Goal: Transaction & Acquisition: Purchase product/service

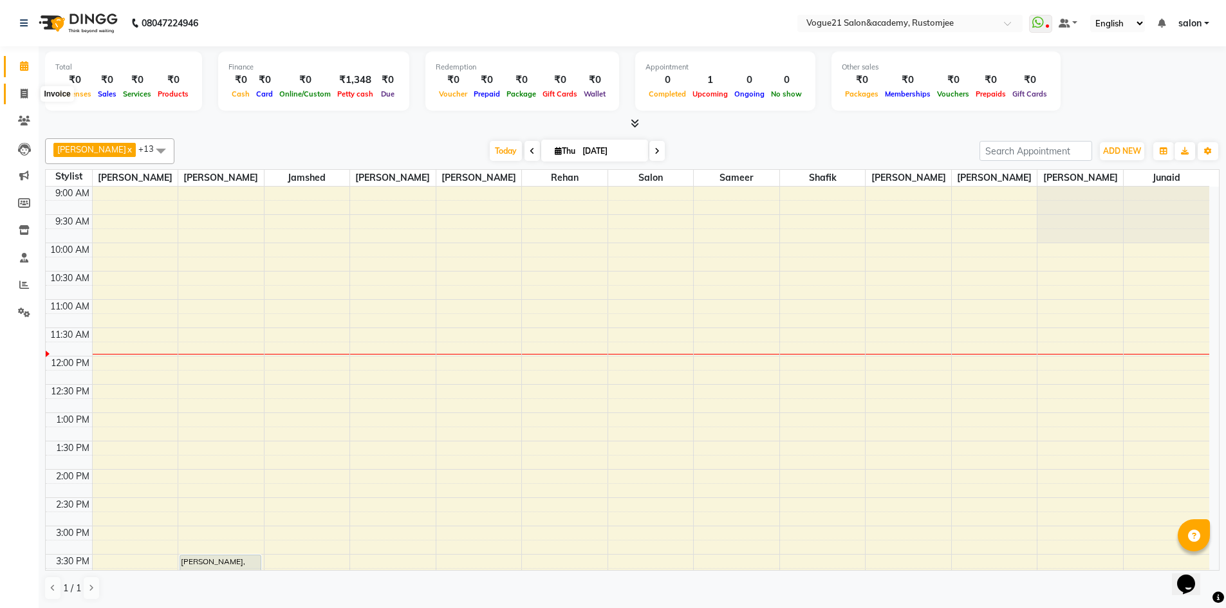
click at [26, 97] on icon at bounding box center [24, 94] width 7 height 10
select select "8171"
select select "service"
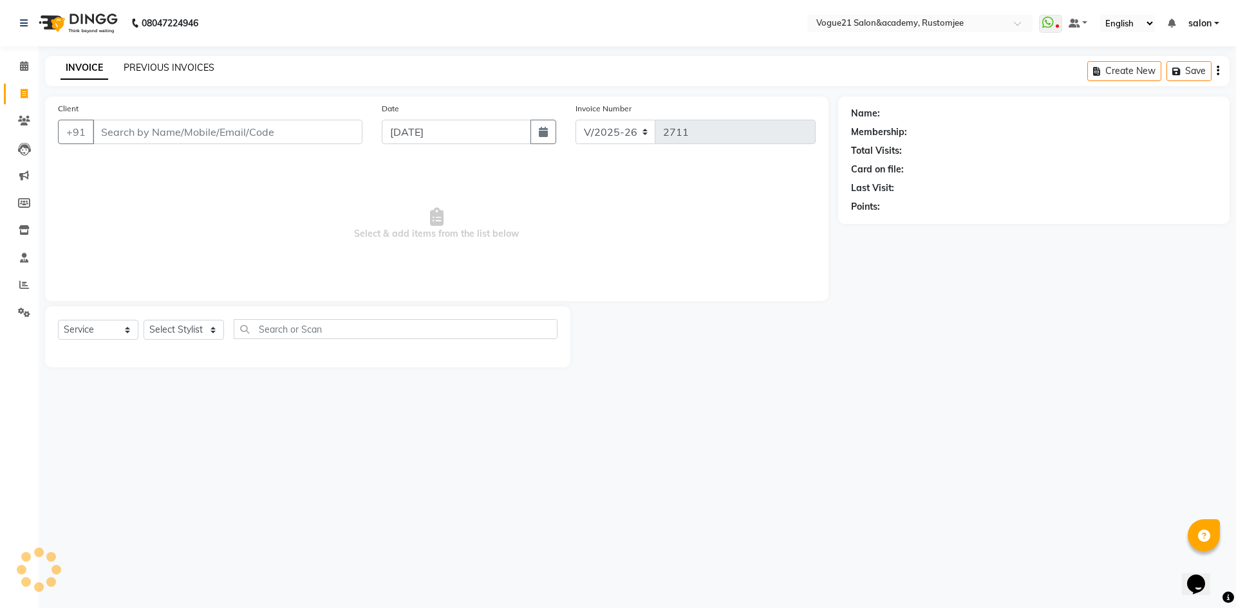
click at [198, 73] on link "PREVIOUS INVOICES" at bounding box center [169, 68] width 91 height 12
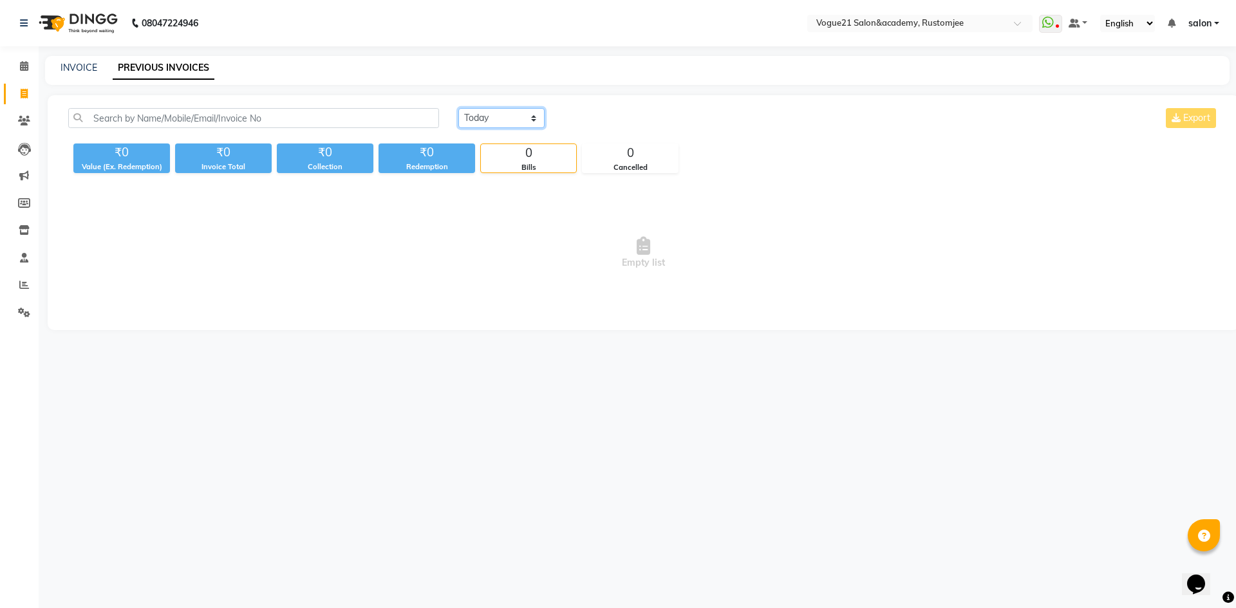
click at [473, 117] on select "Today Yesterday Custom Range" at bounding box center [501, 118] width 86 height 20
select select "yesterday"
click at [458, 108] on select "Today Yesterday Custom Range" at bounding box center [501, 118] width 86 height 20
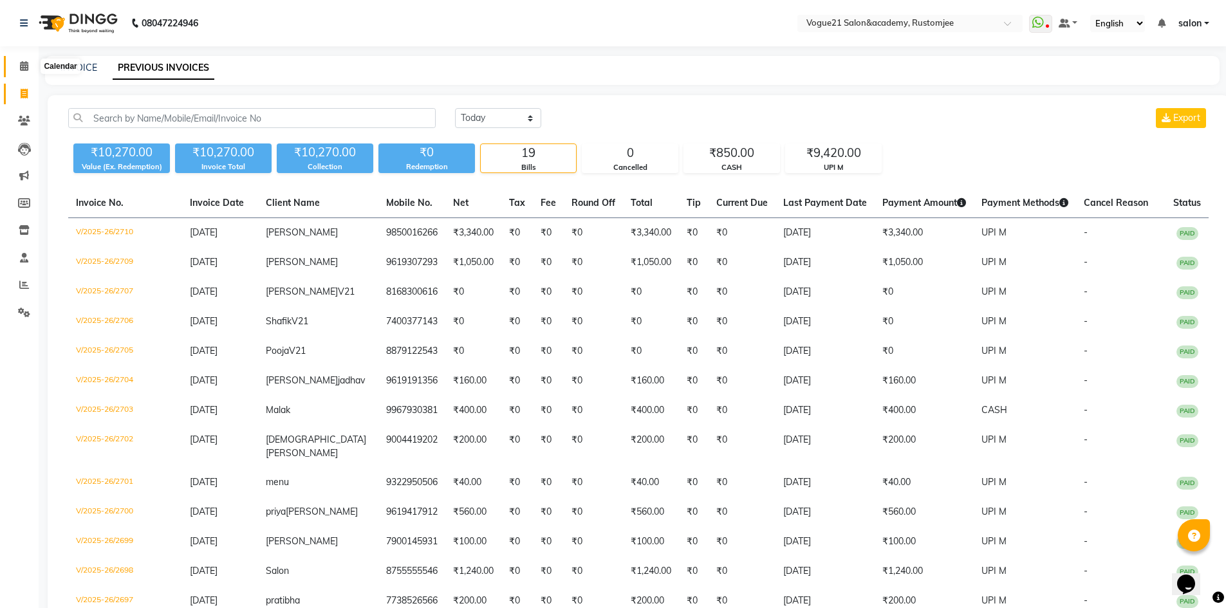
click at [20, 66] on icon at bounding box center [24, 66] width 8 height 10
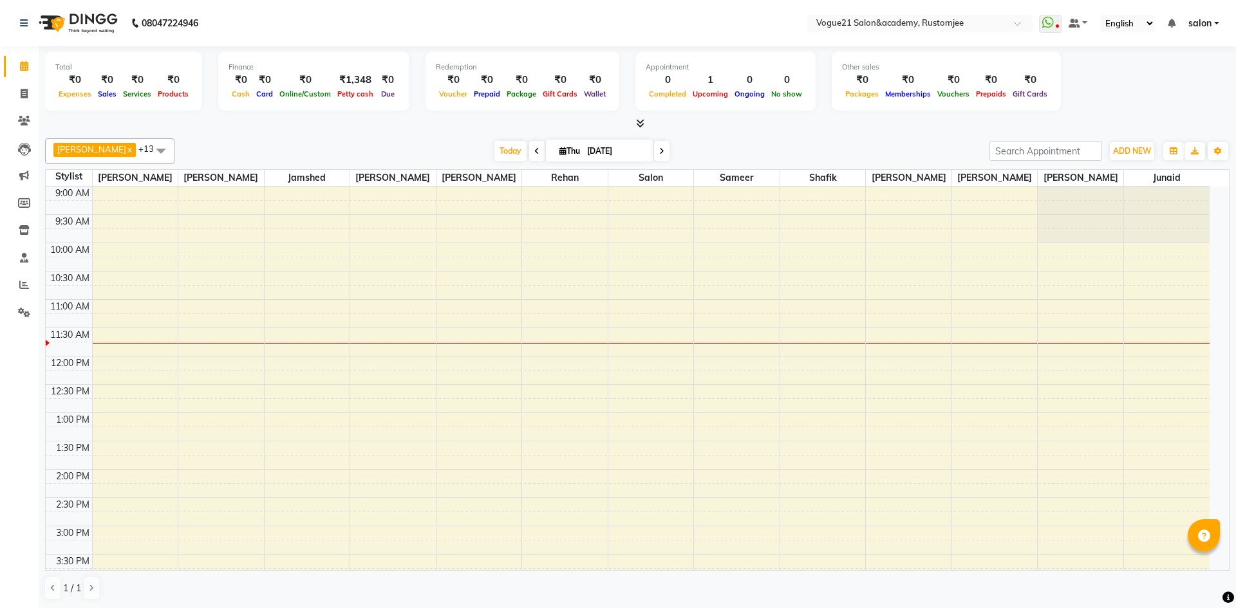
select select "en"
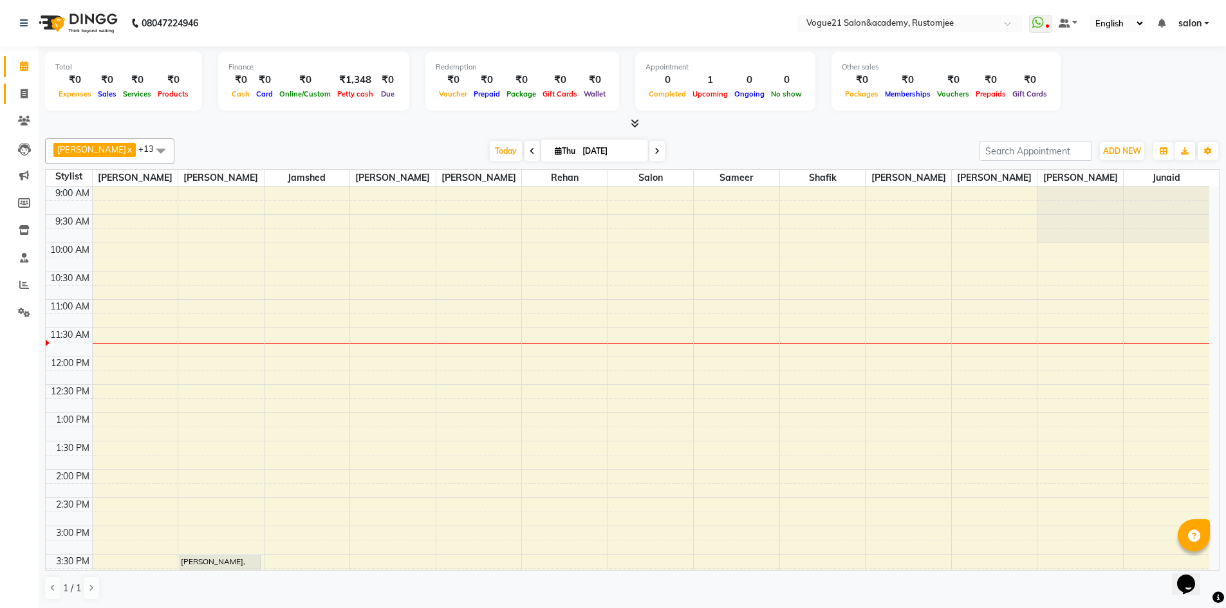
click at [26, 102] on link "Invoice" at bounding box center [19, 94] width 31 height 21
select select "8171"
select select "service"
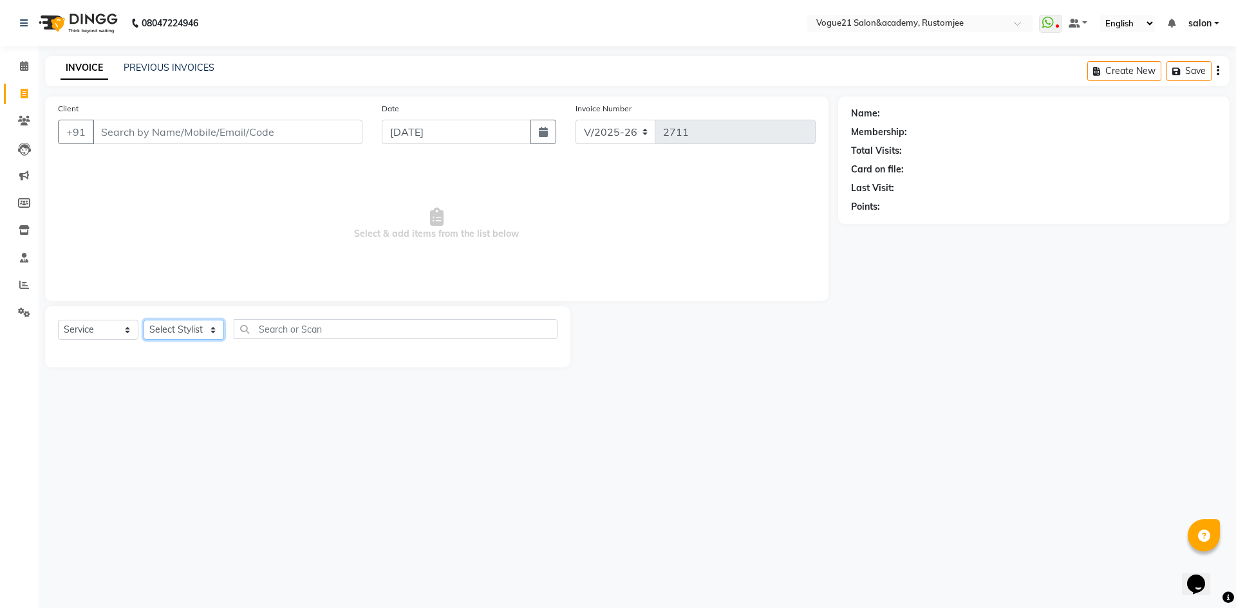
click at [201, 325] on select "Select Stylist aahil alicia anju soni Jamshed junaid Pooja yadav priya jadhav r…" at bounding box center [184, 330] width 80 height 20
select select "76930"
click at [144, 320] on select "Select Stylist aahil alicia anju soni Jamshed junaid Pooja yadav priya jadhav r…" at bounding box center [184, 330] width 80 height 20
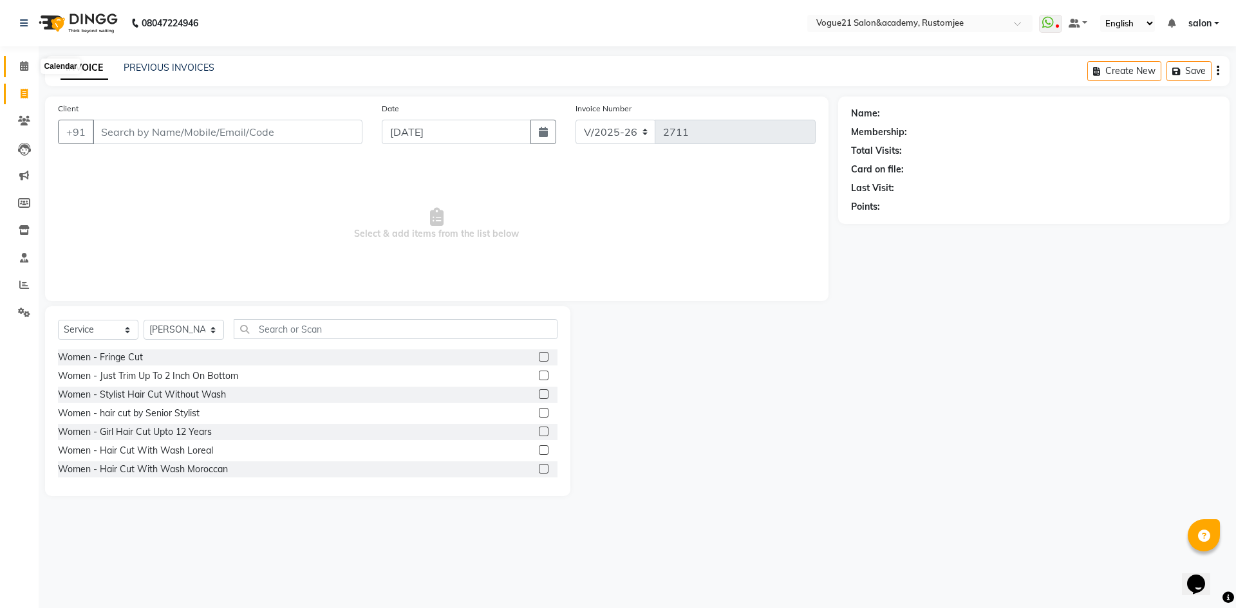
click at [28, 69] on icon at bounding box center [24, 66] width 8 height 10
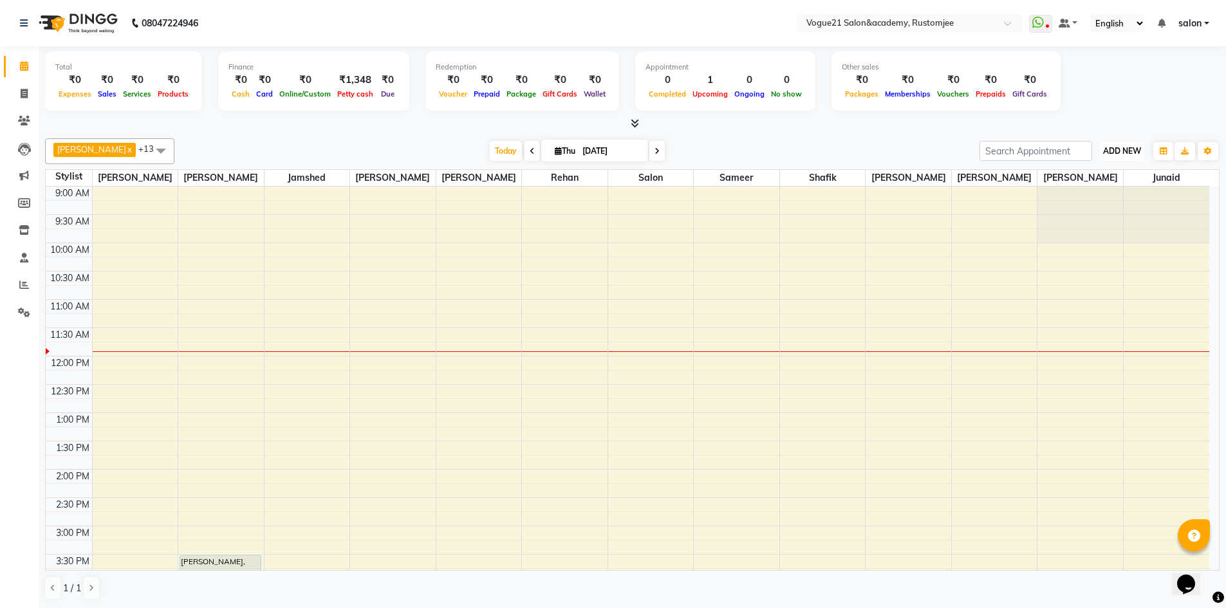
click at [1121, 156] on button "ADD NEW Toggle Dropdown" at bounding box center [1122, 151] width 44 height 18
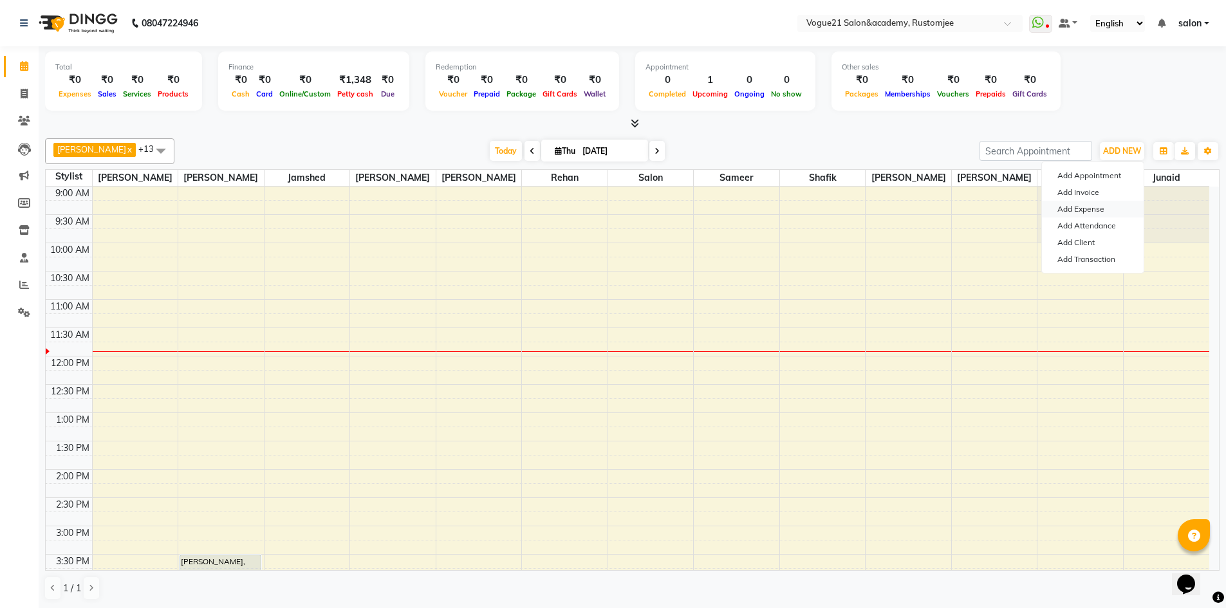
click at [1107, 205] on link "Add Expense" at bounding box center [1093, 209] width 102 height 17
select select "1"
select select "7299"
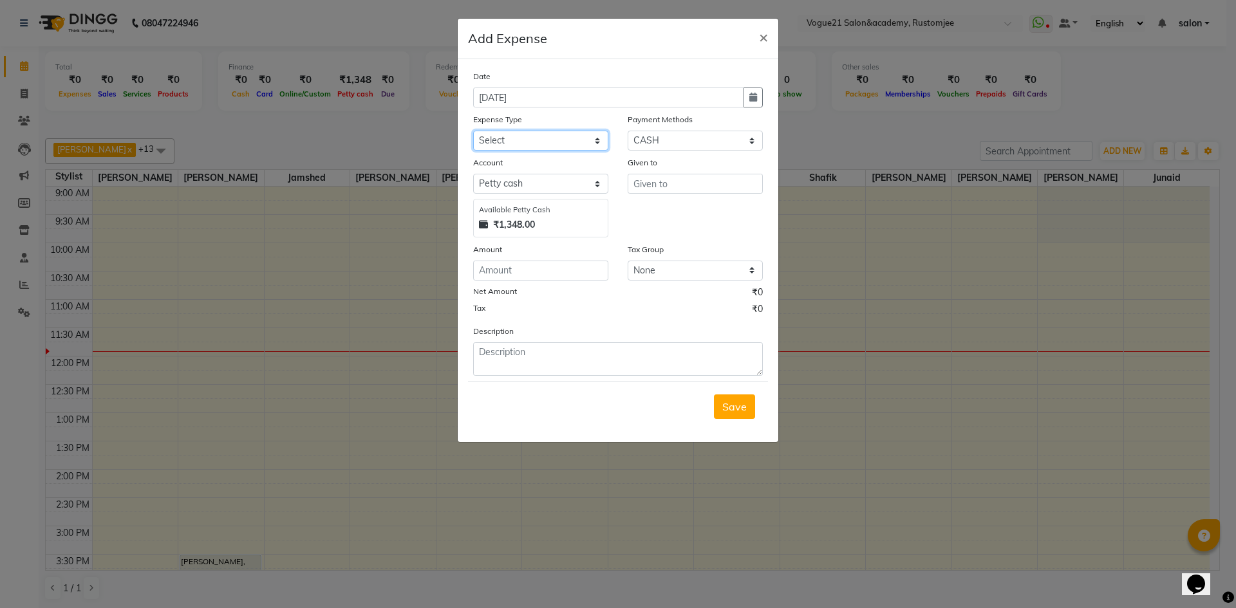
click at [521, 145] on select "Select Advance Salary Bank charges Cash transfer to bank Client Snacks Equipmen…" at bounding box center [540, 141] width 135 height 20
click at [894, 131] on ngb-modal-window "Add Expense × Date 04-09-2025 Expense Type Select Advance Salary Bank charges C…" at bounding box center [618, 304] width 1236 height 608
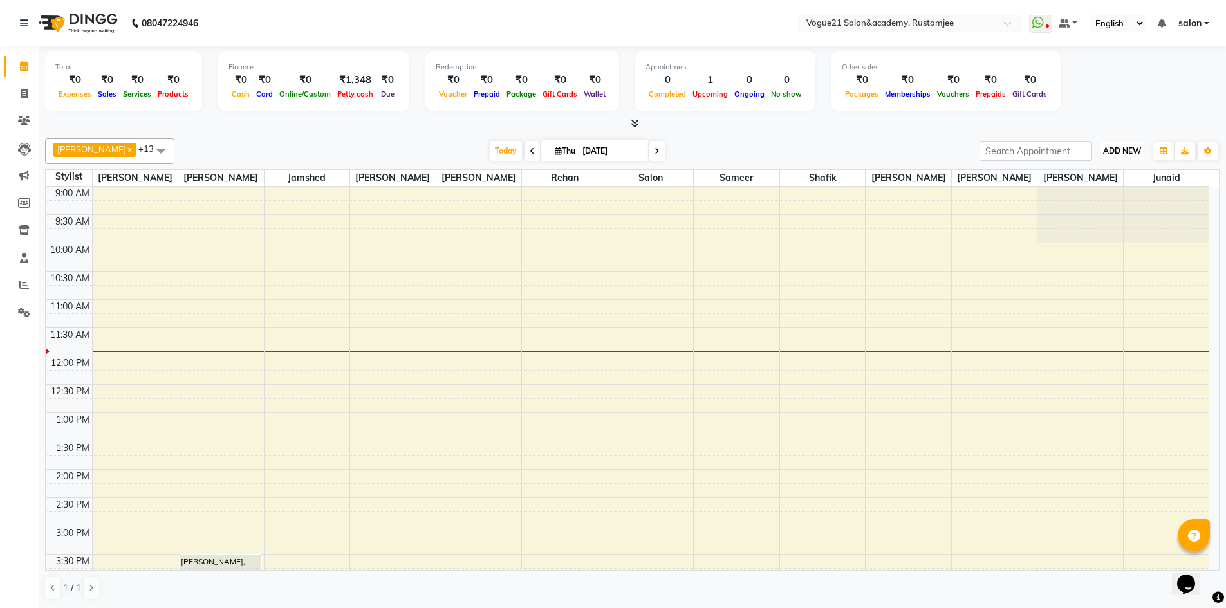
click at [1110, 151] on span "ADD NEW" at bounding box center [1122, 151] width 38 height 10
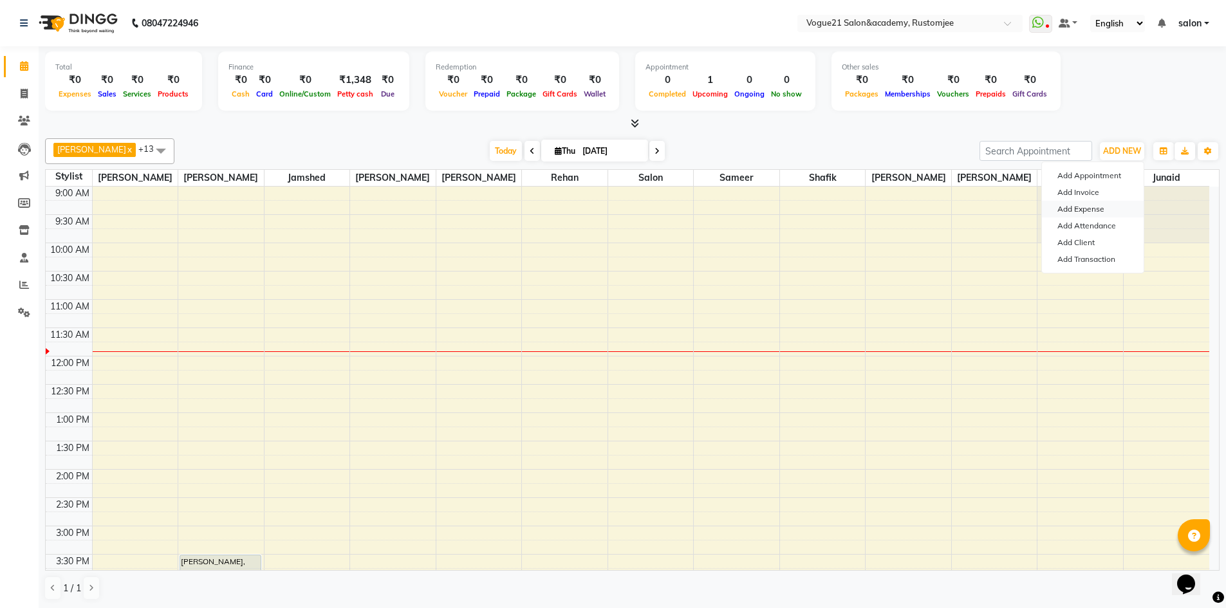
click at [1078, 206] on link "Add Expense" at bounding box center [1093, 209] width 102 height 17
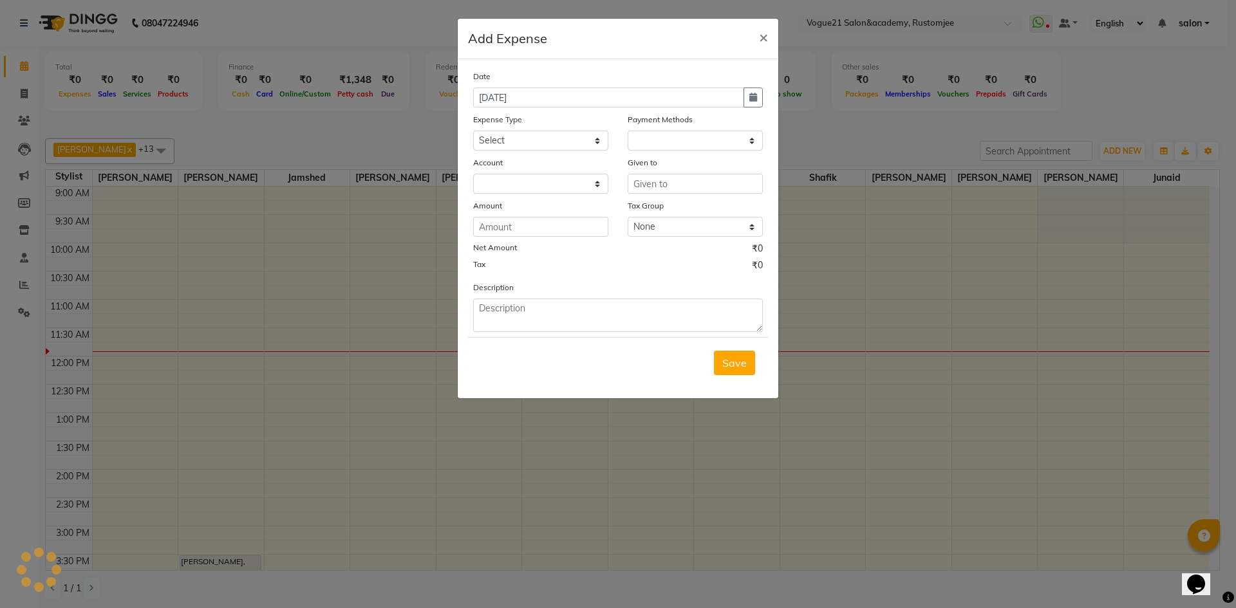
select select "1"
select select "7299"
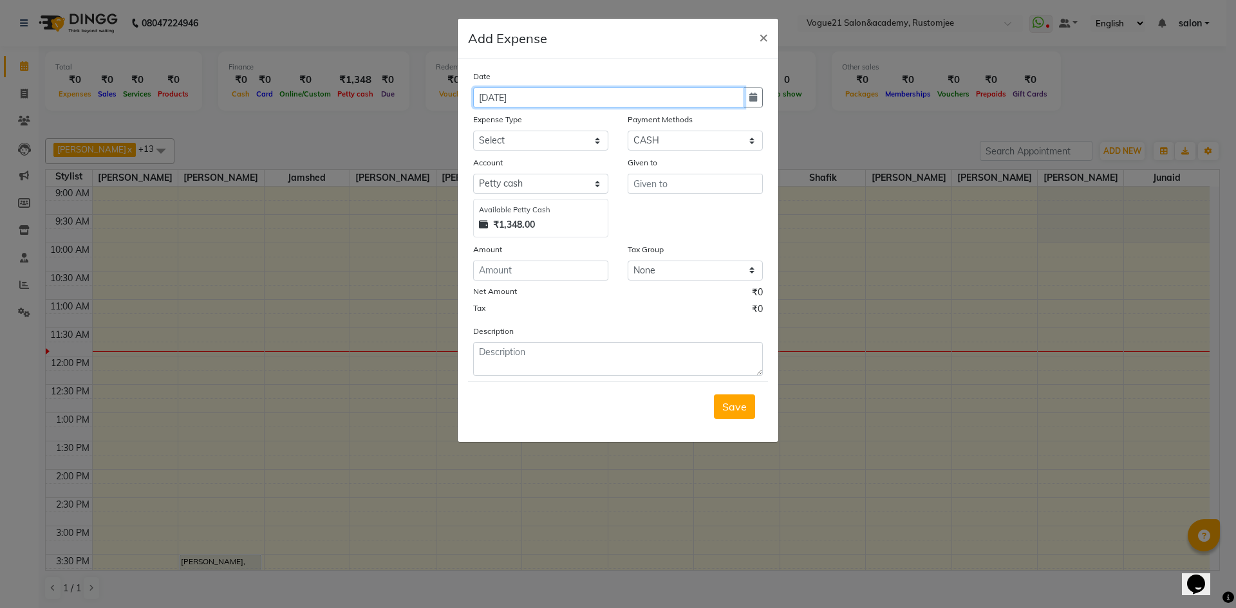
click at [487, 98] on input "[DATE]" at bounding box center [608, 98] width 271 height 20
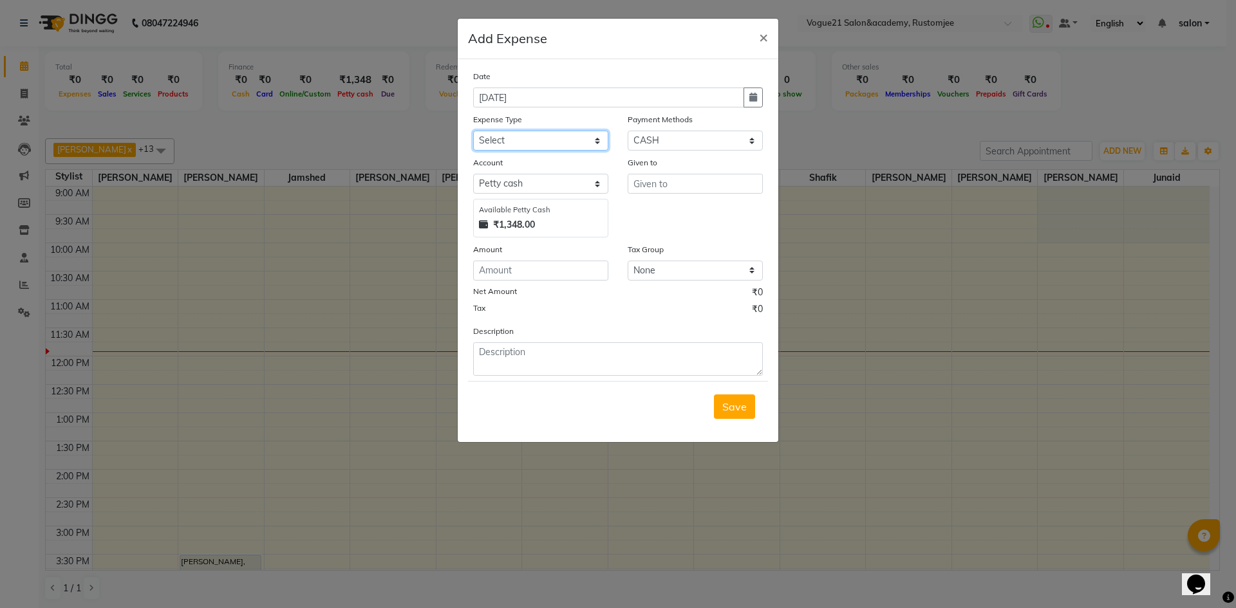
type input "[DATE]"
click at [495, 136] on select "Select Advance Salary Bank charges Cash transfer to bank Client Snacks Equipmen…" at bounding box center [540, 141] width 135 height 20
select select "23548"
click at [473, 131] on select "Select Advance Salary Bank charges Cash transfer to bank Client Snacks Equipmen…" at bounding box center [540, 141] width 135 height 20
click at [662, 180] on input "text" at bounding box center [695, 184] width 135 height 20
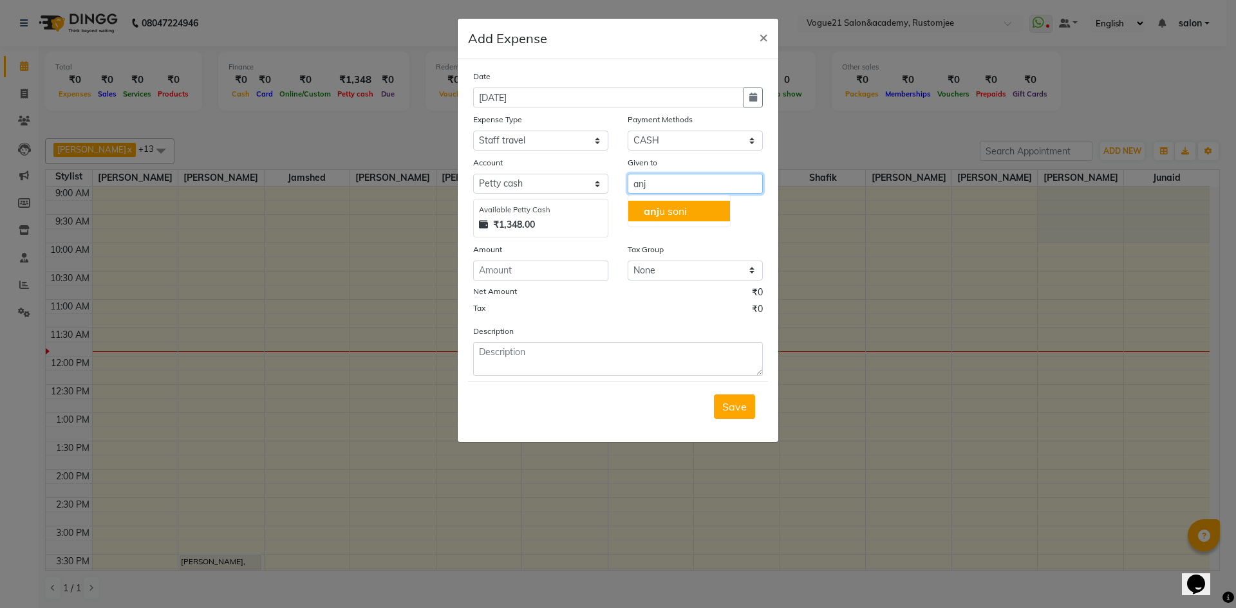
drag, startPoint x: 664, startPoint y: 205, endPoint x: 668, endPoint y: 212, distance: 7.8
click at [668, 212] on ngb-highlight "anj u soni" at bounding box center [665, 211] width 43 height 13
type input "[PERSON_NAME]"
click at [538, 277] on input "number" at bounding box center [540, 271] width 135 height 20
type input "125"
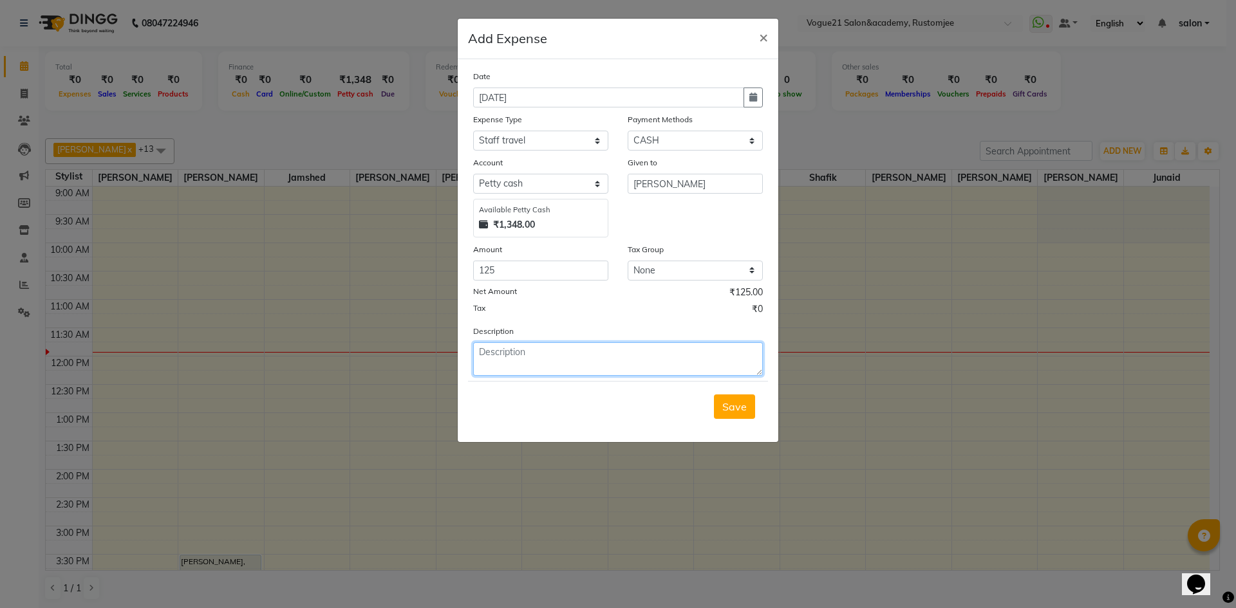
click at [548, 353] on textarea at bounding box center [618, 359] width 290 height 33
type textarea "soni traveling"
click at [741, 413] on button "Save" at bounding box center [734, 407] width 41 height 24
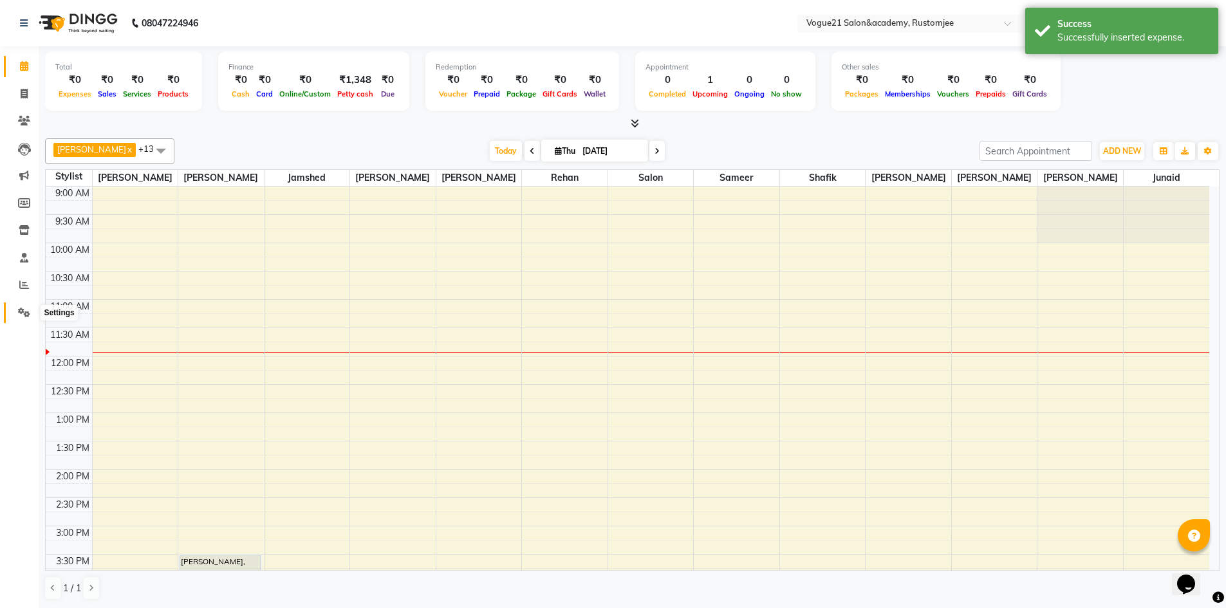
click at [23, 312] on icon at bounding box center [24, 313] width 12 height 10
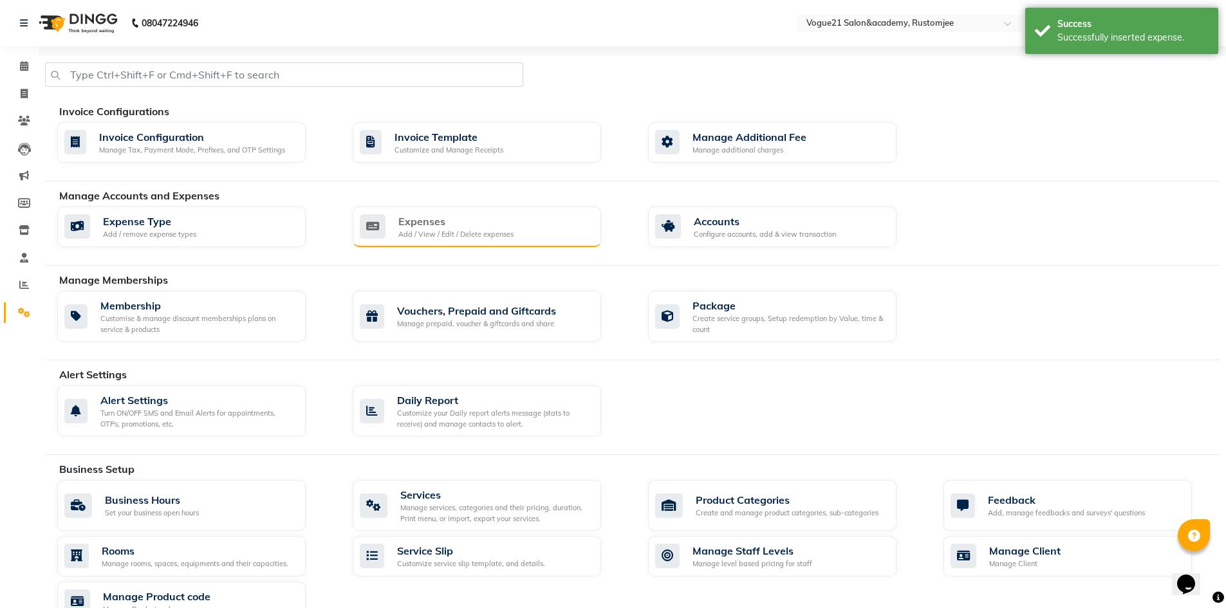
click at [488, 225] on div "Expenses" at bounding box center [456, 221] width 115 height 15
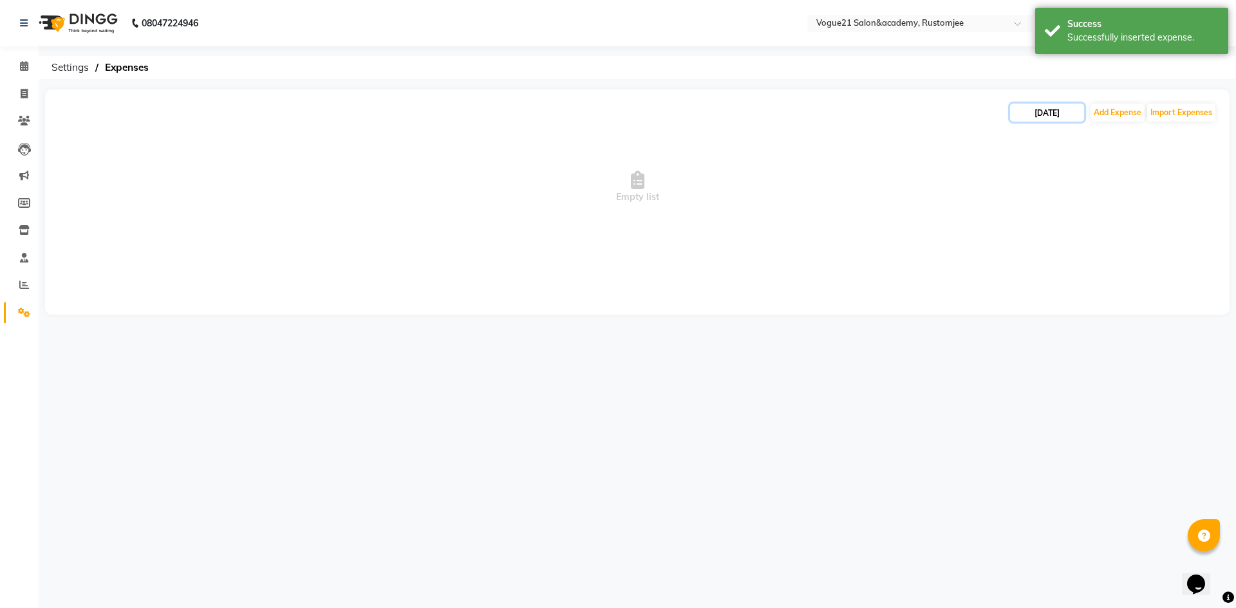
click at [1040, 119] on input "[DATE]" at bounding box center [1047, 113] width 74 height 18
select select "9"
select select "2025"
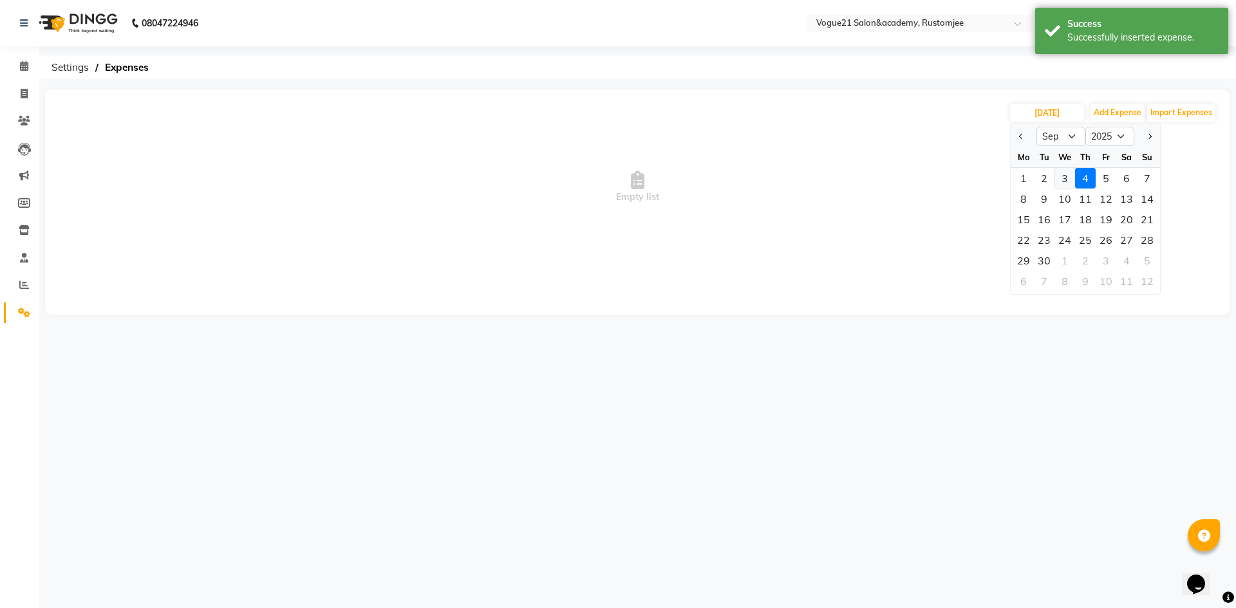
click at [1064, 182] on div "3" at bounding box center [1065, 178] width 21 height 21
type input "03-09-2025"
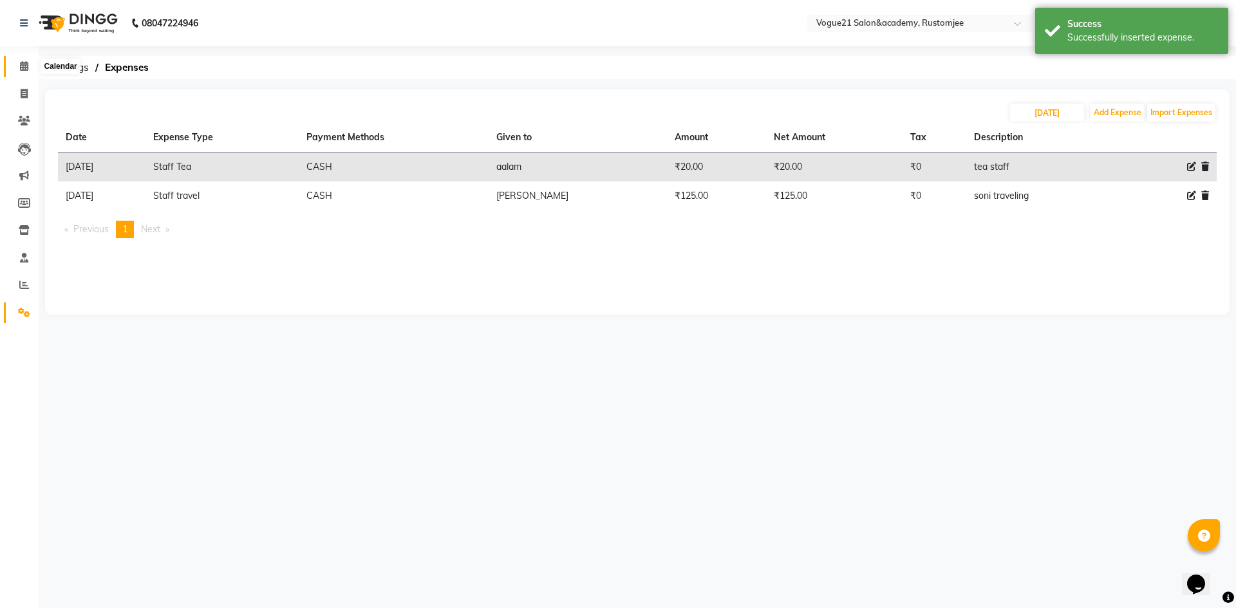
click at [20, 66] on icon at bounding box center [24, 66] width 8 height 10
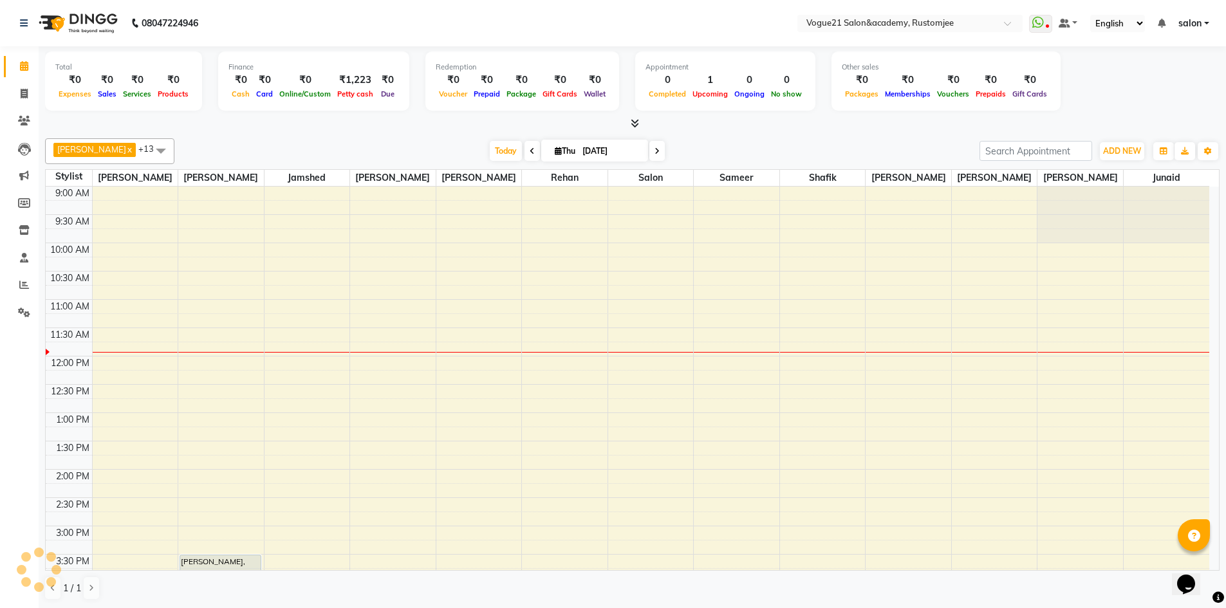
scroll to position [114, 0]
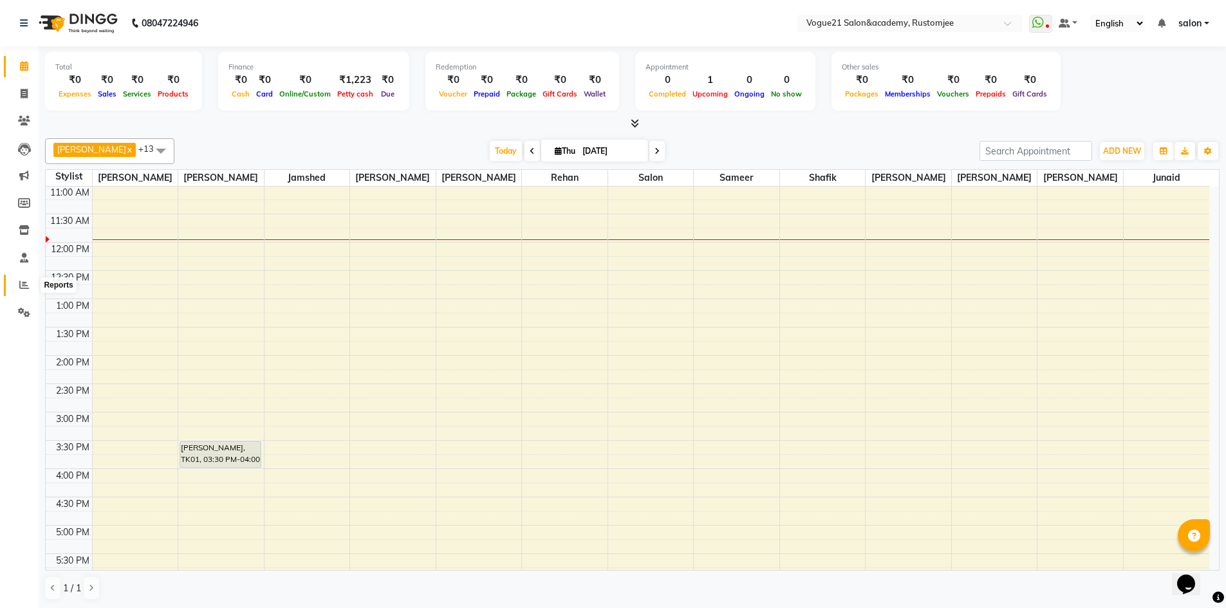
click at [21, 286] on icon at bounding box center [24, 285] width 10 height 10
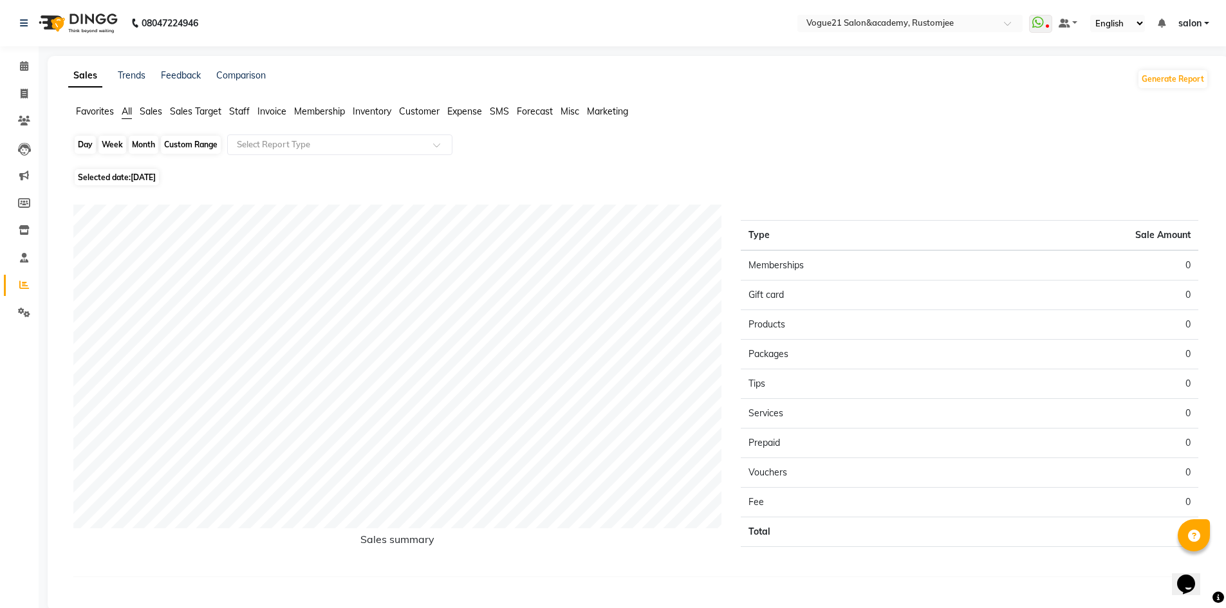
click at [90, 143] on div "Day" at bounding box center [85, 145] width 21 height 18
select select "9"
select select "2025"
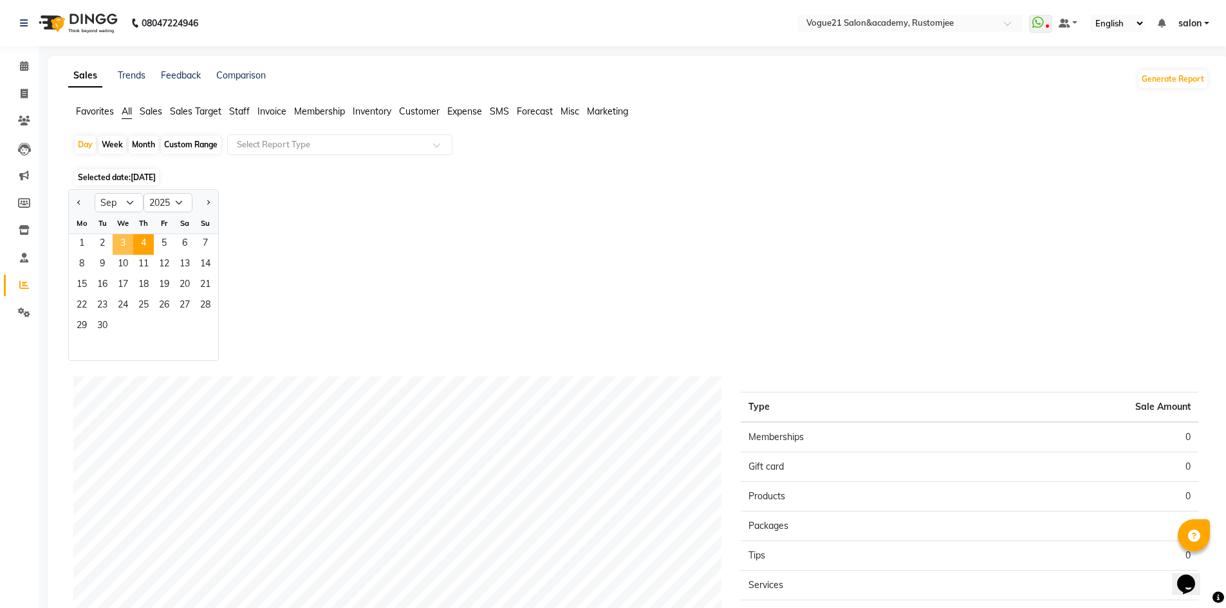
click at [124, 247] on span "3" at bounding box center [123, 244] width 21 height 21
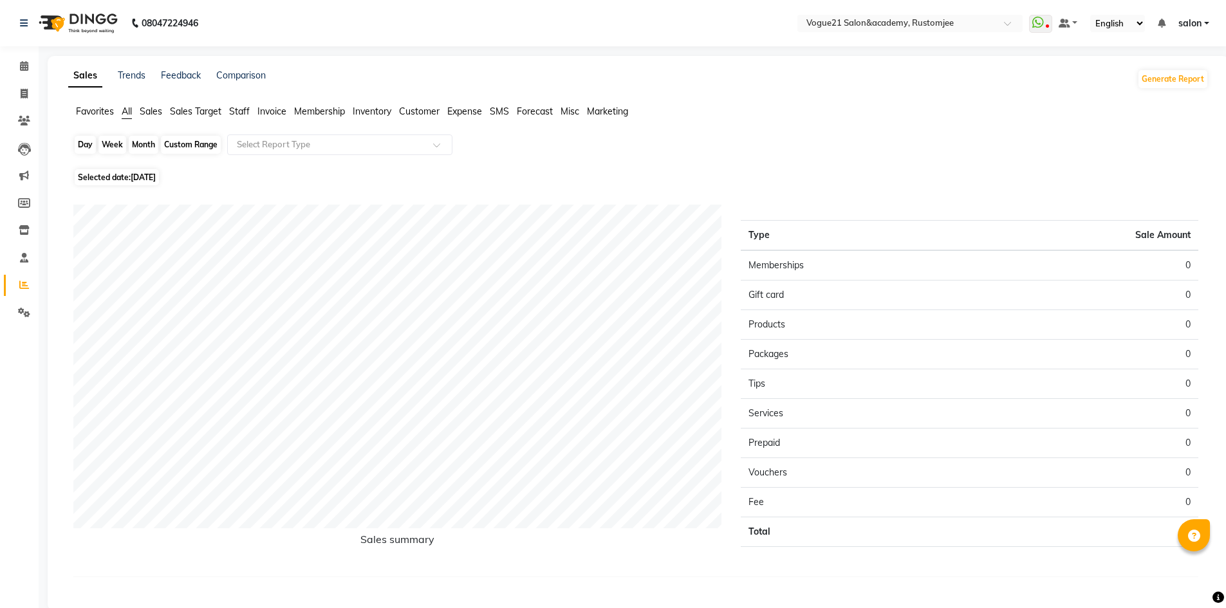
click at [84, 145] on div "Day" at bounding box center [85, 145] width 21 height 18
select select "9"
select select "2025"
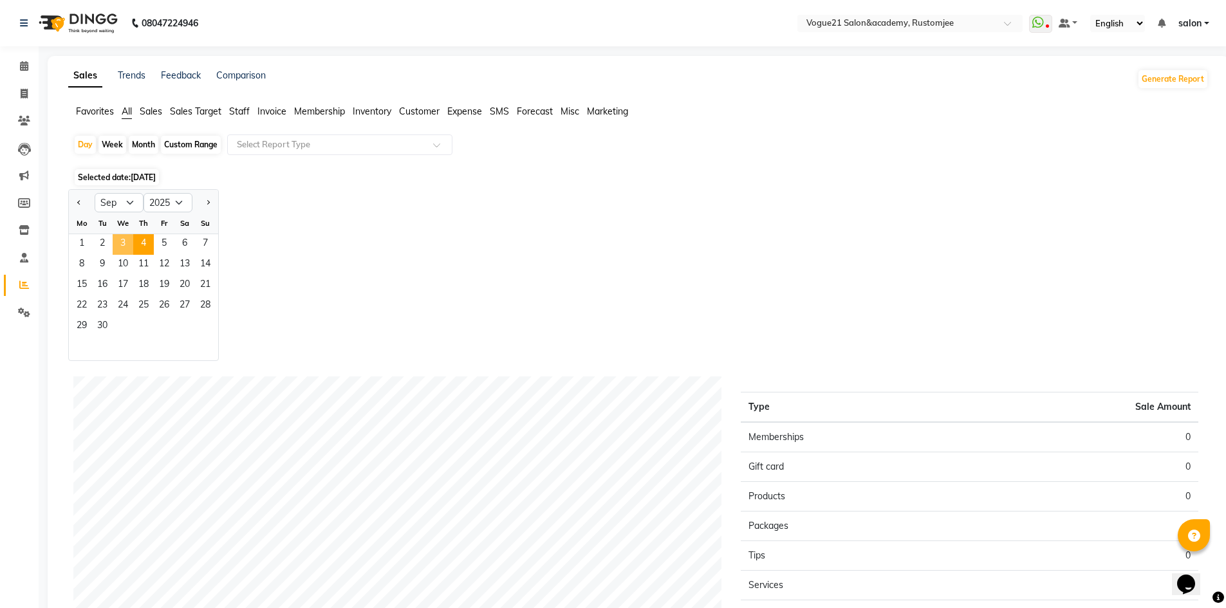
click at [122, 249] on span "3" at bounding box center [123, 244] width 21 height 21
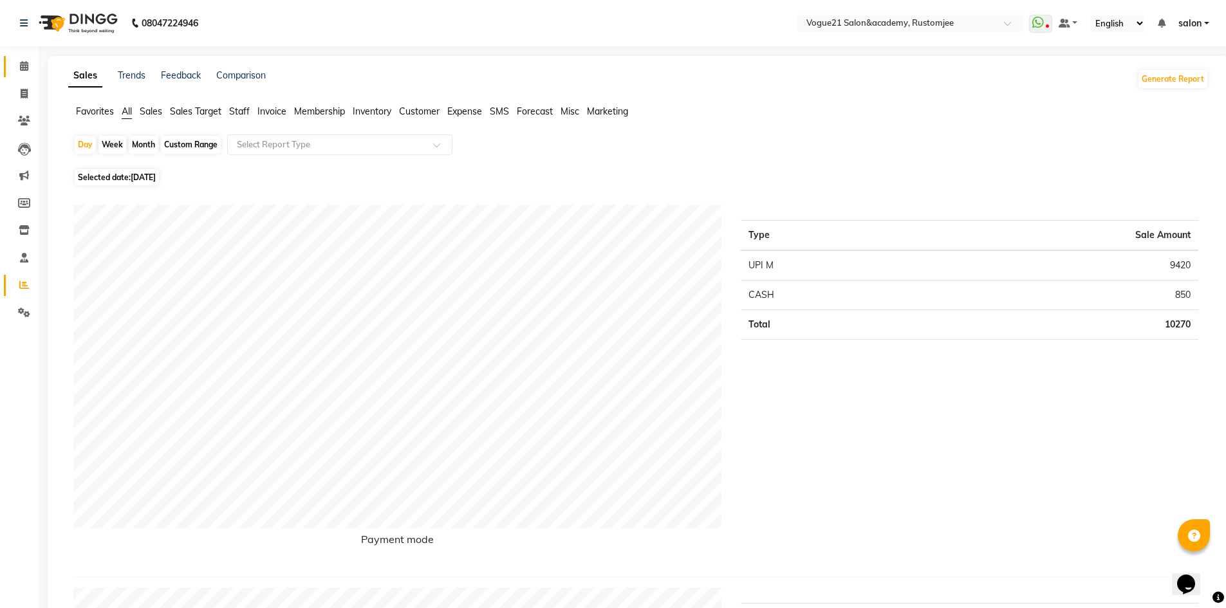
click at [18, 59] on link "Calendar" at bounding box center [19, 66] width 31 height 21
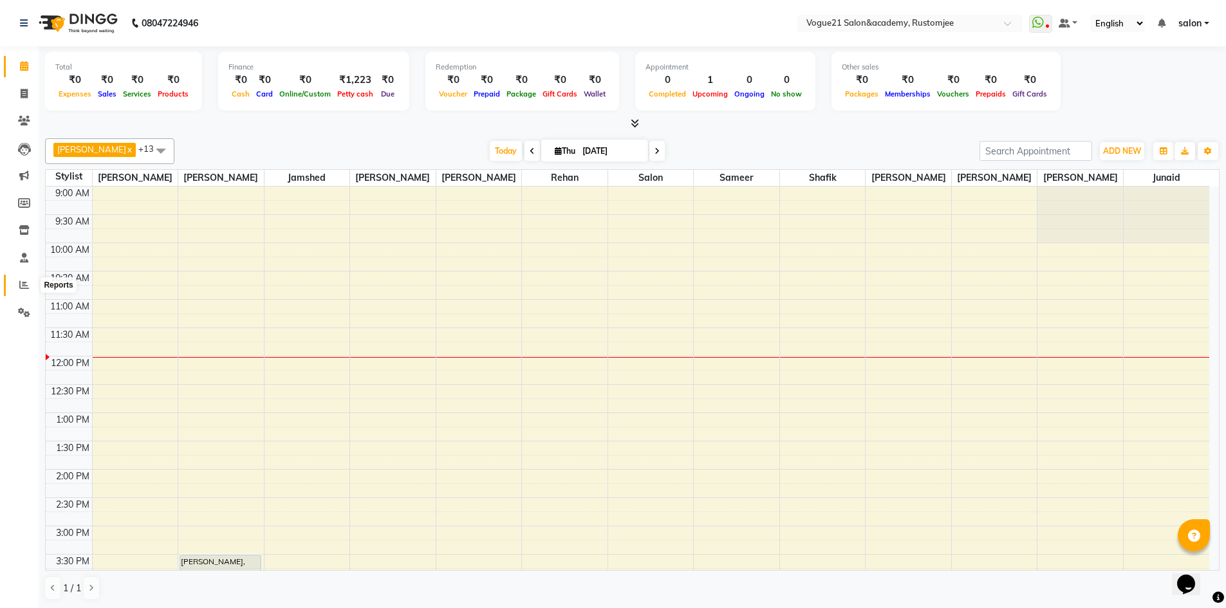
click at [24, 281] on icon at bounding box center [24, 285] width 10 height 10
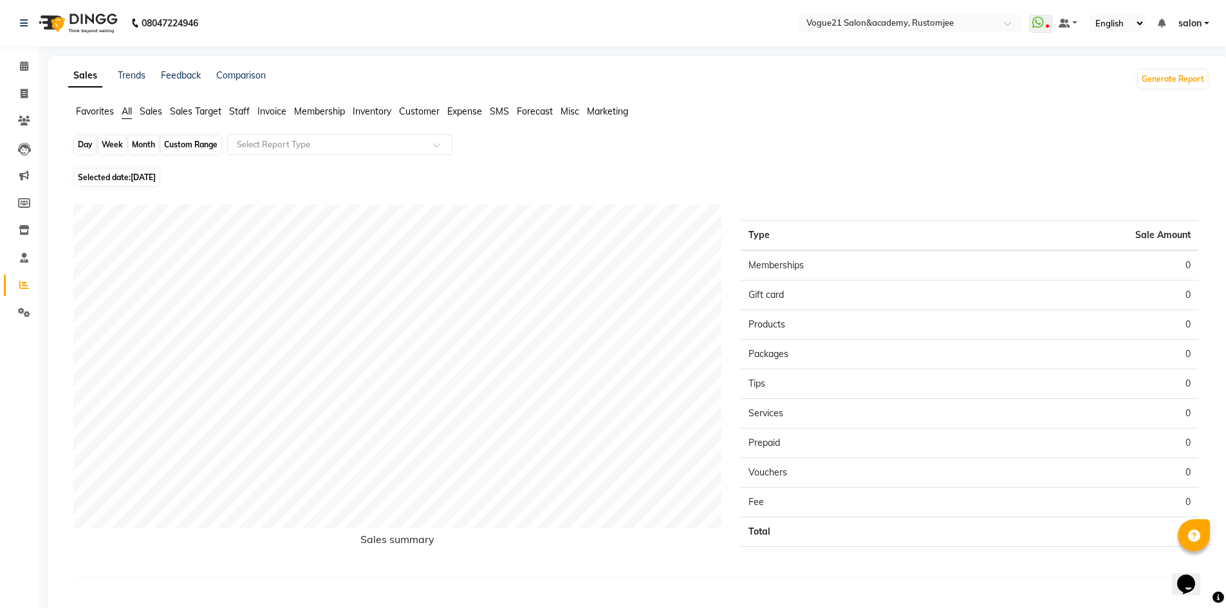
click at [86, 143] on div "Day" at bounding box center [85, 145] width 21 height 18
select select "9"
select select "2025"
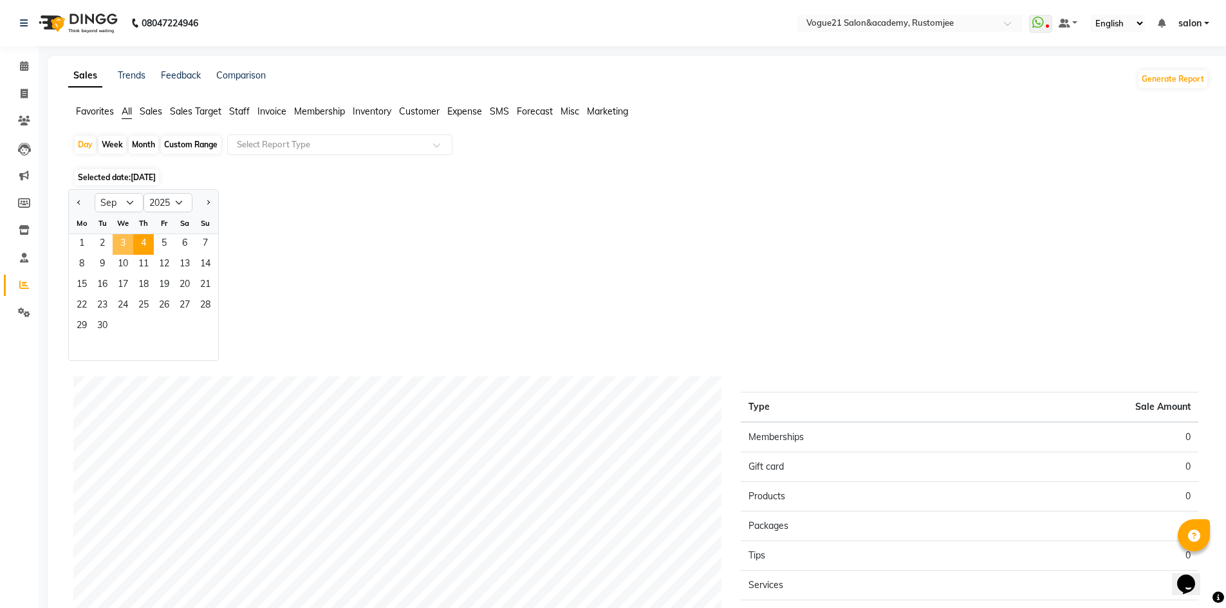
click at [123, 243] on span "3" at bounding box center [123, 244] width 21 height 21
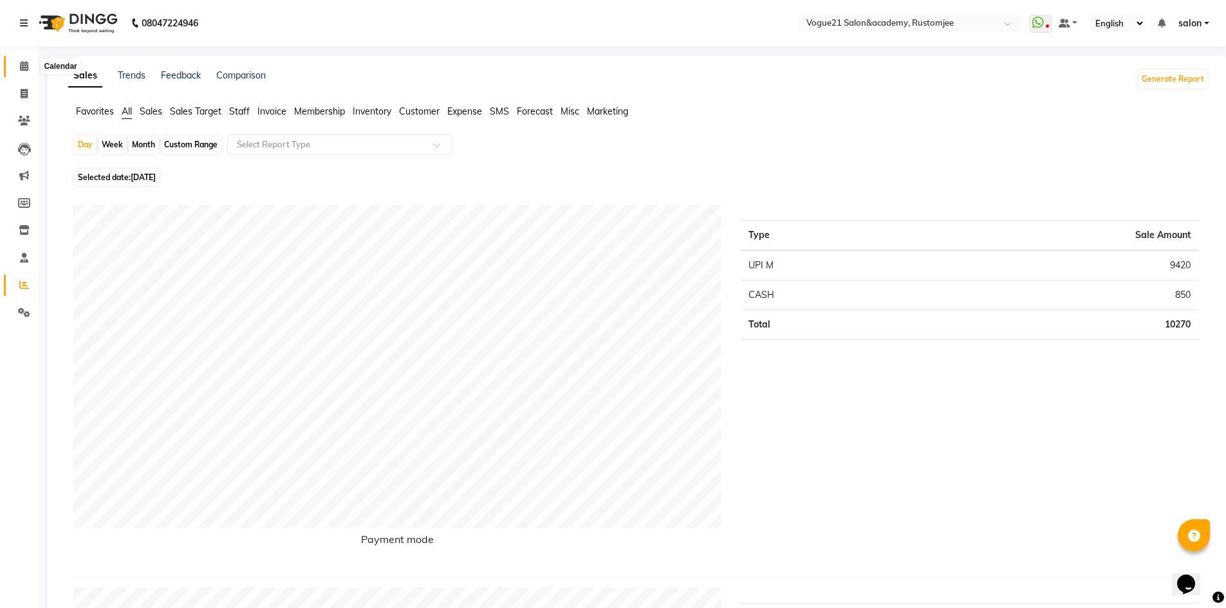
click at [19, 66] on span at bounding box center [24, 66] width 23 height 15
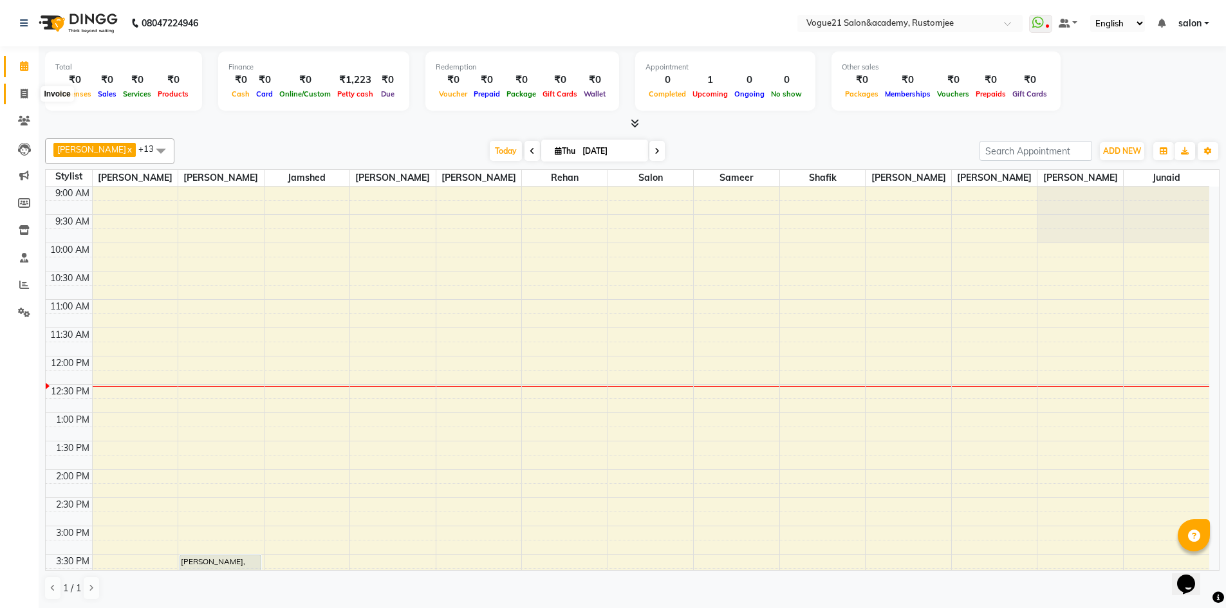
click at [24, 93] on icon at bounding box center [24, 94] width 7 height 10
select select "8171"
select select "service"
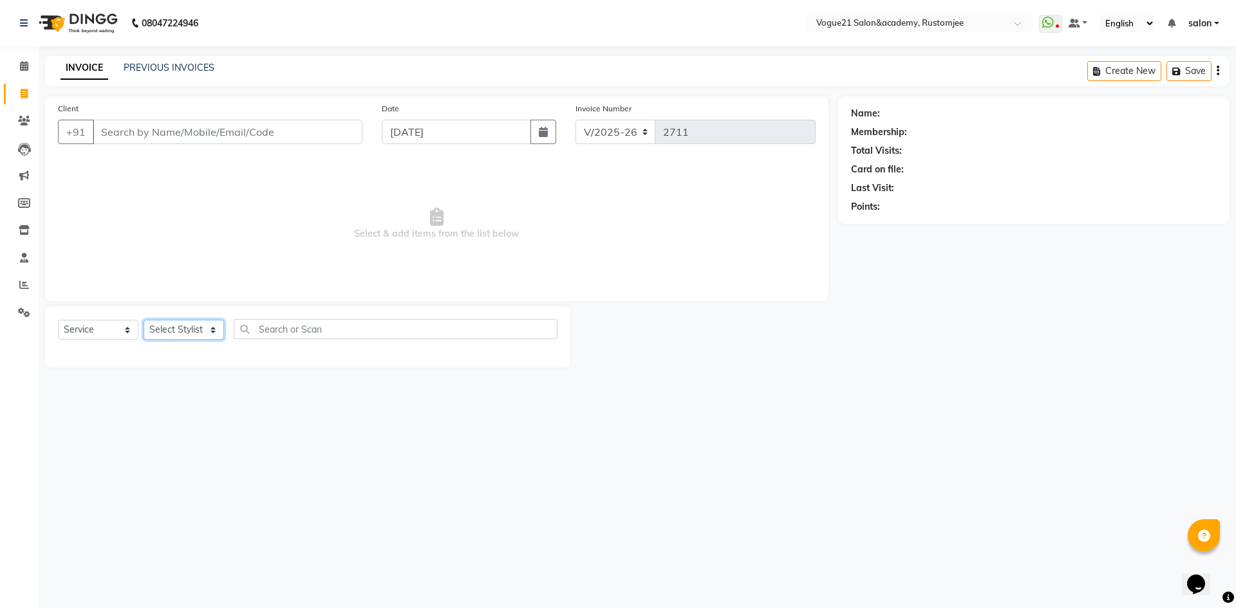
click at [167, 326] on select "Select Stylist [PERSON_NAME] [PERSON_NAME] [PERSON_NAME] [PERSON_NAME] [PERSON_…" at bounding box center [184, 330] width 80 height 20
select select "88708"
click at [144, 320] on select "Select Stylist [PERSON_NAME] [PERSON_NAME] [PERSON_NAME] [PERSON_NAME] [PERSON_…" at bounding box center [184, 330] width 80 height 20
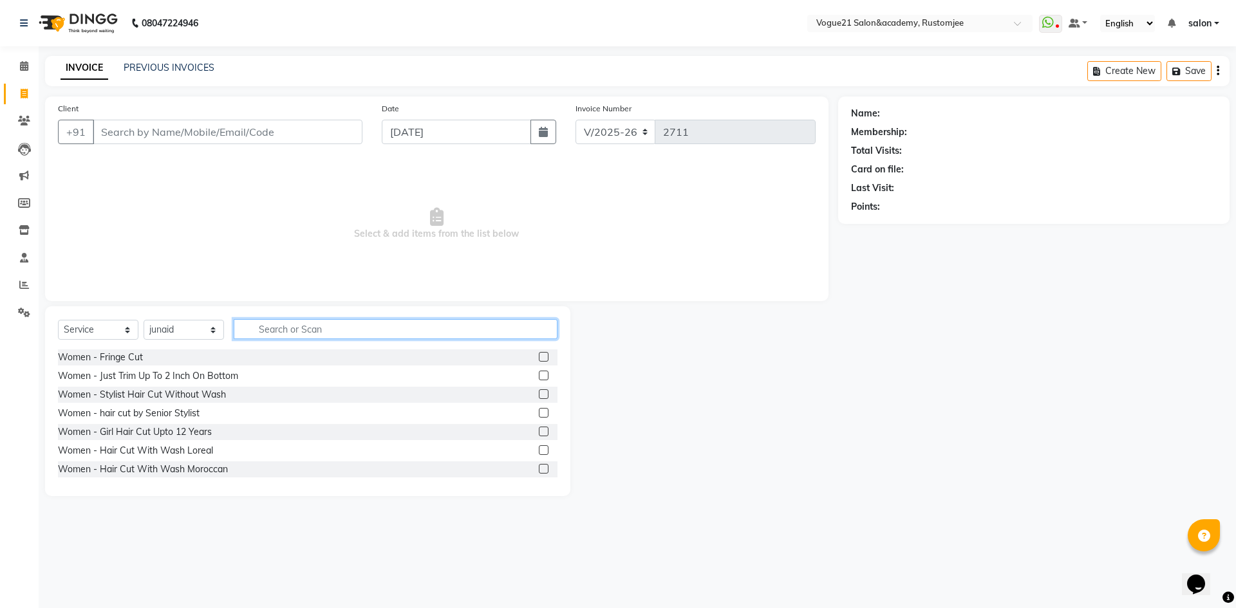
click at [280, 330] on input "text" at bounding box center [396, 329] width 324 height 20
type input "hair wash"
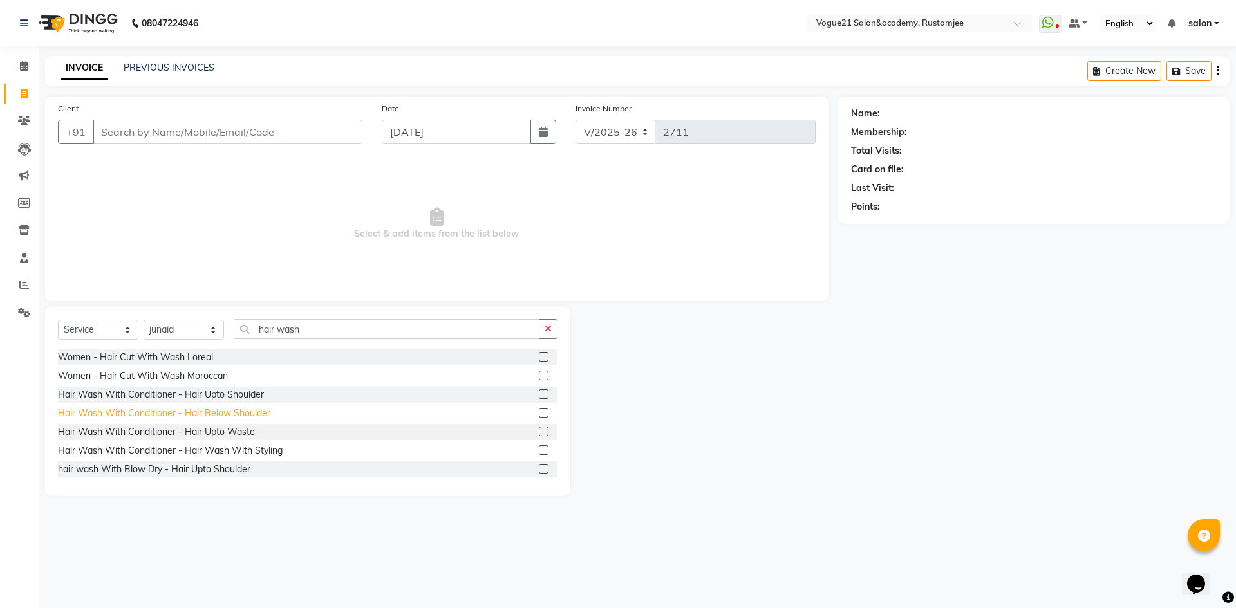
click at [247, 413] on div "Hair Wash With Conditioner - Hair Below Shoulder" at bounding box center [164, 414] width 212 height 14
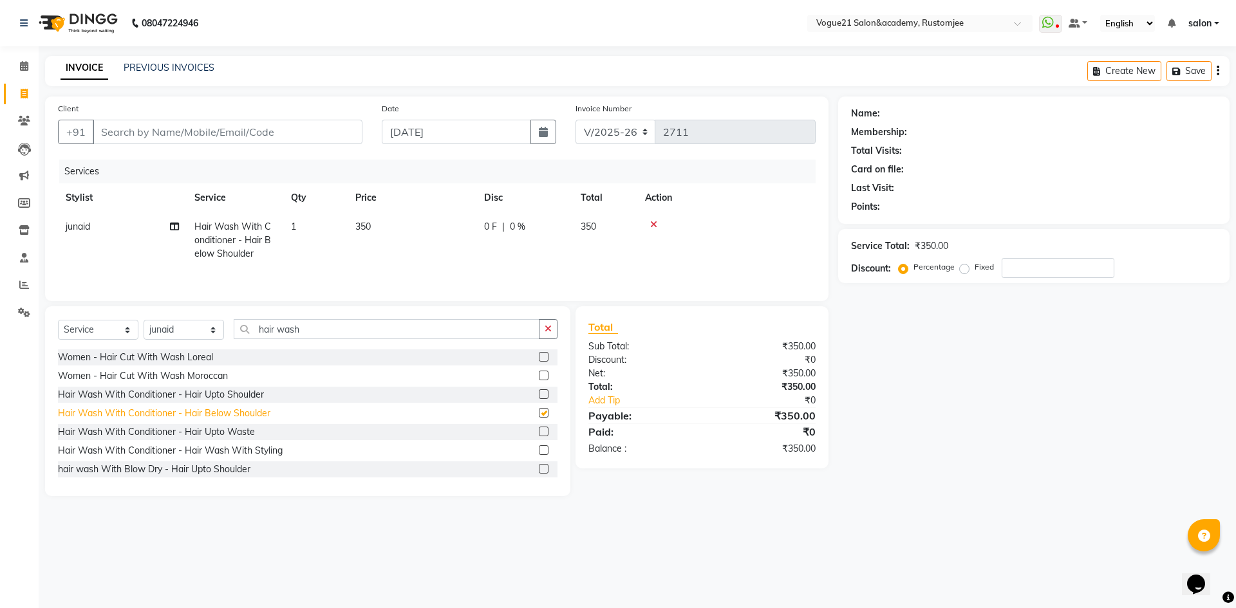
checkbox input "false"
click at [217, 126] on input "Client" at bounding box center [228, 132] width 270 height 24
type input "9"
type input "0"
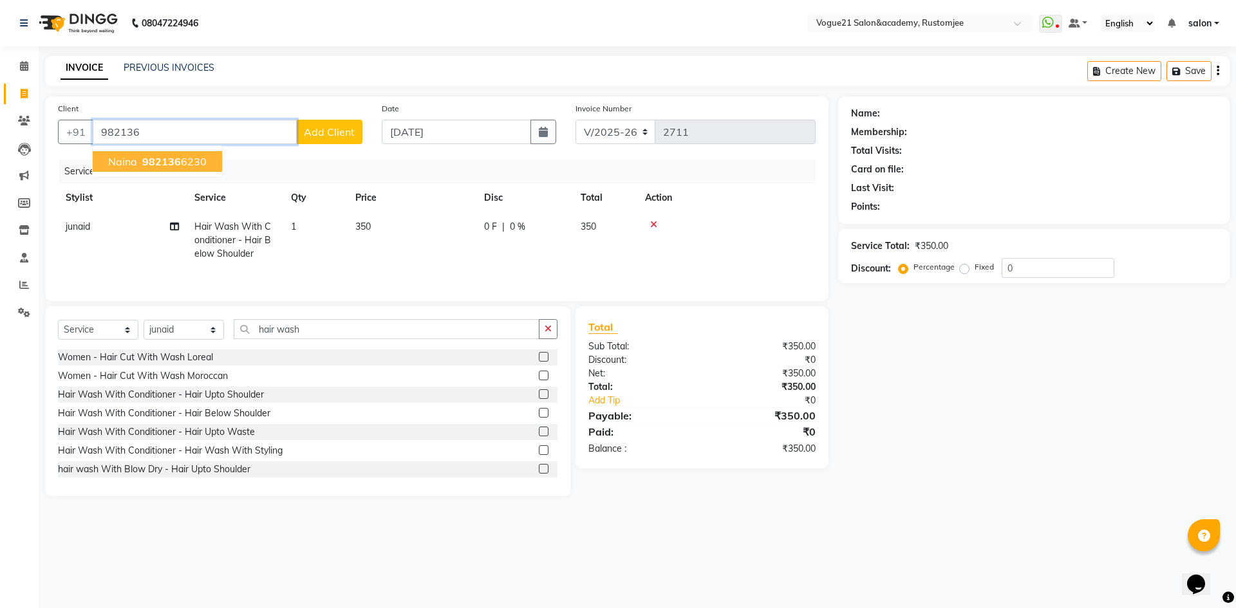
click at [173, 158] on span "982136" at bounding box center [161, 161] width 39 height 13
type input "9821366230"
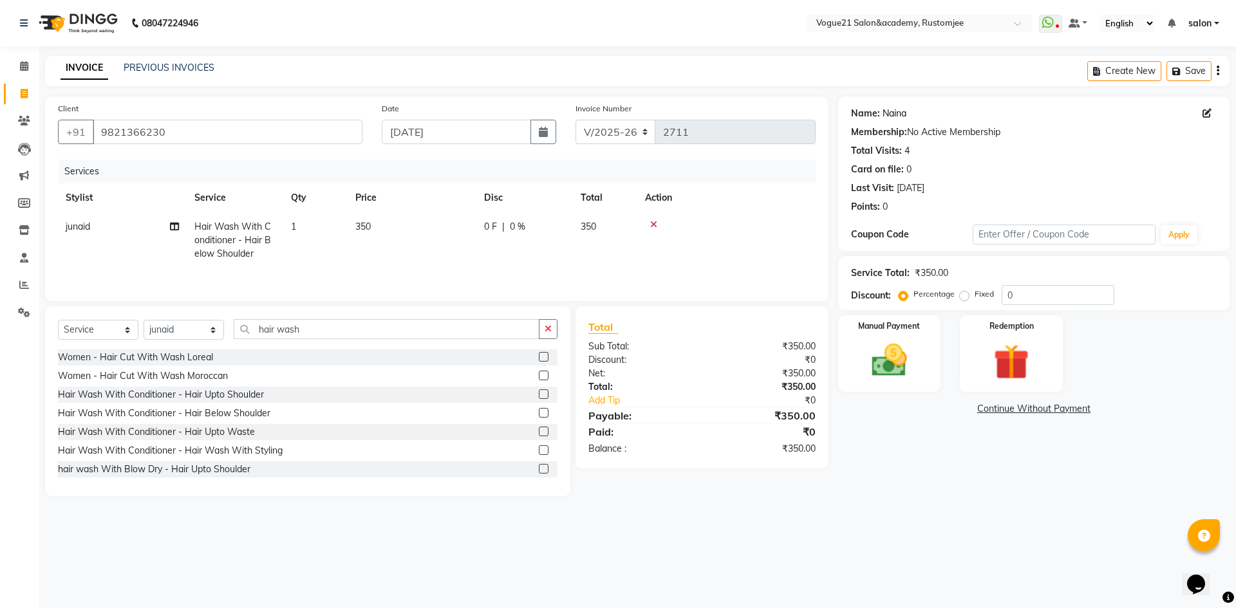
click at [894, 113] on link "Naina" at bounding box center [895, 114] width 24 height 14
click at [903, 382] on div "Manual Payment" at bounding box center [889, 353] width 107 height 79
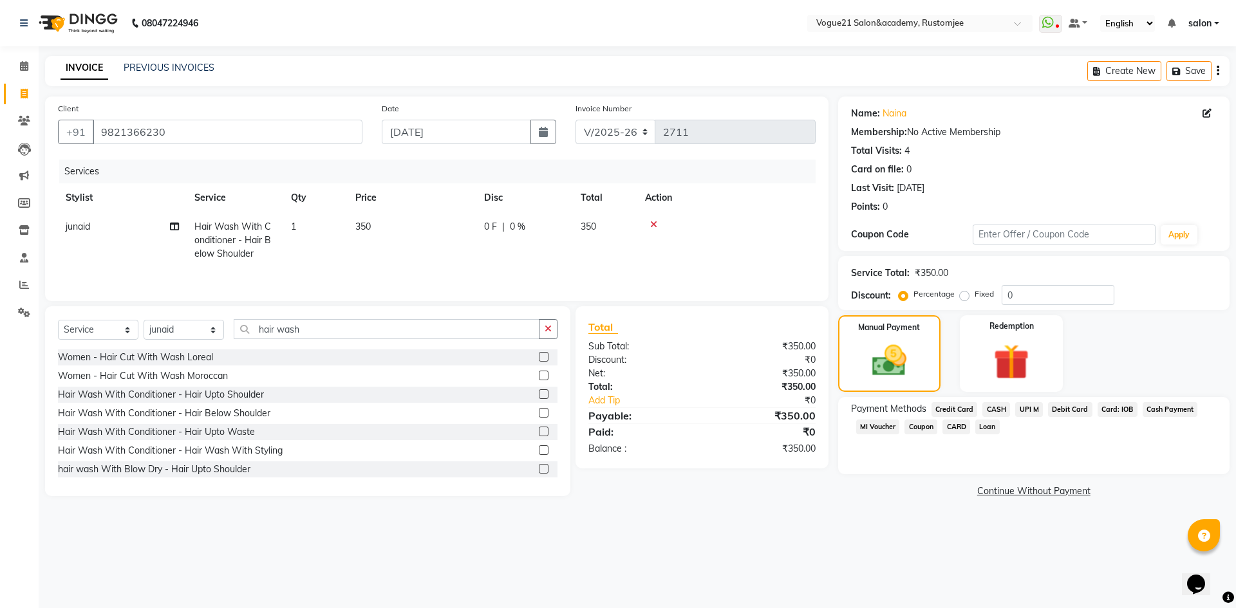
click at [999, 409] on span "CASH" at bounding box center [996, 409] width 28 height 15
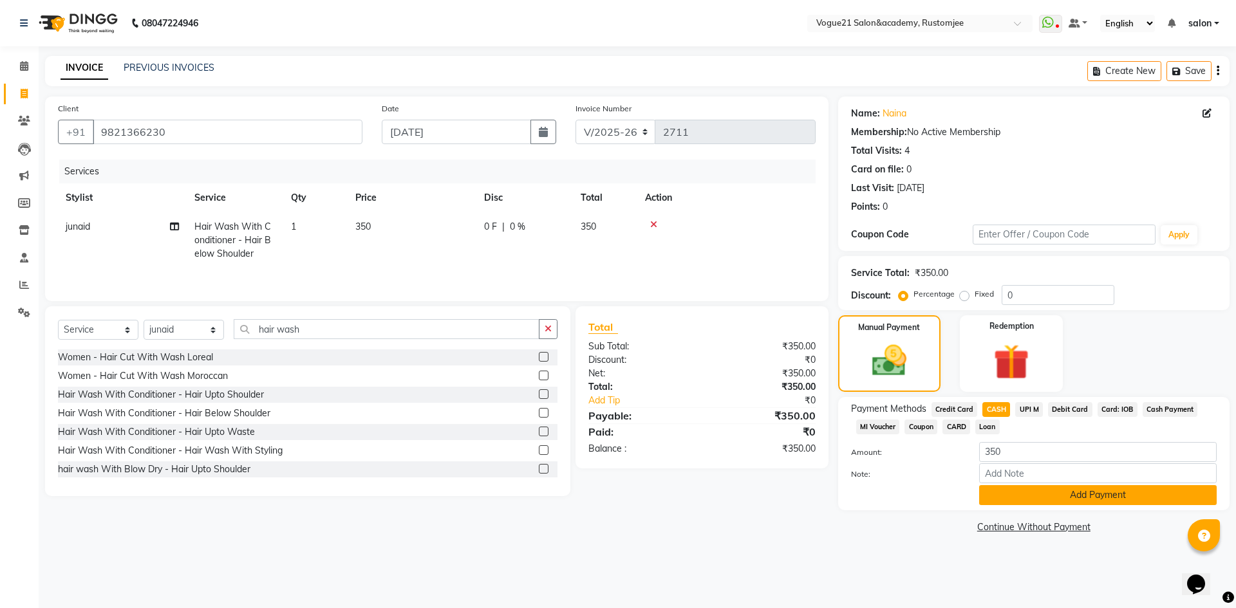
click at [1060, 498] on button "Add Payment" at bounding box center [1098, 495] width 238 height 20
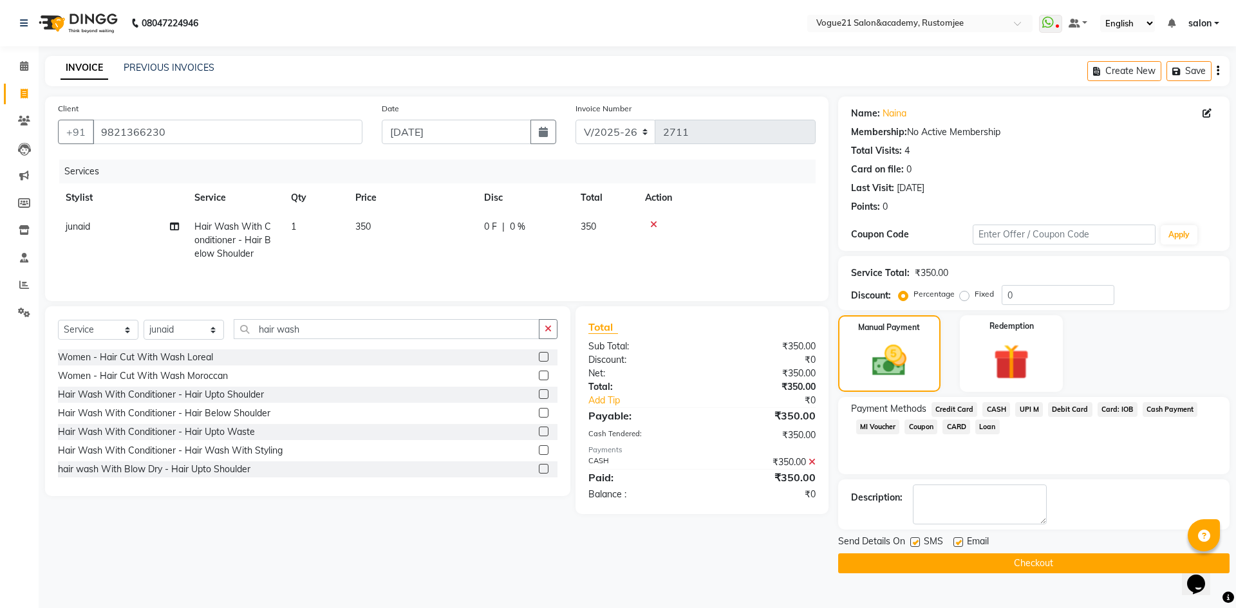
click at [892, 567] on button "Checkout" at bounding box center [1033, 564] width 391 height 20
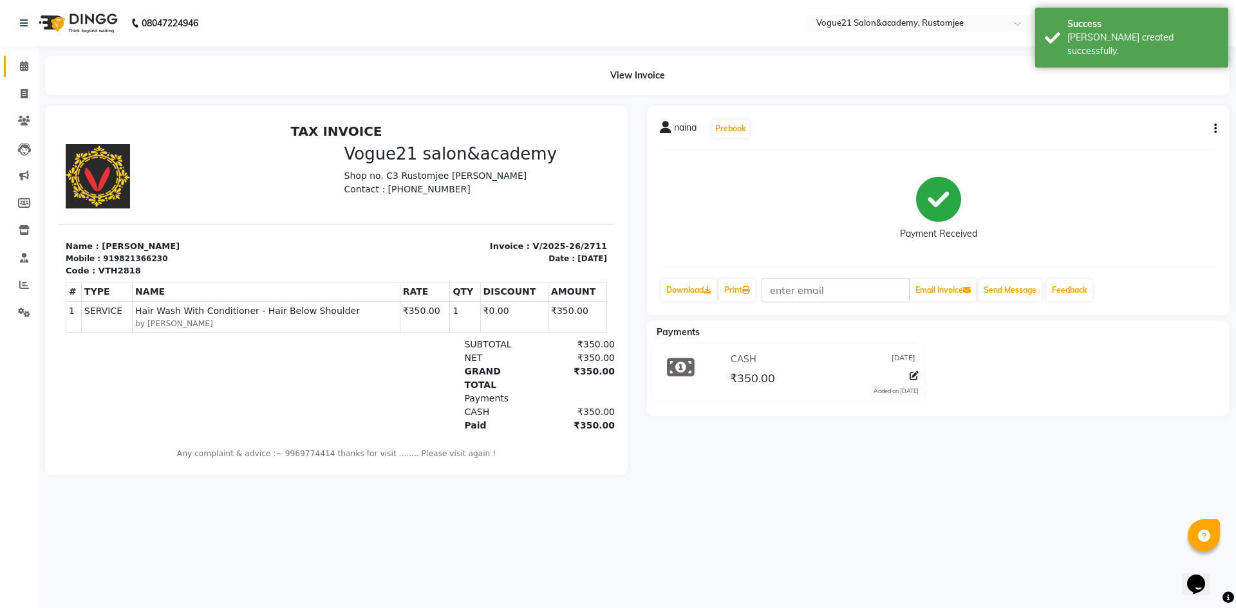
click at [19, 70] on span at bounding box center [24, 66] width 23 height 15
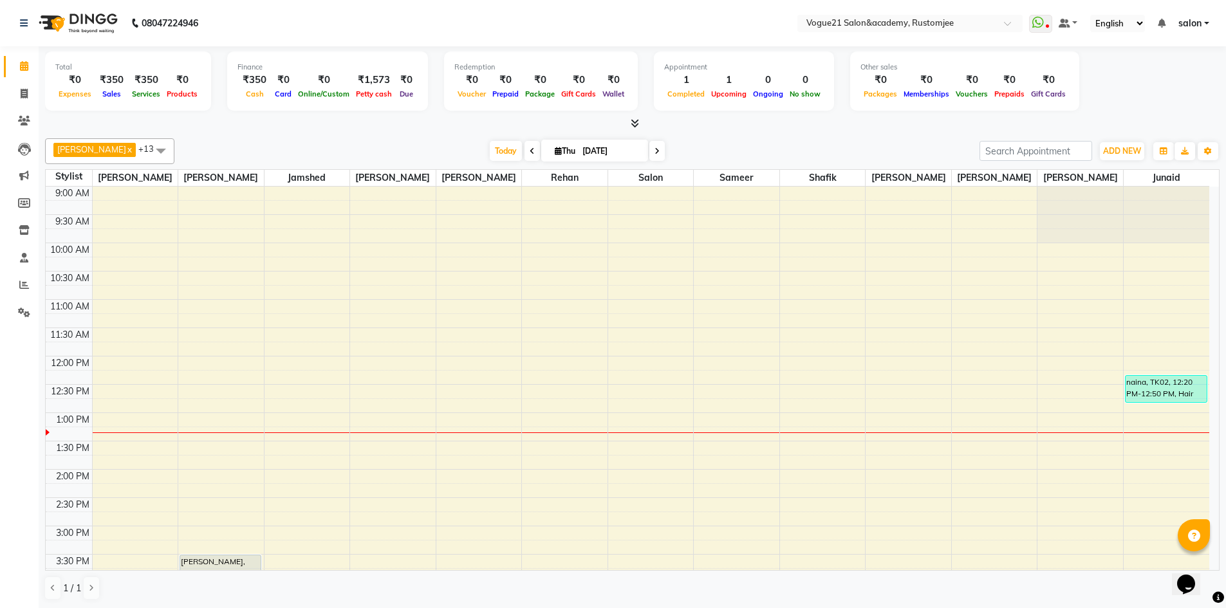
scroll to position [1, 0]
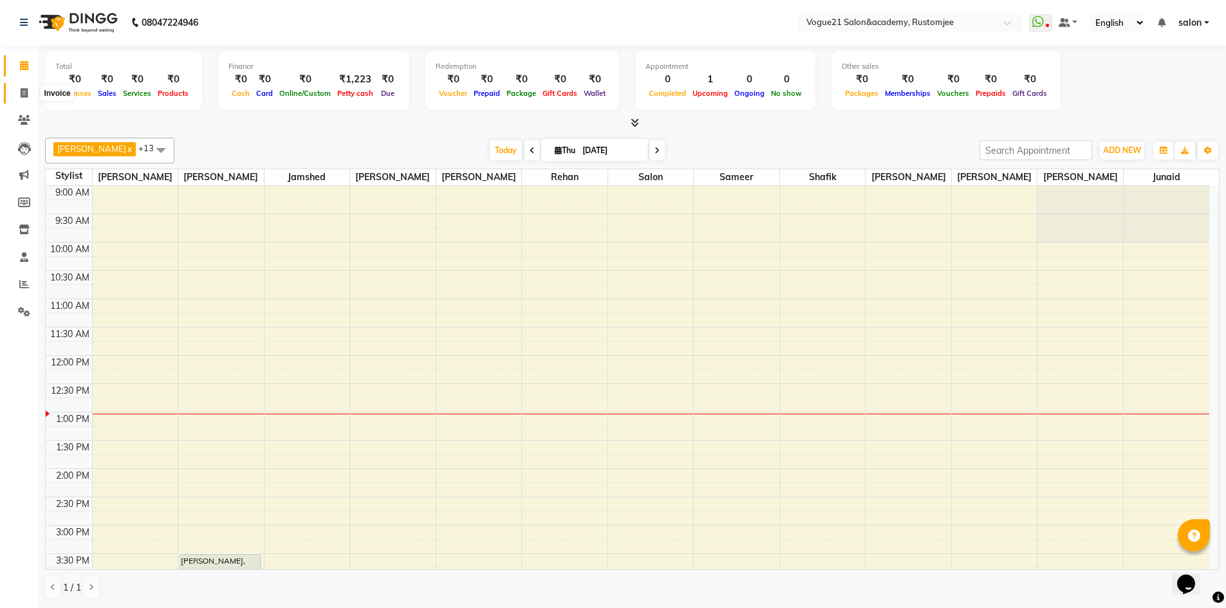
click at [25, 93] on icon at bounding box center [24, 93] width 7 height 10
select select "service"
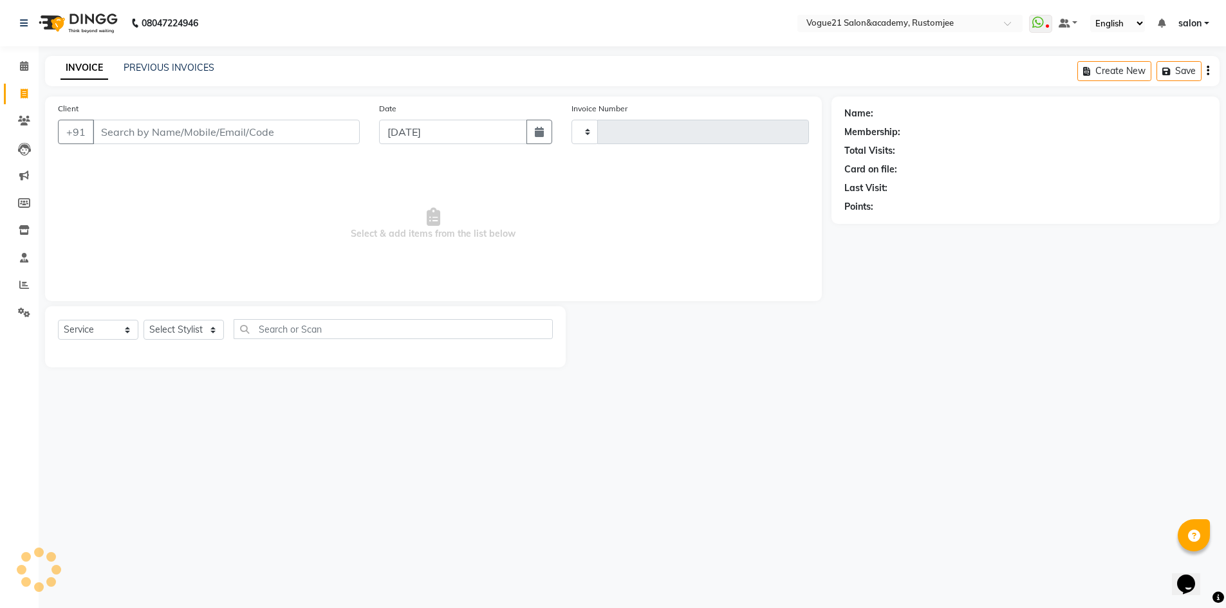
type input "2712"
select select "8171"
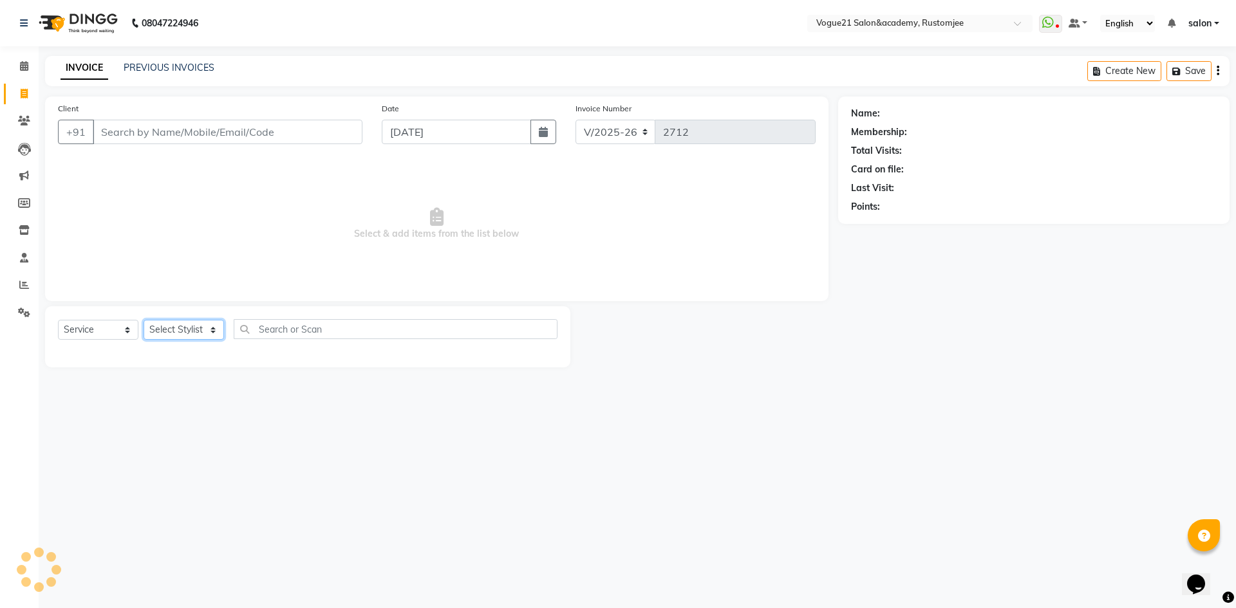
click at [193, 332] on select "Select Stylist aahil alicia anju soni Jamshed junaid Pooja yadav priya jadhav r…" at bounding box center [184, 330] width 80 height 20
select select "76930"
click at [144, 320] on select "Select Stylist aahil alicia anju soni Jamshed junaid Pooja yadav priya jadhav r…" at bounding box center [184, 330] width 80 height 20
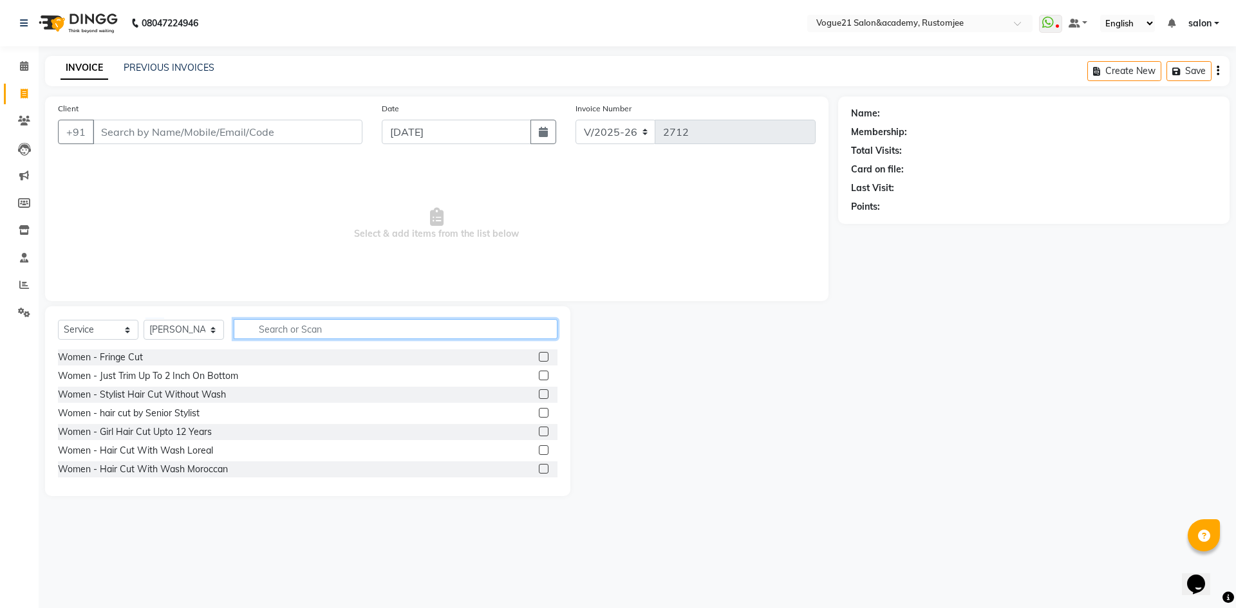
click at [267, 333] on input "text" at bounding box center [396, 329] width 324 height 20
type input "peel"
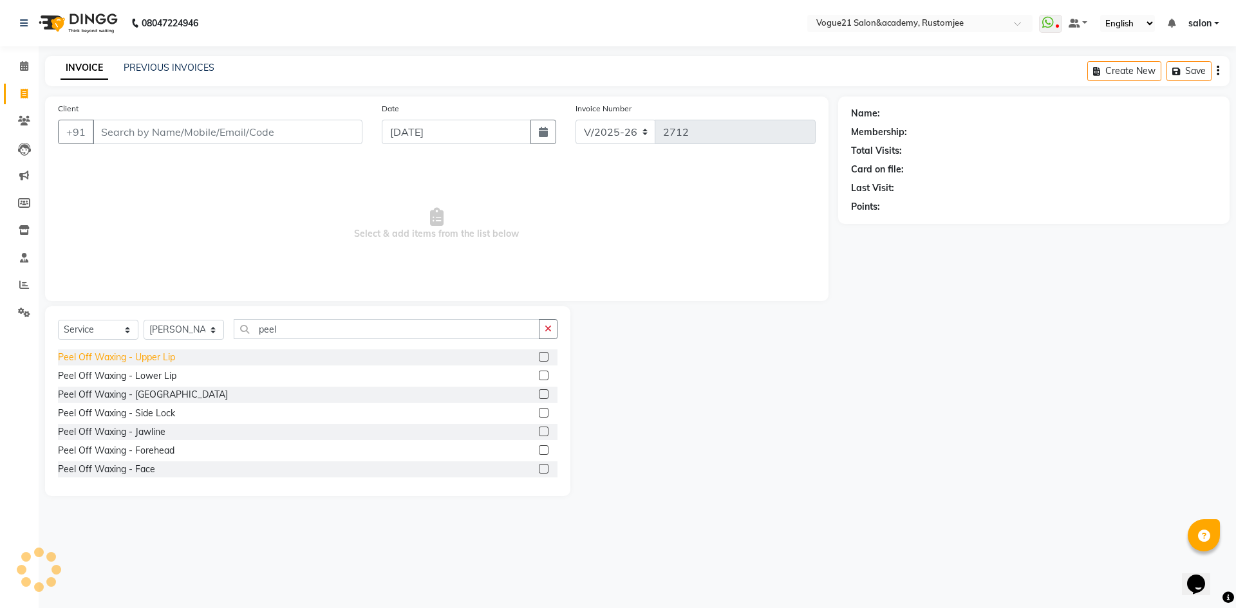
click at [116, 353] on div "Peel Off Waxing - Upper Lip" at bounding box center [116, 358] width 117 height 14
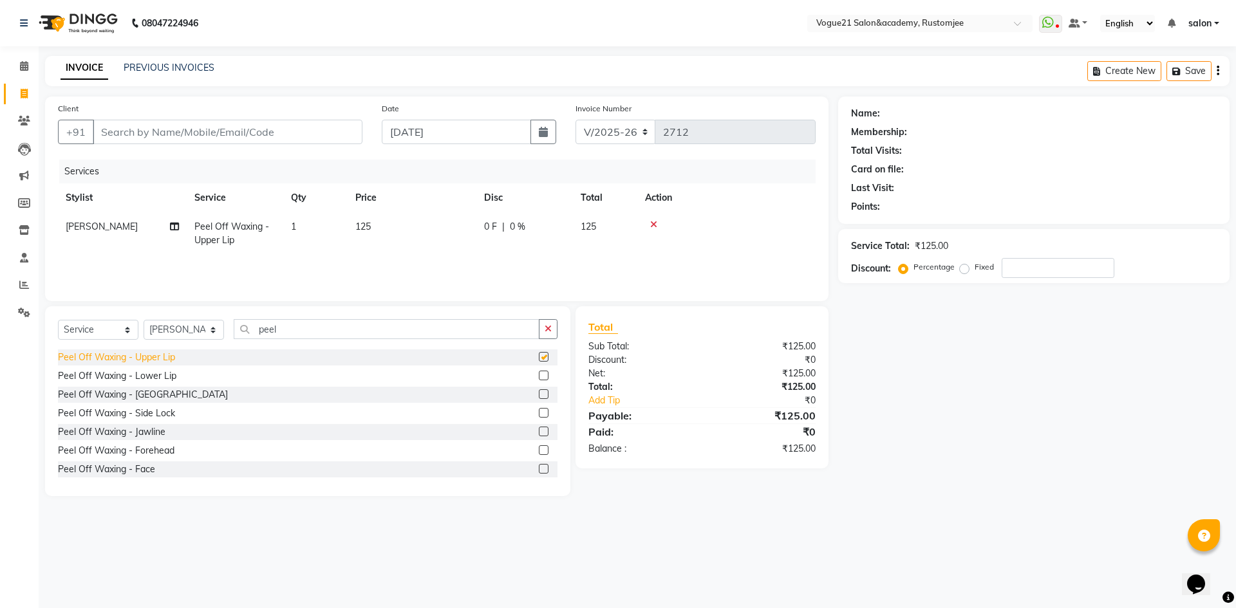
checkbox input "false"
click at [301, 336] on input "peel" at bounding box center [387, 329] width 306 height 20
type input "peel"
click at [163, 361] on div "Peel Off Waxing - Upper Lip" at bounding box center [116, 358] width 117 height 14
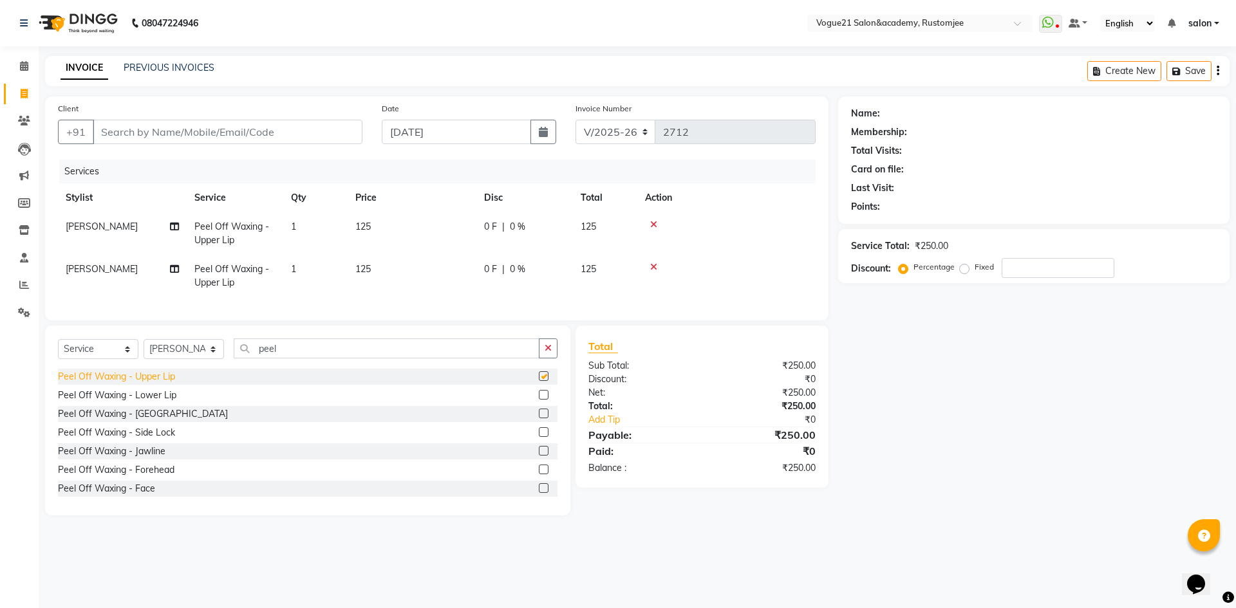
checkbox input "false"
click at [190, 135] on input "Client" at bounding box center [228, 132] width 270 height 24
click at [164, 142] on input "Client" at bounding box center [228, 132] width 270 height 24
type input "9"
type input "0"
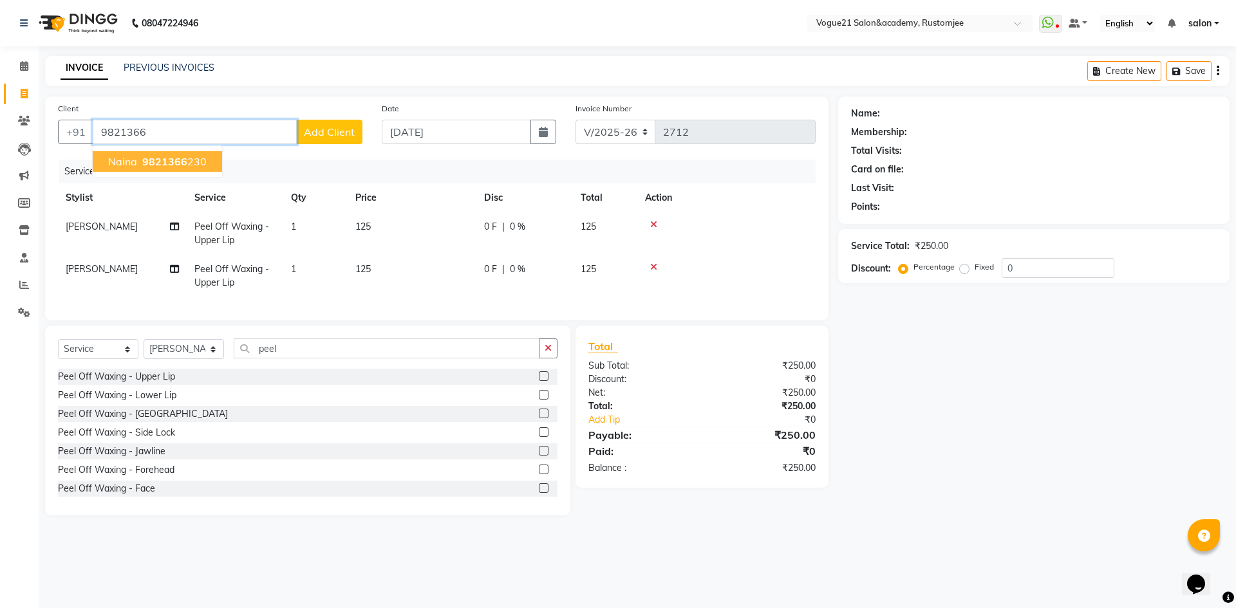
click at [180, 149] on ngb-typeahead-window "naina 9821366 230" at bounding box center [157, 162] width 131 height 32
click at [180, 160] on span "9821366" at bounding box center [164, 161] width 45 height 13
type input "9821366230"
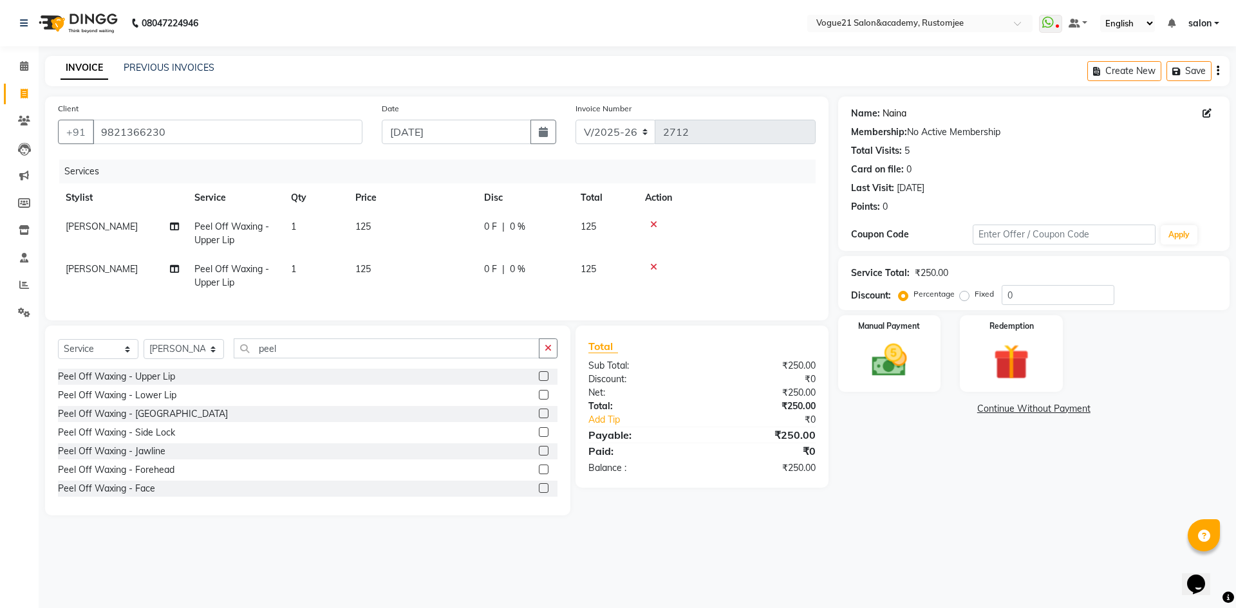
click at [890, 117] on link "Naina" at bounding box center [895, 114] width 24 height 14
click at [883, 377] on img at bounding box center [889, 360] width 60 height 42
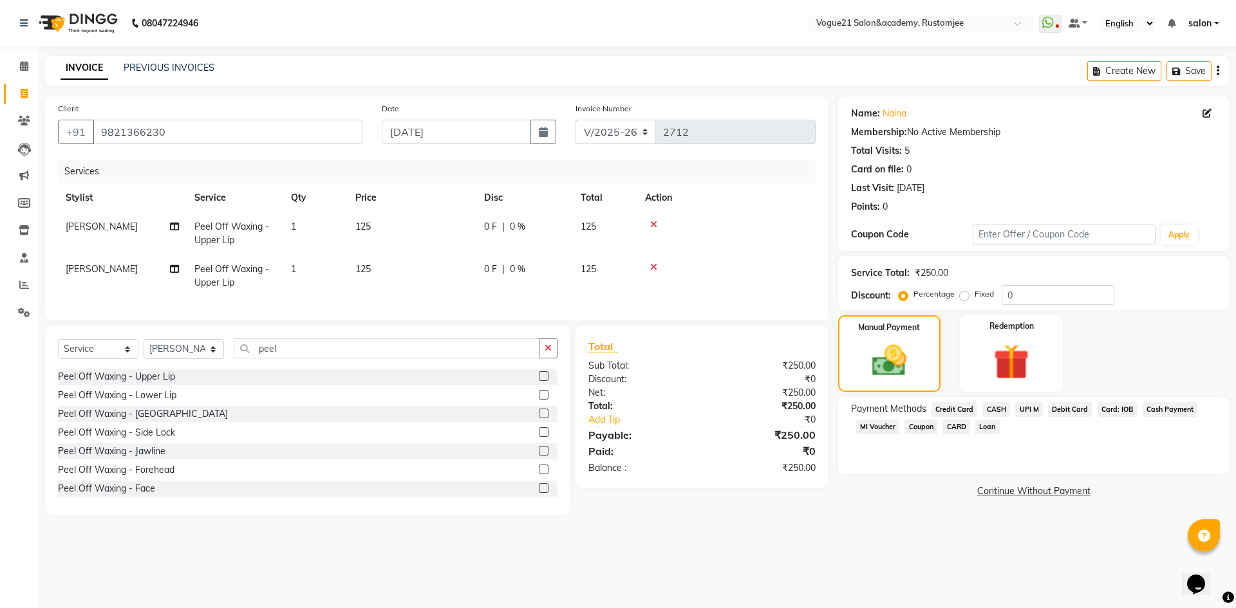
click at [994, 406] on span "CASH" at bounding box center [996, 409] width 28 height 15
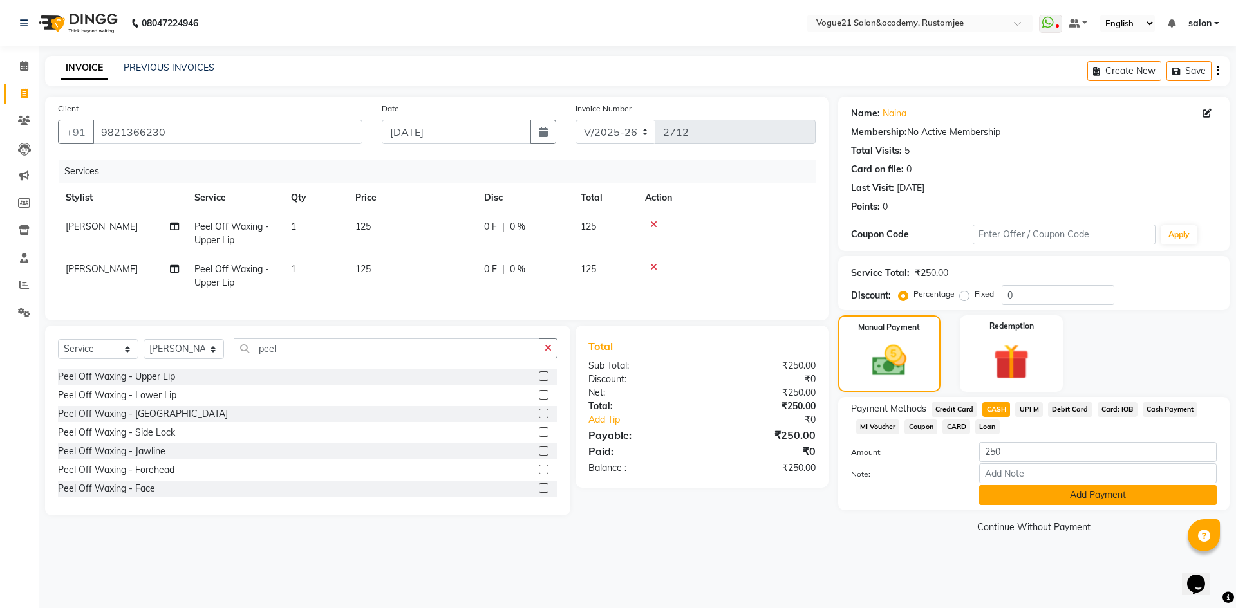
click at [989, 494] on button "Add Payment" at bounding box center [1098, 495] width 238 height 20
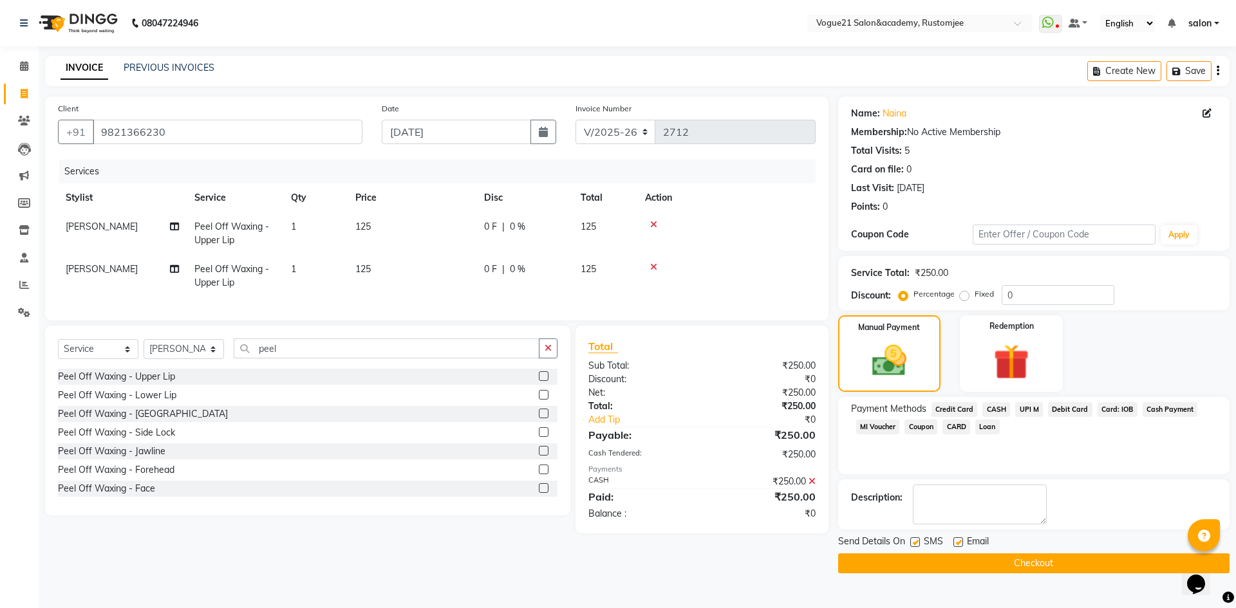
click at [859, 555] on button "Checkout" at bounding box center [1033, 564] width 391 height 20
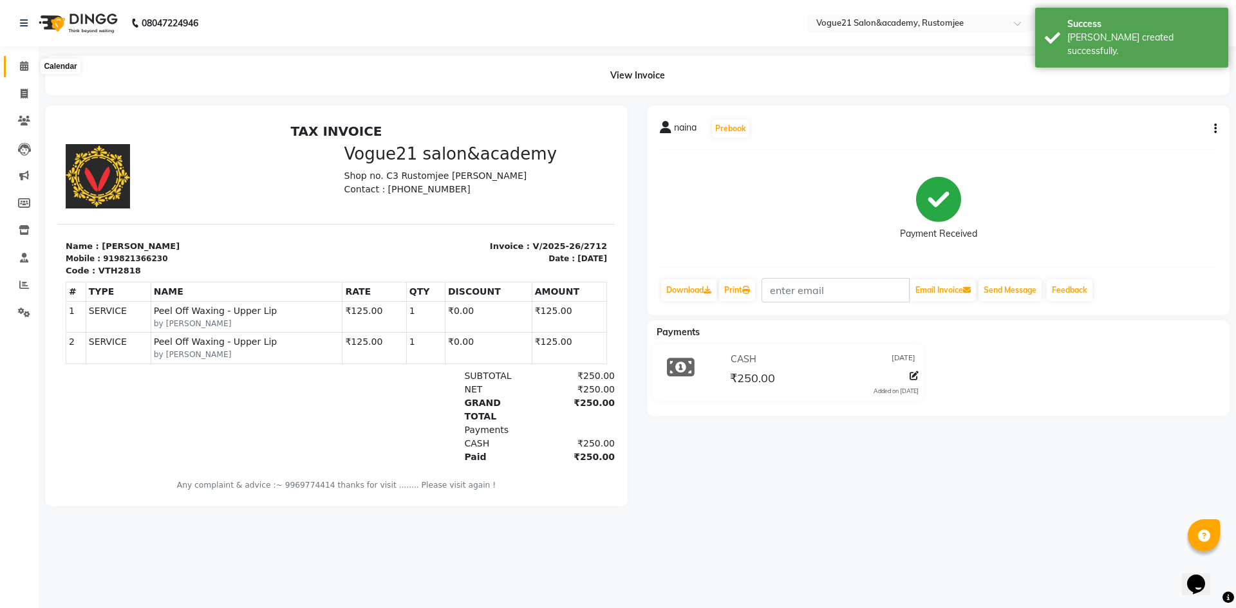
click at [24, 71] on span at bounding box center [24, 66] width 23 height 15
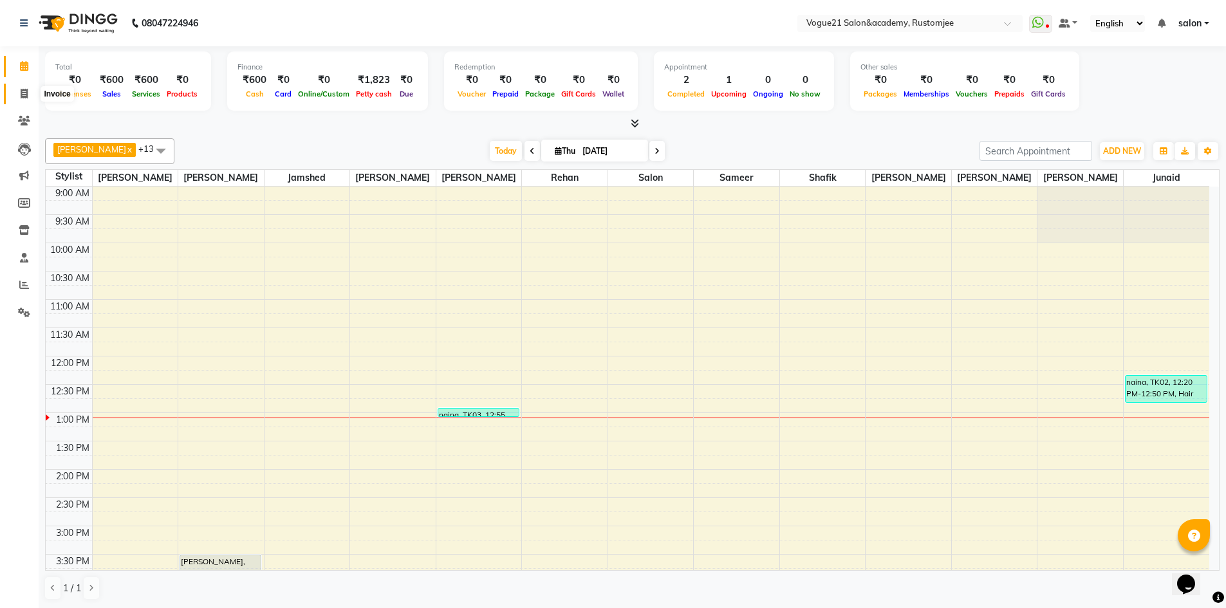
click at [24, 97] on icon at bounding box center [24, 94] width 7 height 10
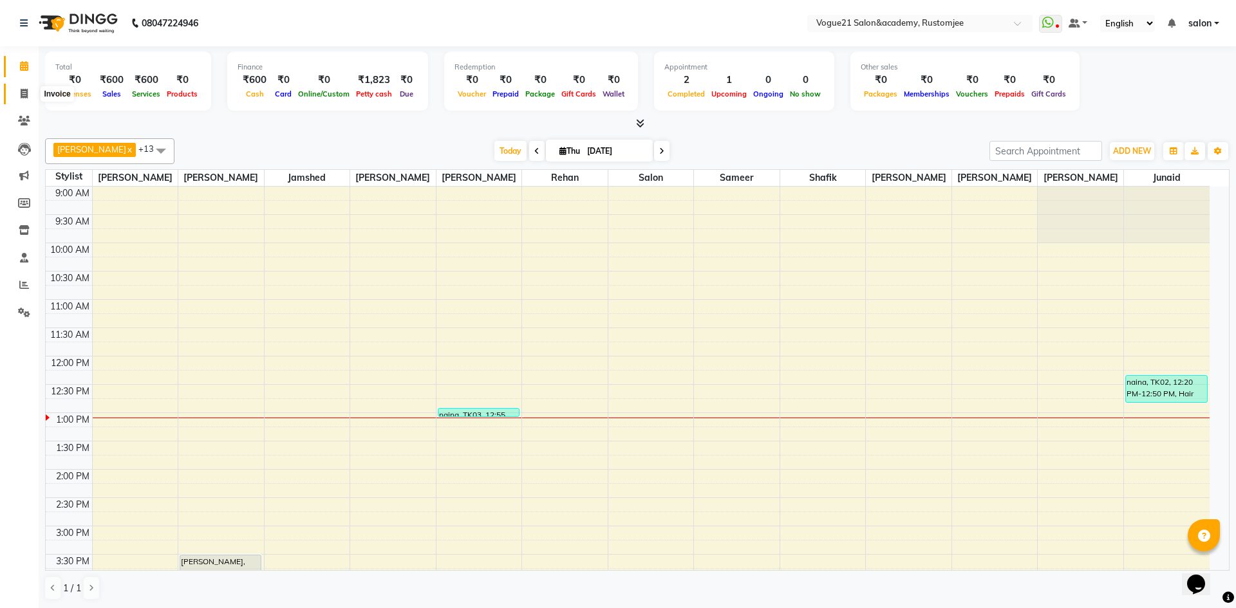
select select "8171"
select select "service"
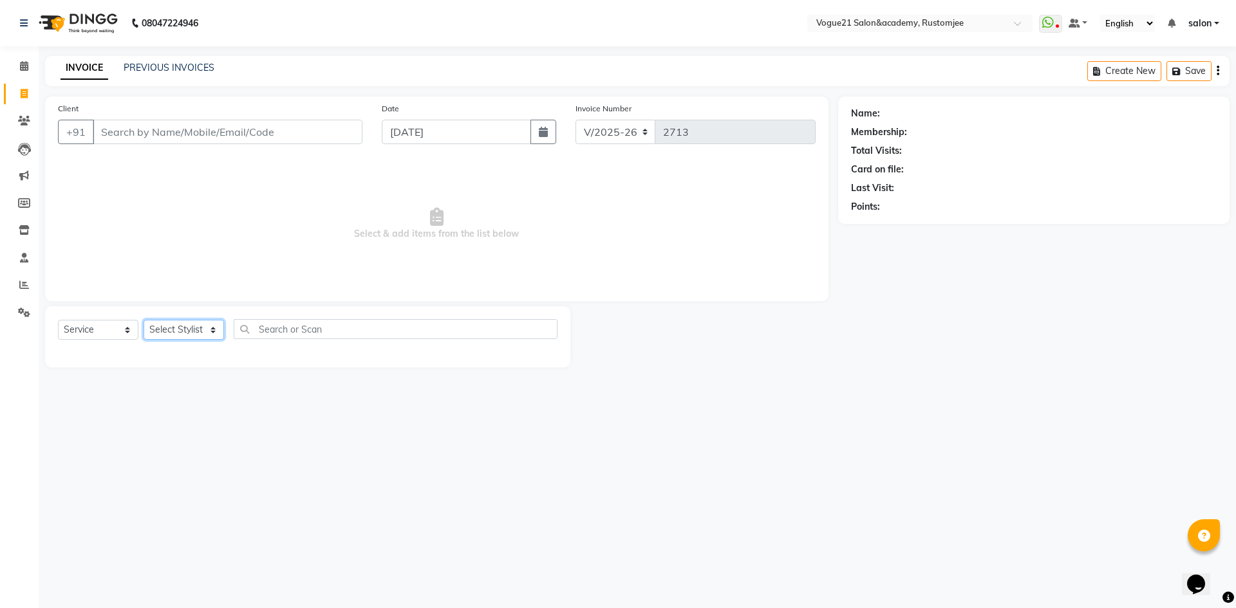
click at [195, 329] on select "Select Stylist aahil alicia anju soni Jamshed junaid Pooja yadav priya jadhav r…" at bounding box center [184, 330] width 80 height 20
select select "76929"
click at [144, 320] on select "Select Stylist aahil alicia anju soni Jamshed junaid Pooja yadav priya jadhav r…" at bounding box center [184, 330] width 80 height 20
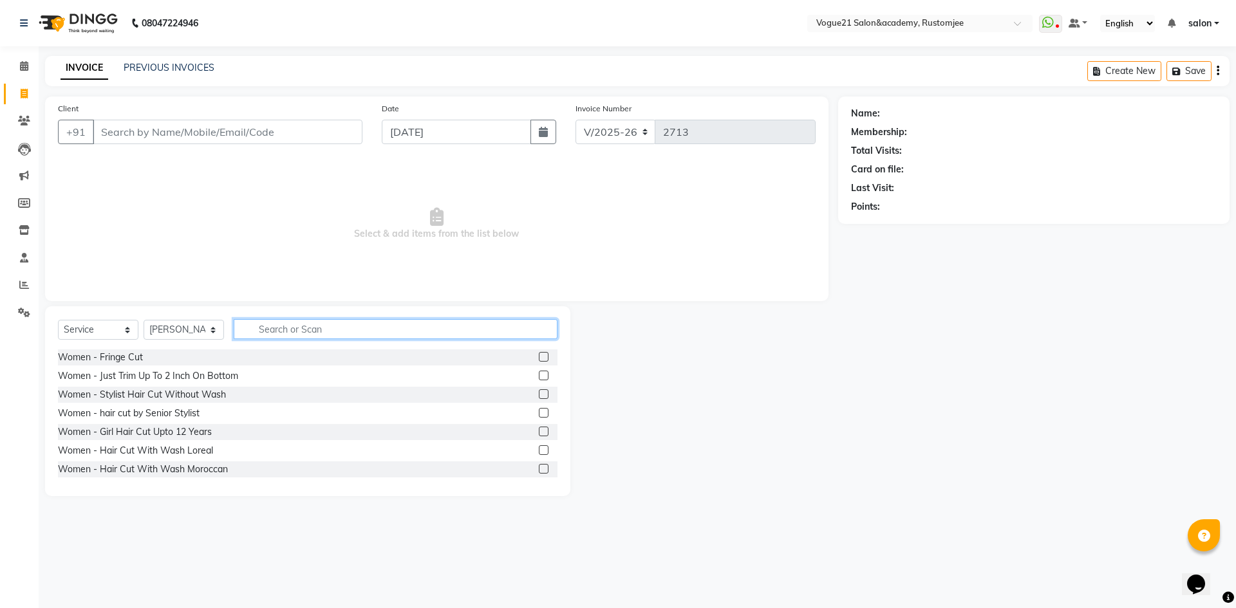
click at [299, 331] on input "text" at bounding box center [396, 329] width 324 height 20
type input "fla"
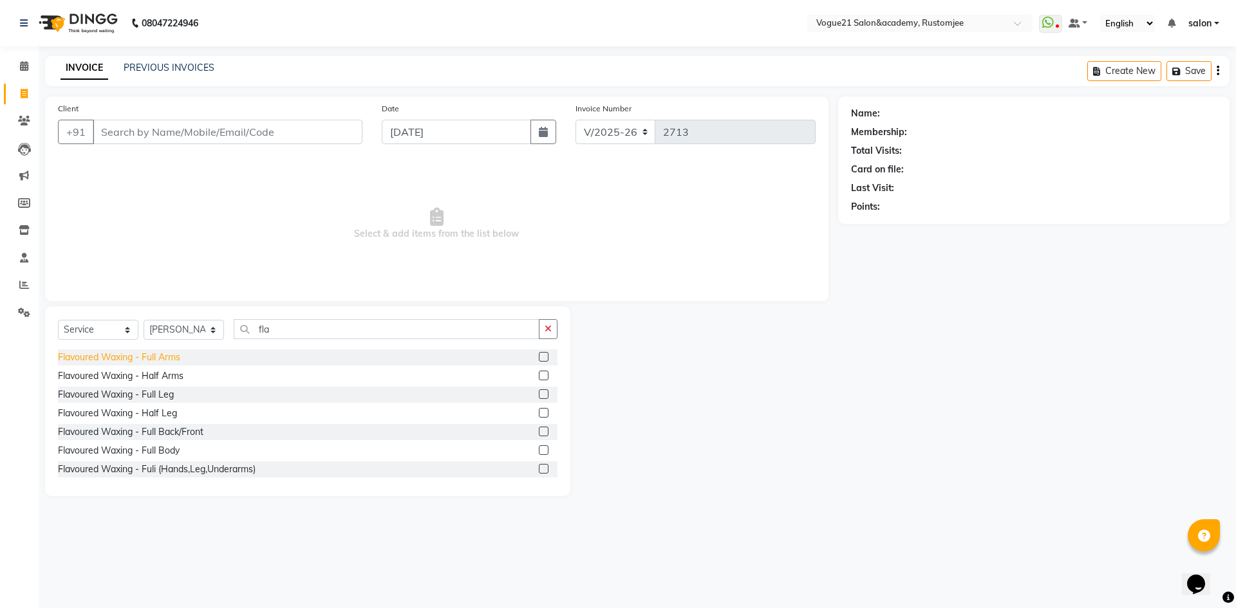
click at [174, 362] on div "Flavoured Waxing - Full Arms" at bounding box center [119, 358] width 122 height 14
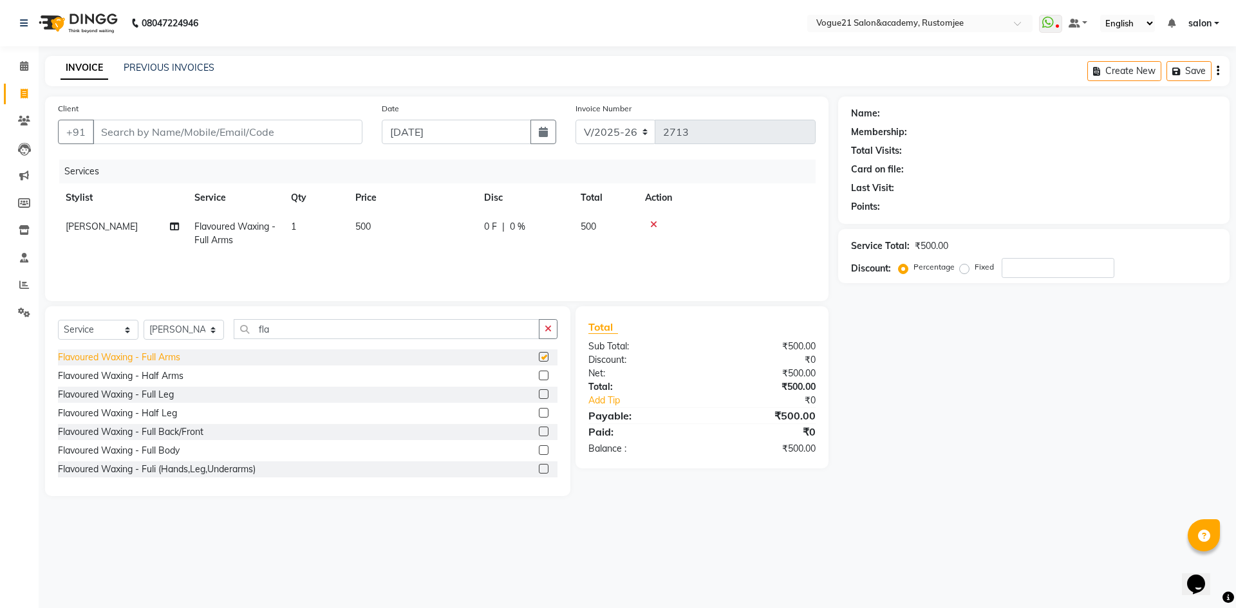
checkbox input "false"
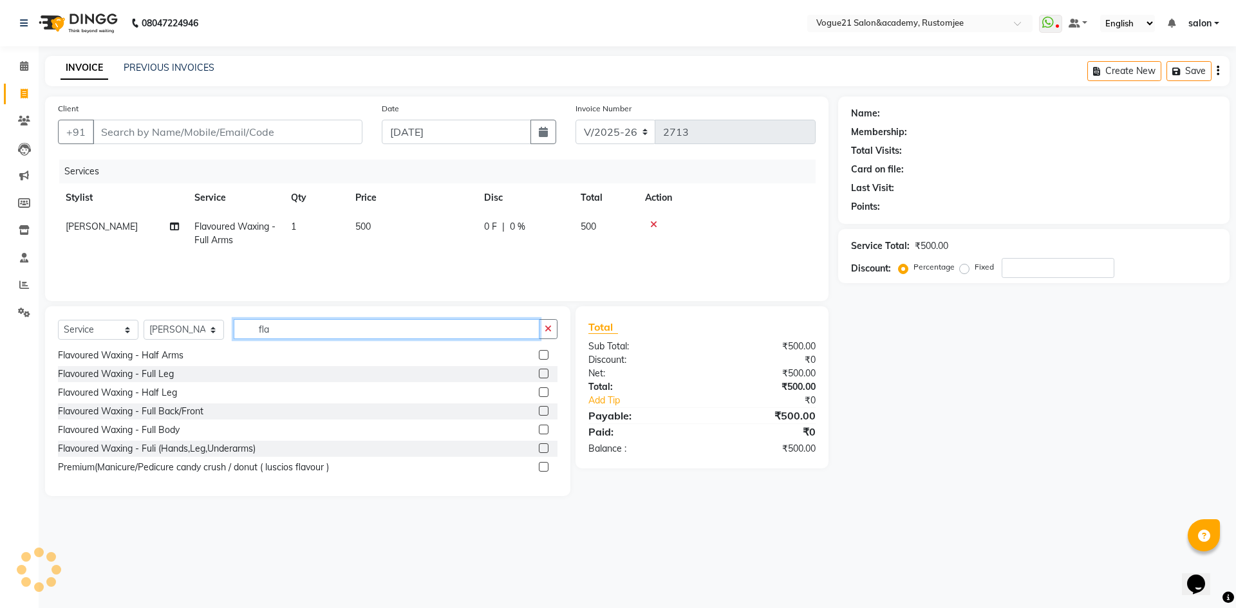
click at [312, 334] on input "fla" at bounding box center [387, 329] width 306 height 20
type input "f"
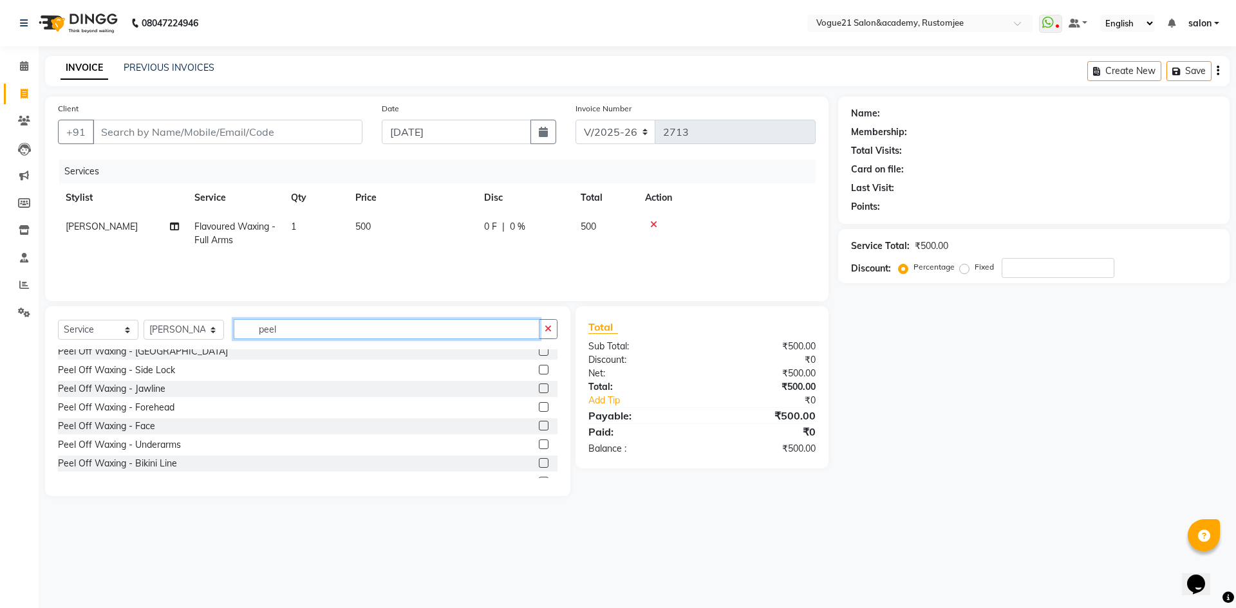
scroll to position [95, 0]
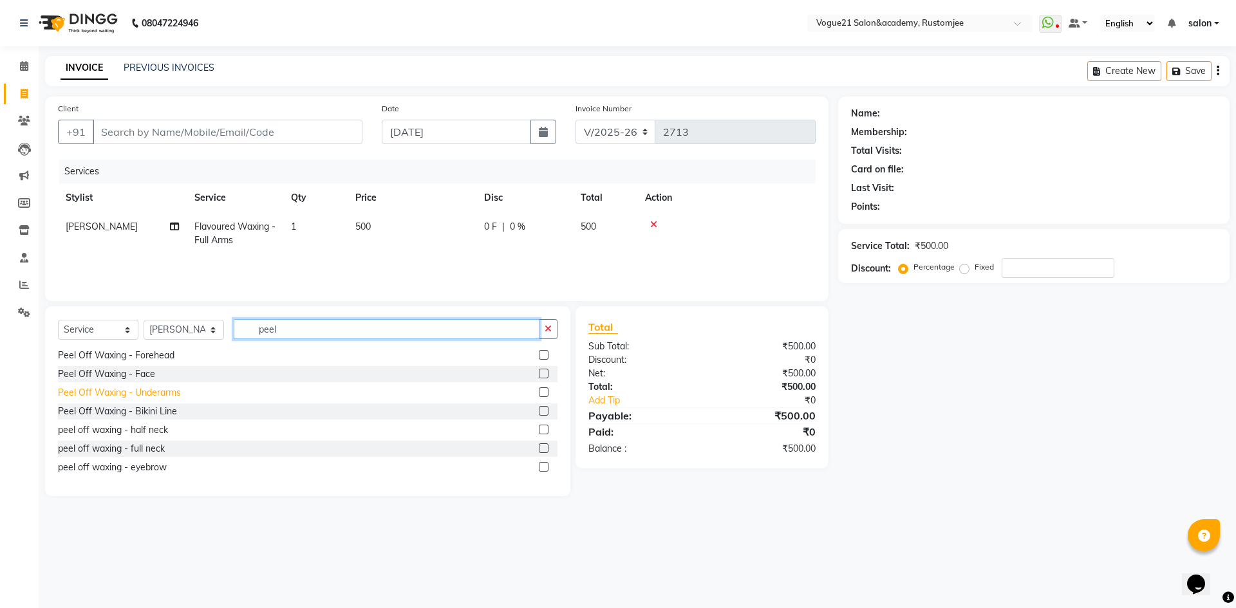
type input "peel"
click at [180, 391] on div "Peel Off Waxing - Underarms" at bounding box center [119, 393] width 123 height 14
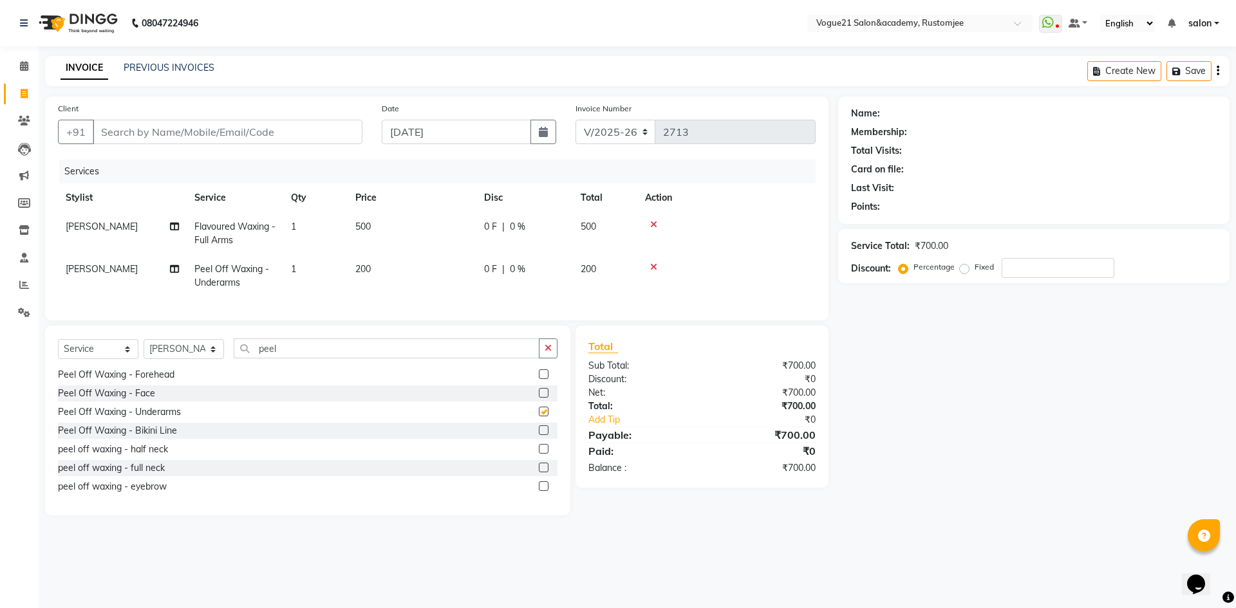
checkbox input "false"
click at [296, 359] on input "peel" at bounding box center [387, 349] width 306 height 20
type input "p"
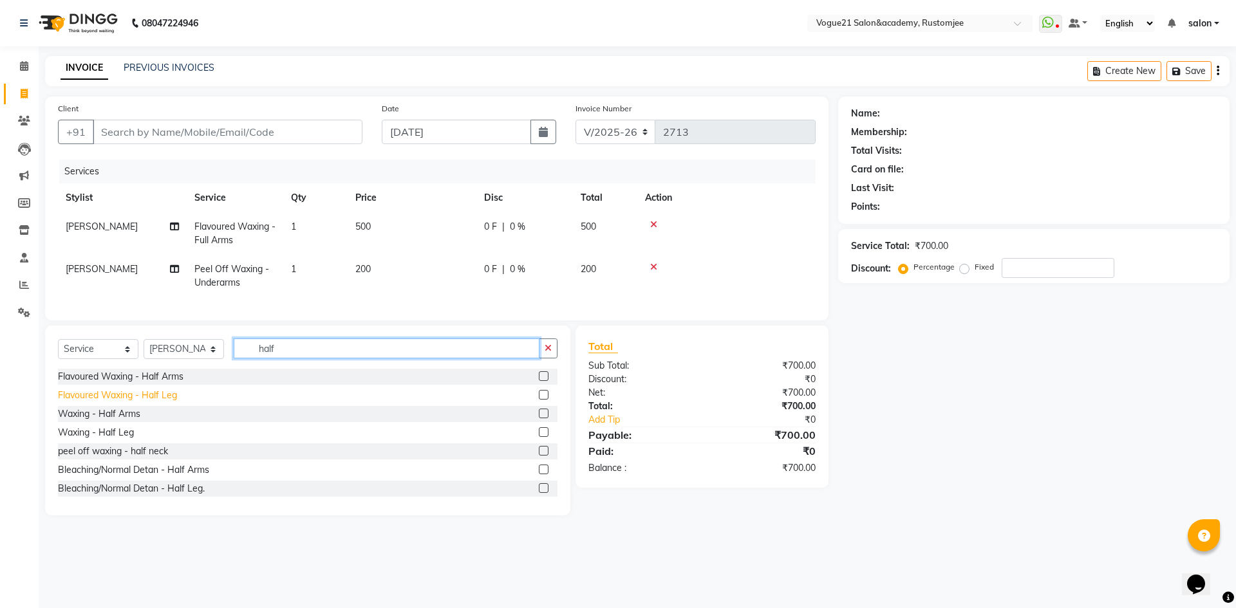
type input "half"
click at [144, 402] on div "Flavoured Waxing - Half Leg" at bounding box center [117, 396] width 119 height 14
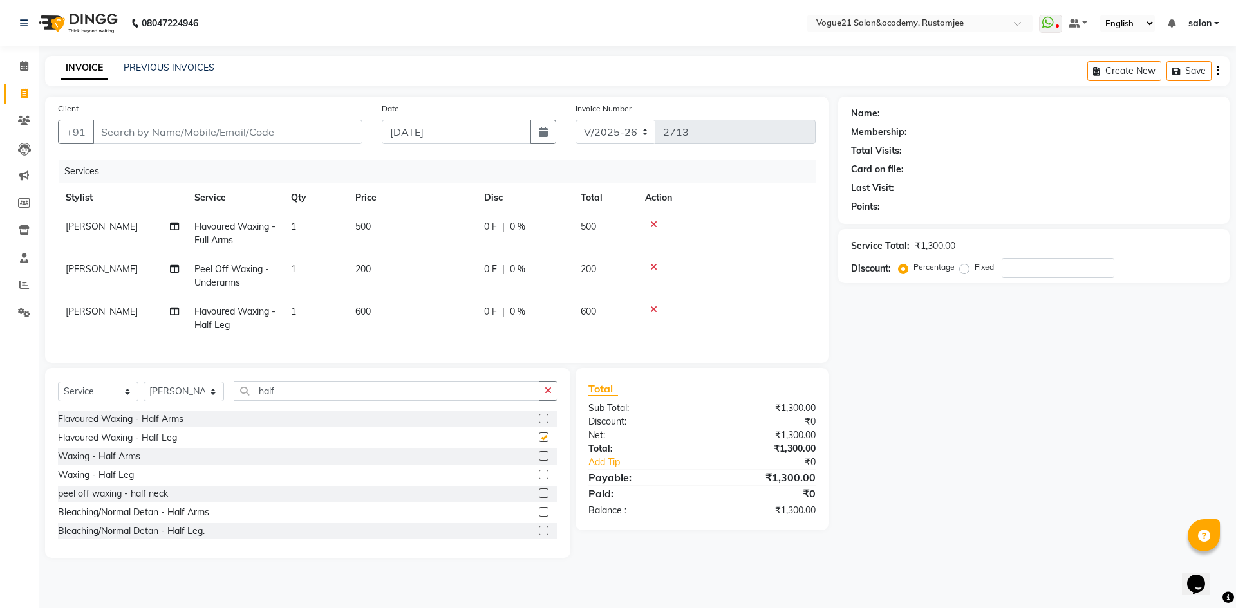
checkbox input "false"
click at [219, 127] on input "Client" at bounding box center [228, 132] width 270 height 24
type input "9"
type input "0"
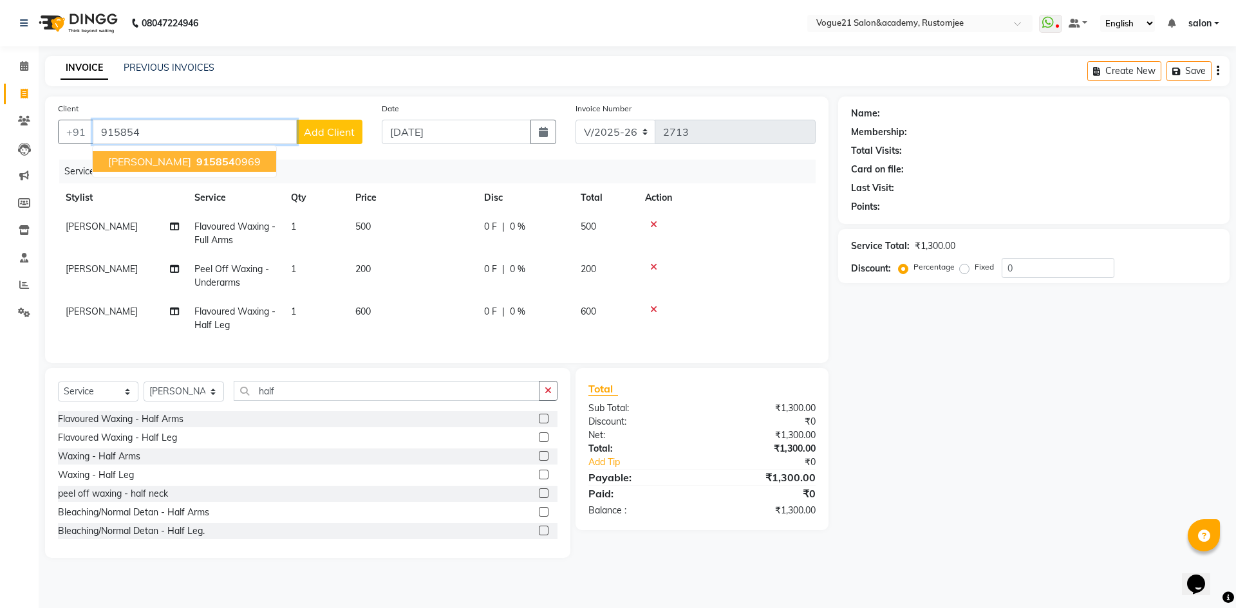
click at [216, 161] on span "915854" at bounding box center [215, 161] width 39 height 13
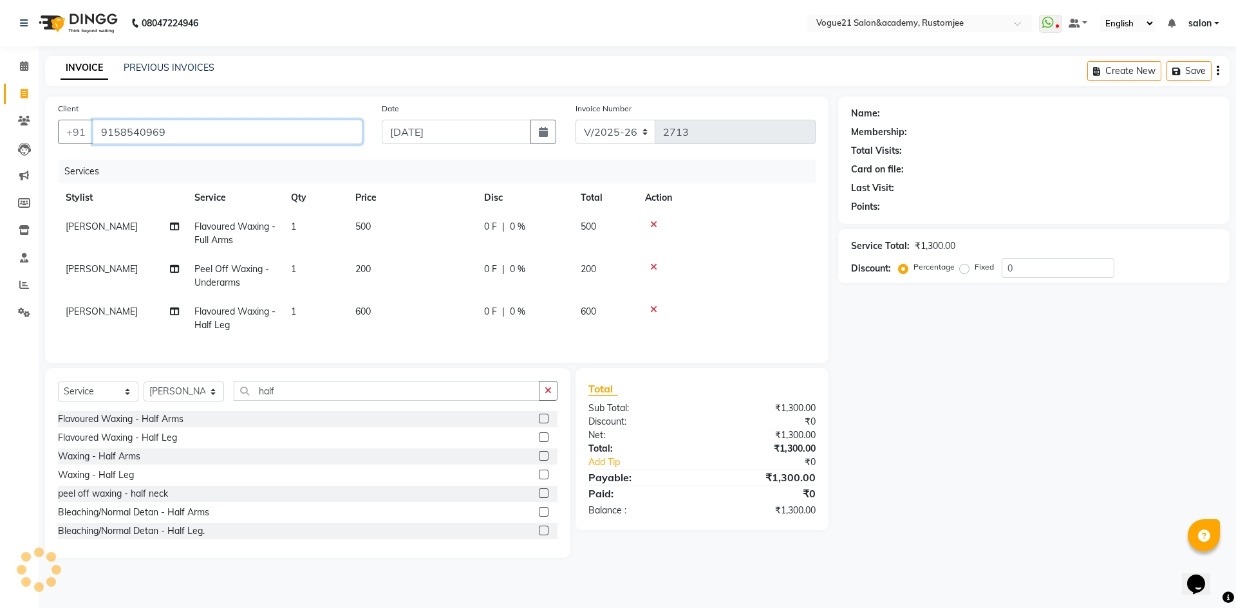
type input "9158540969"
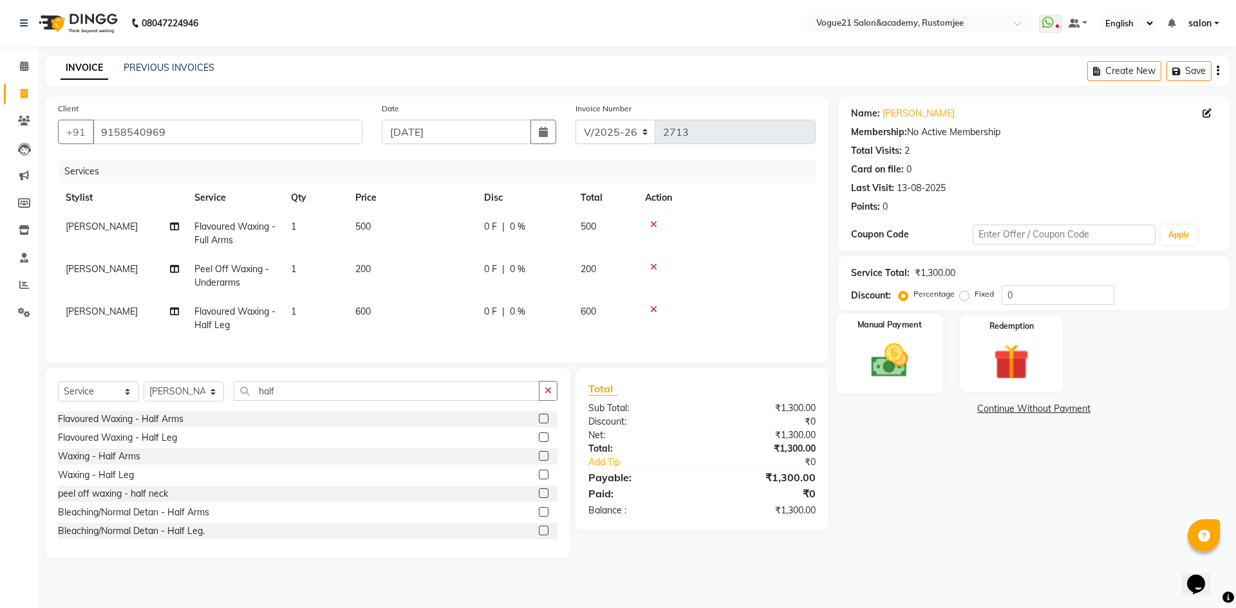
click at [876, 357] on img at bounding box center [889, 360] width 60 height 42
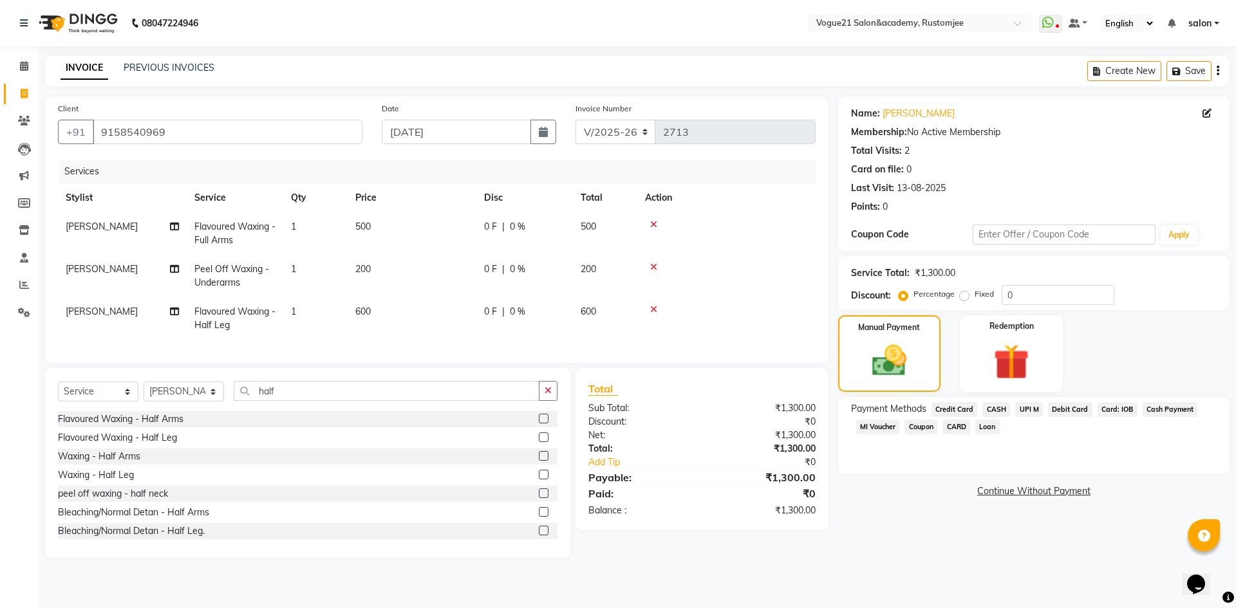
click at [1020, 412] on span "UPI M" at bounding box center [1029, 409] width 28 height 15
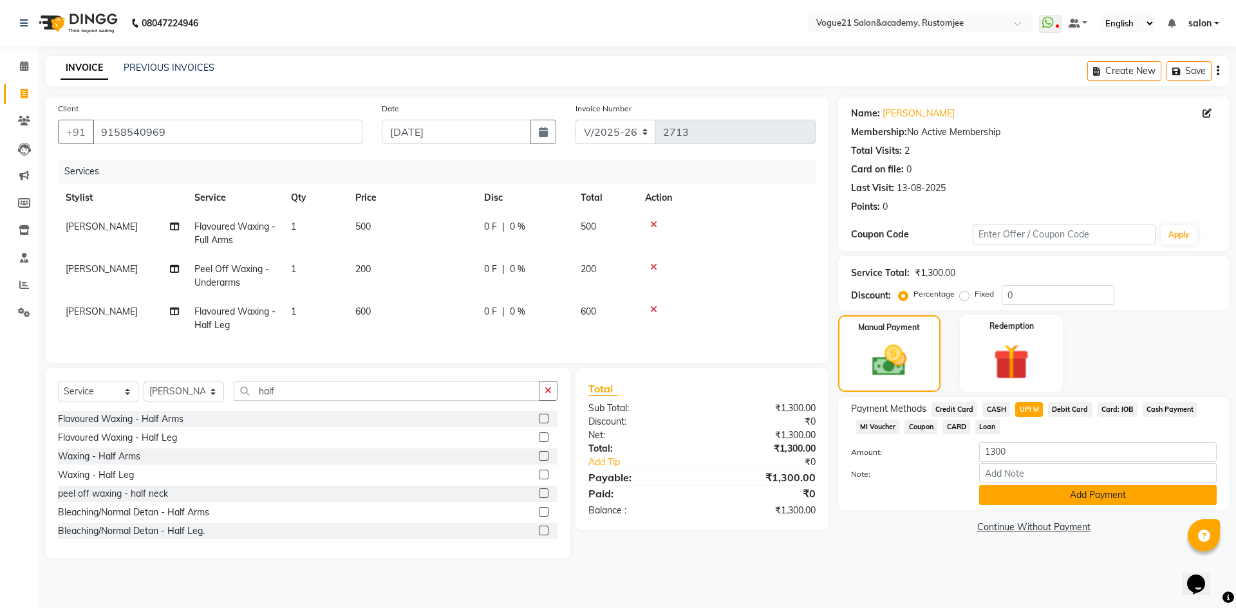
click at [1031, 497] on button "Add Payment" at bounding box center [1098, 495] width 238 height 20
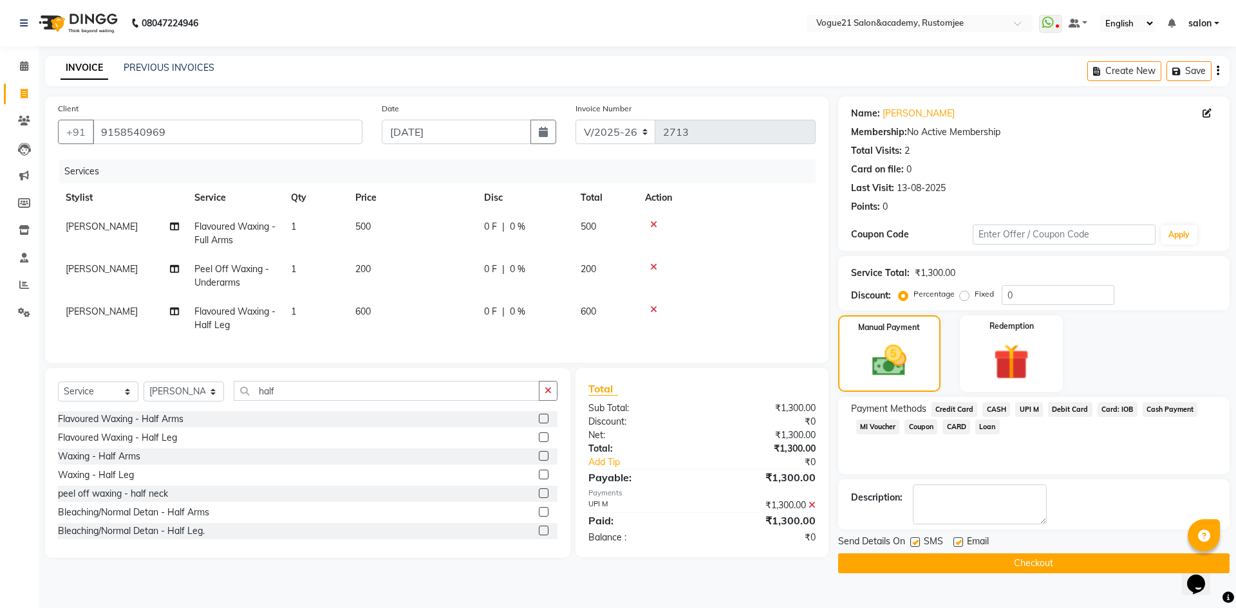
click at [977, 556] on button "Checkout" at bounding box center [1033, 564] width 391 height 20
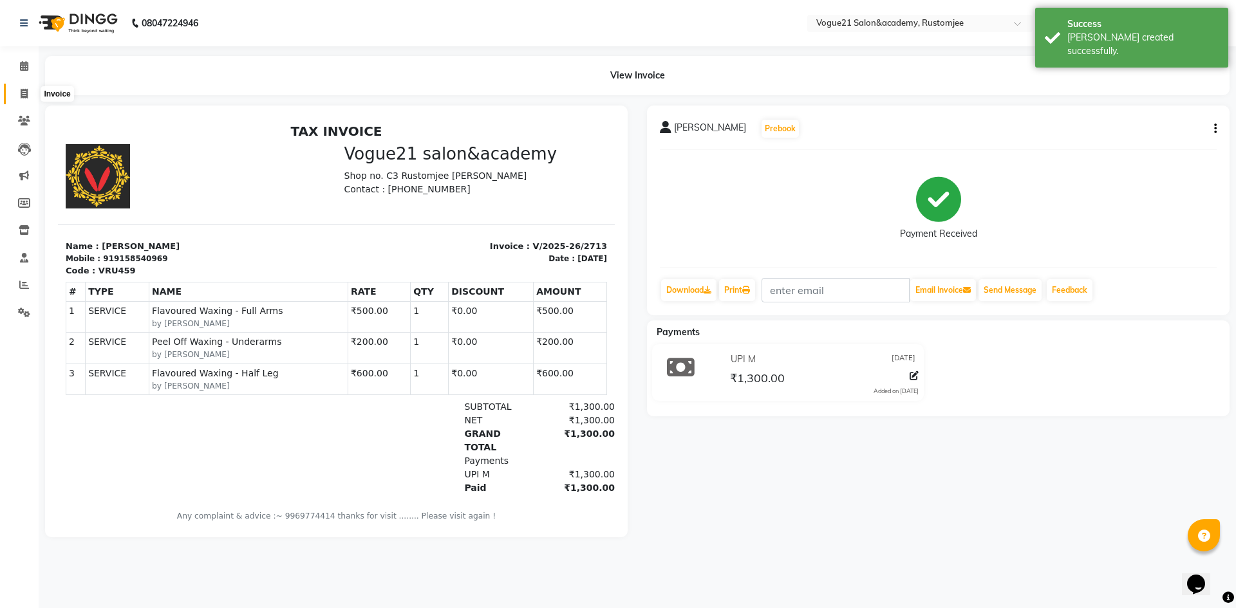
click at [14, 100] on span at bounding box center [24, 94] width 23 height 15
select select "service"
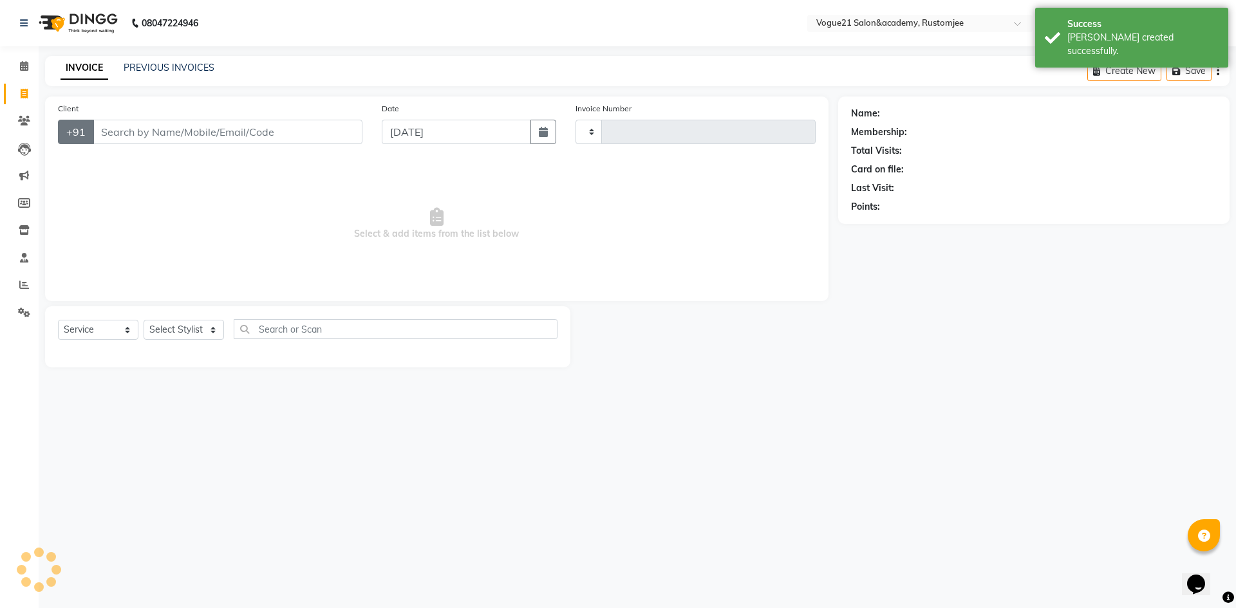
type input "2714"
select select "8171"
click at [17, 286] on span at bounding box center [24, 285] width 23 height 15
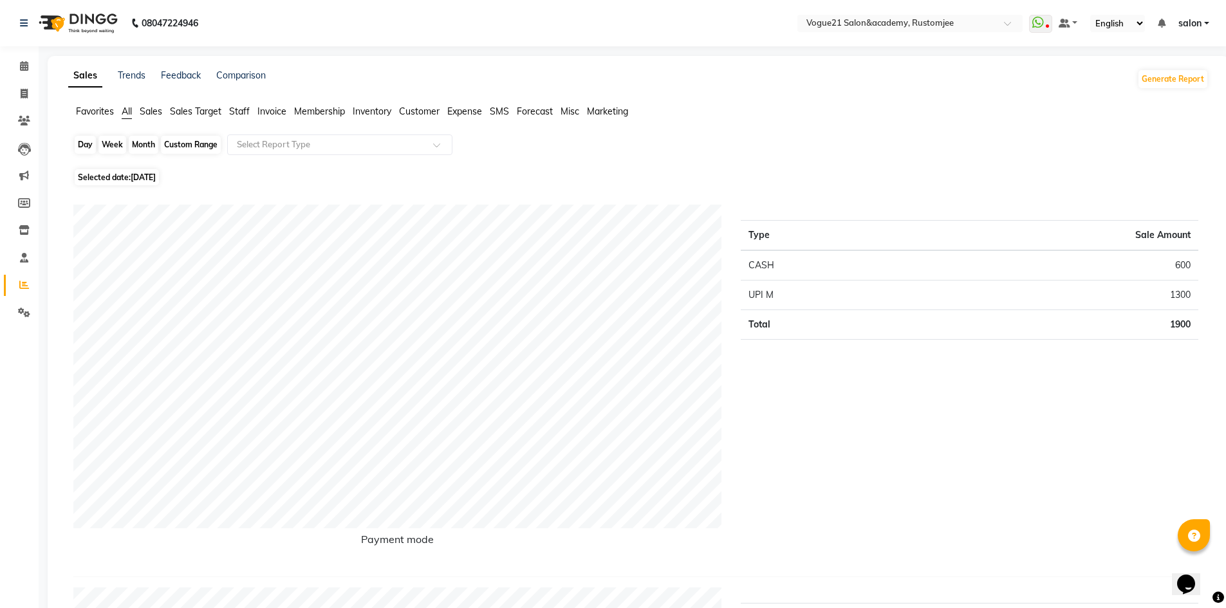
click at [91, 148] on div "Day" at bounding box center [85, 145] width 21 height 18
select select "9"
select select "2025"
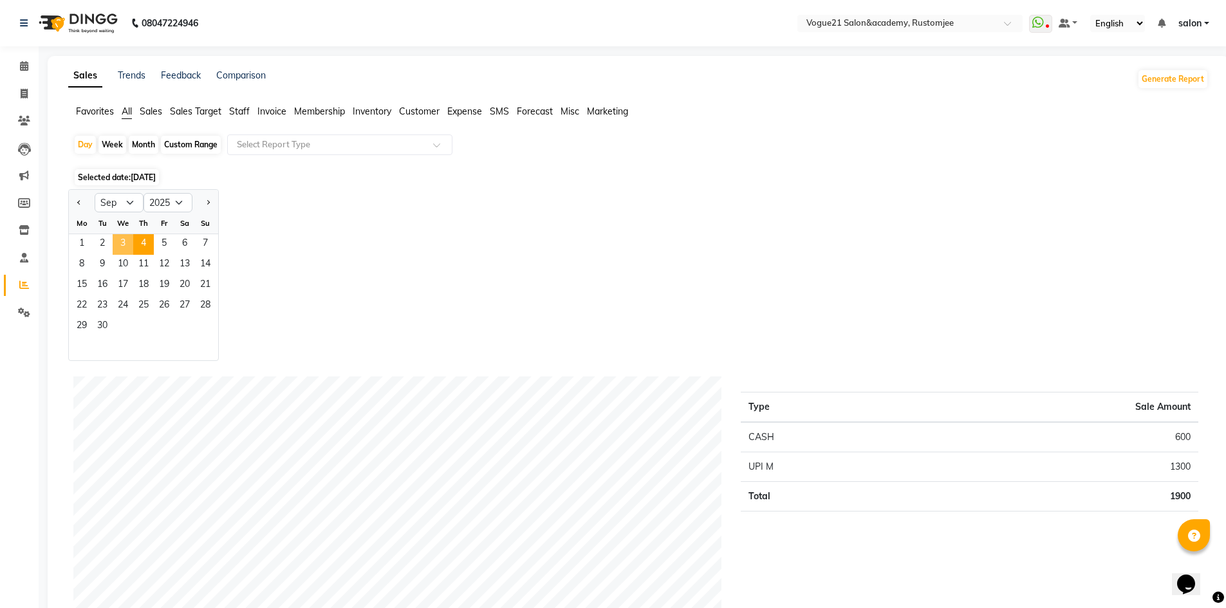
click at [126, 238] on span "3" at bounding box center [123, 244] width 21 height 21
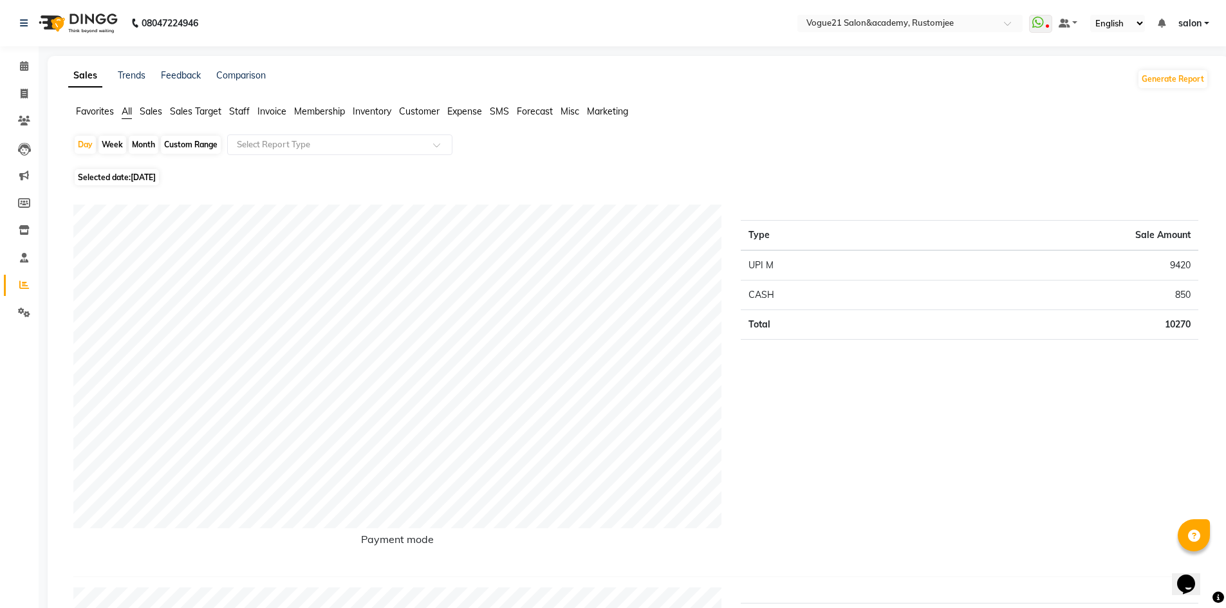
click at [247, 109] on span "Staff" at bounding box center [239, 112] width 21 height 12
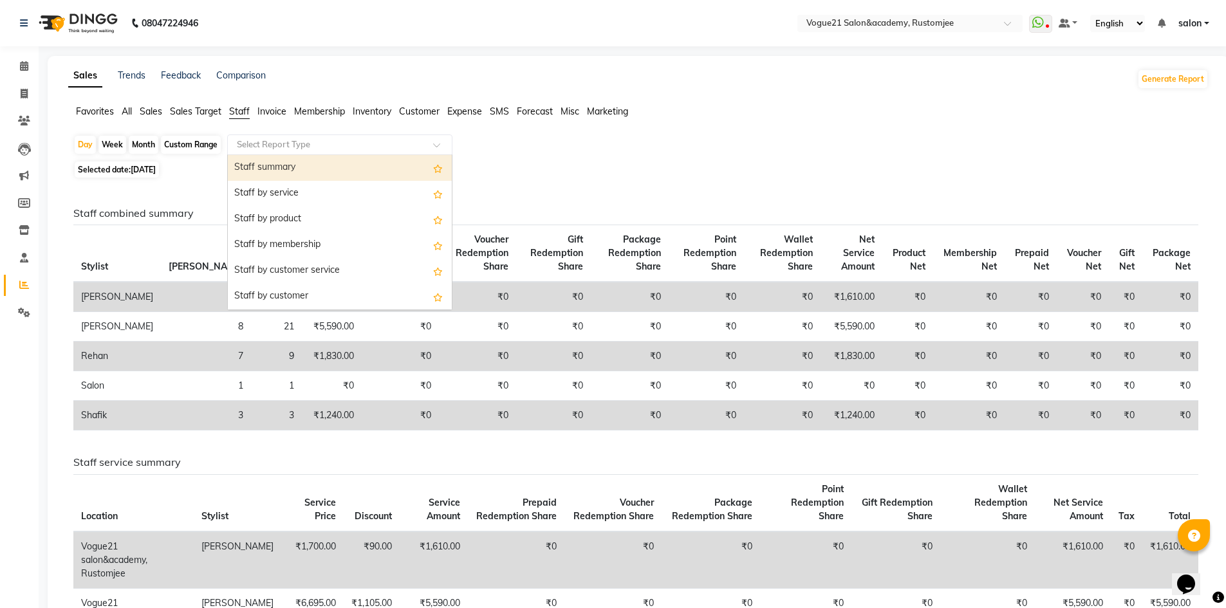
click at [283, 140] on input "text" at bounding box center [326, 144] width 185 height 13
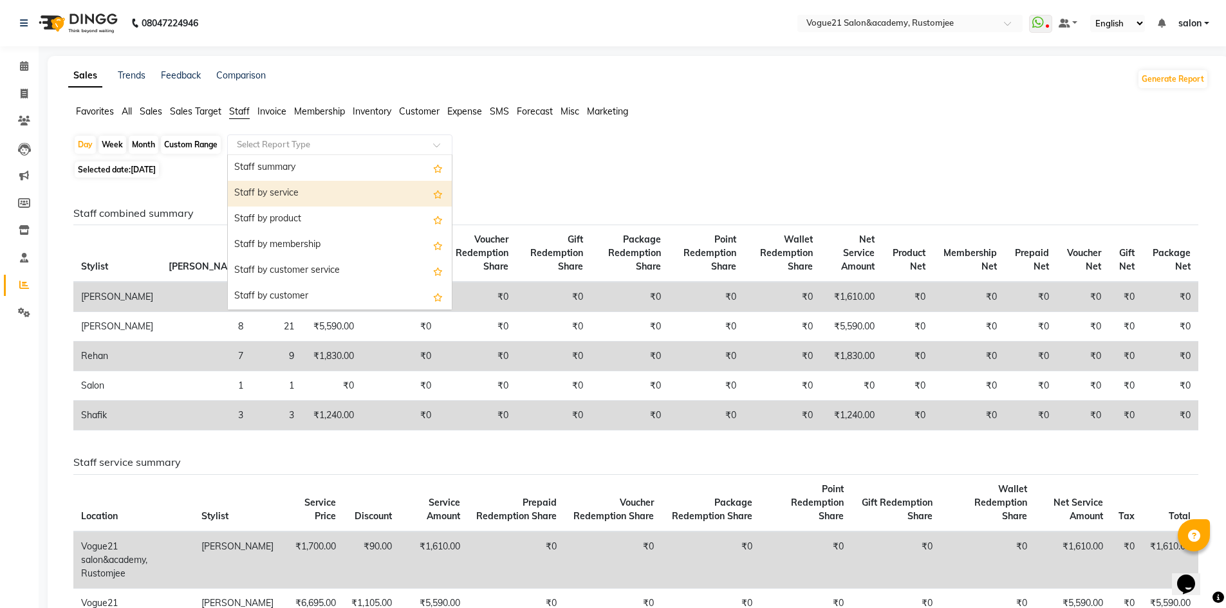
click at [294, 189] on div "Staff by service" at bounding box center [340, 194] width 224 height 26
select select "csv"
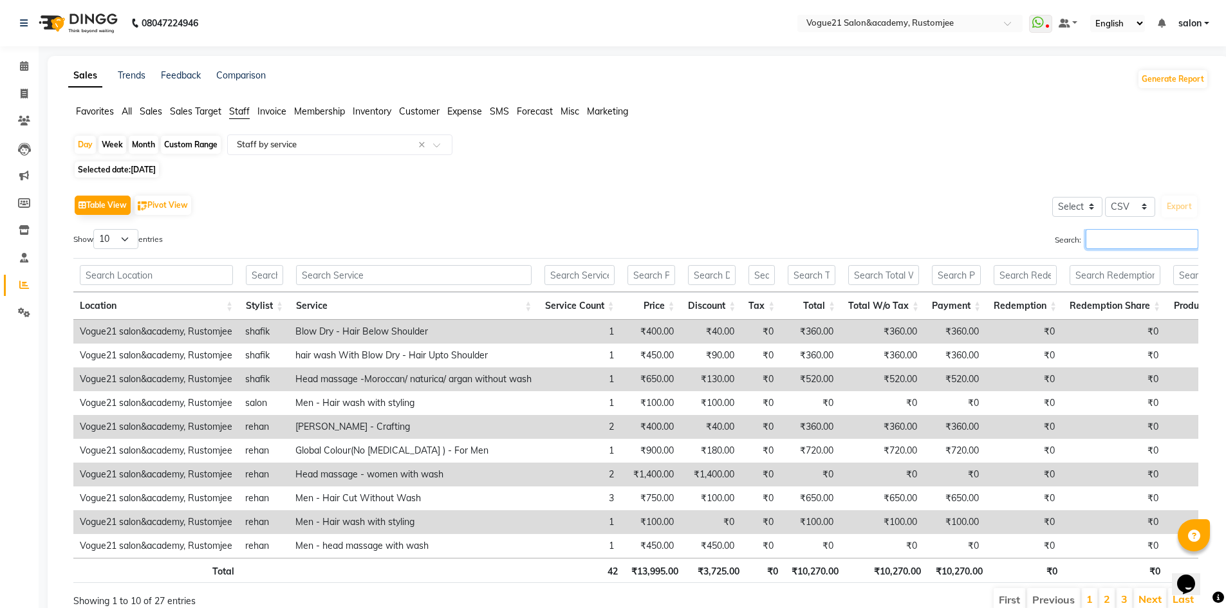
click at [1118, 245] on input "Search:" at bounding box center [1142, 239] width 113 height 20
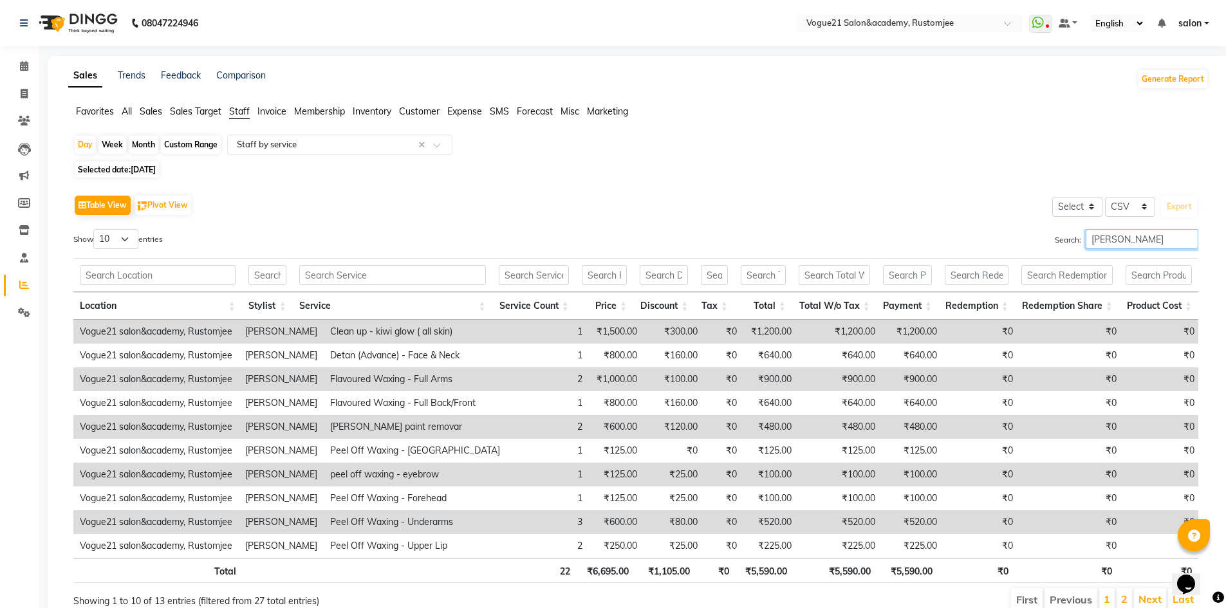
type input "[PERSON_NAME]"
click at [118, 227] on div "Table View Pivot View Select Select CSV PDF Export Show 10 25 50 100 entries Se…" at bounding box center [635, 402] width 1125 height 421
click at [117, 237] on select "10 25 50 100" at bounding box center [115, 239] width 45 height 20
select select "100"
click at [95, 229] on select "10 25 50 100" at bounding box center [115, 239] width 45 height 20
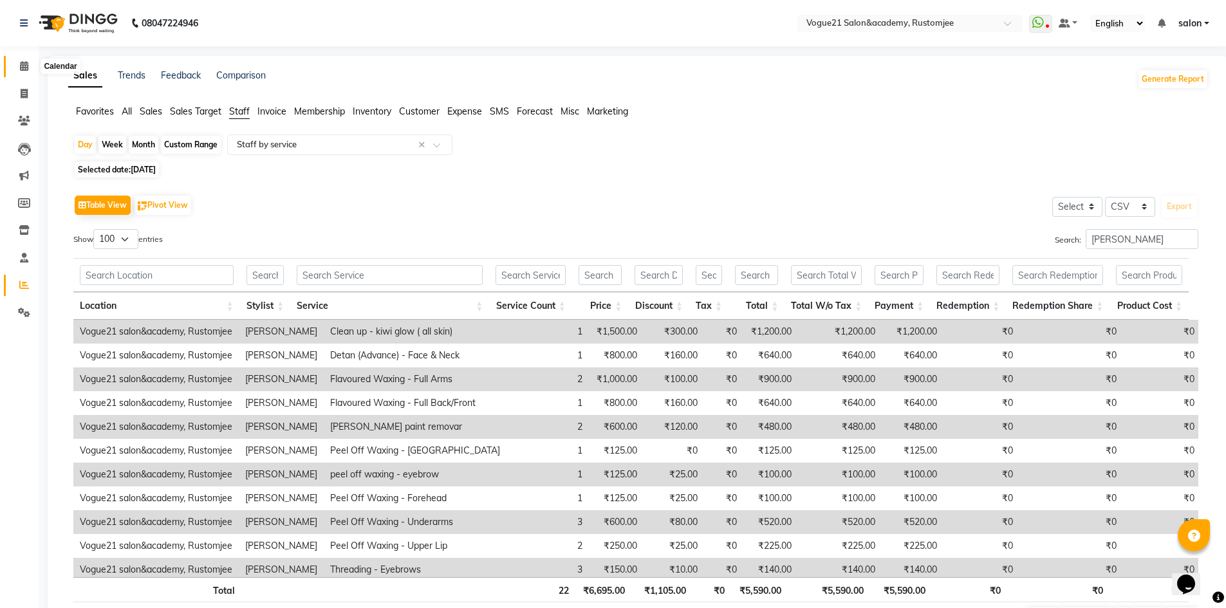
click at [21, 66] on icon at bounding box center [24, 66] width 8 height 10
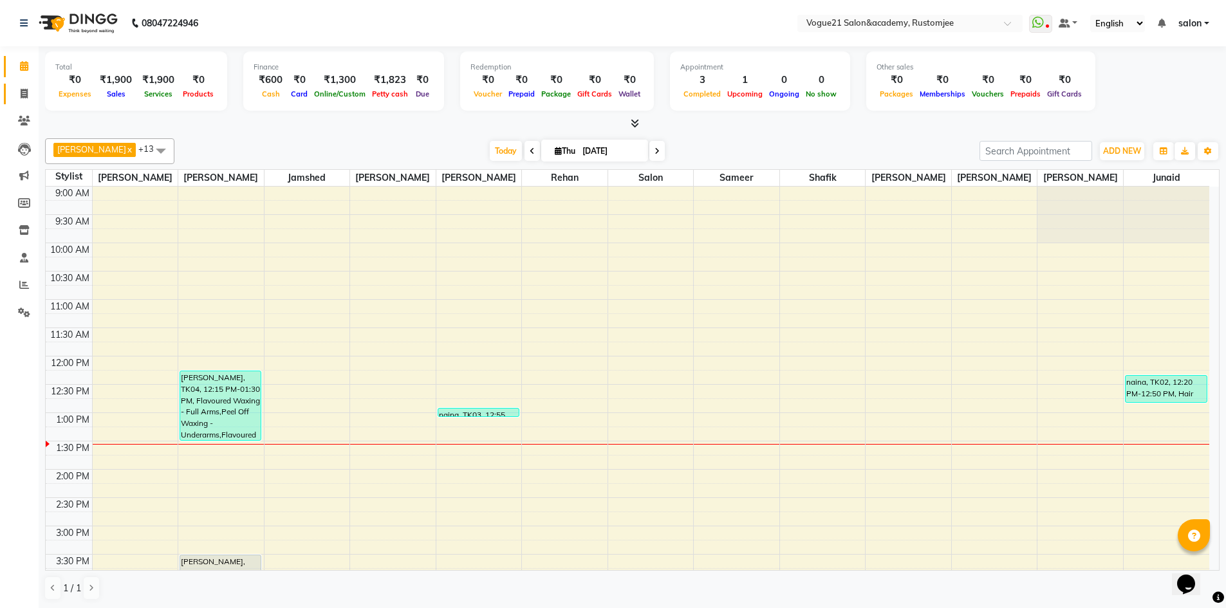
click at [28, 100] on span at bounding box center [24, 94] width 23 height 15
select select "service"
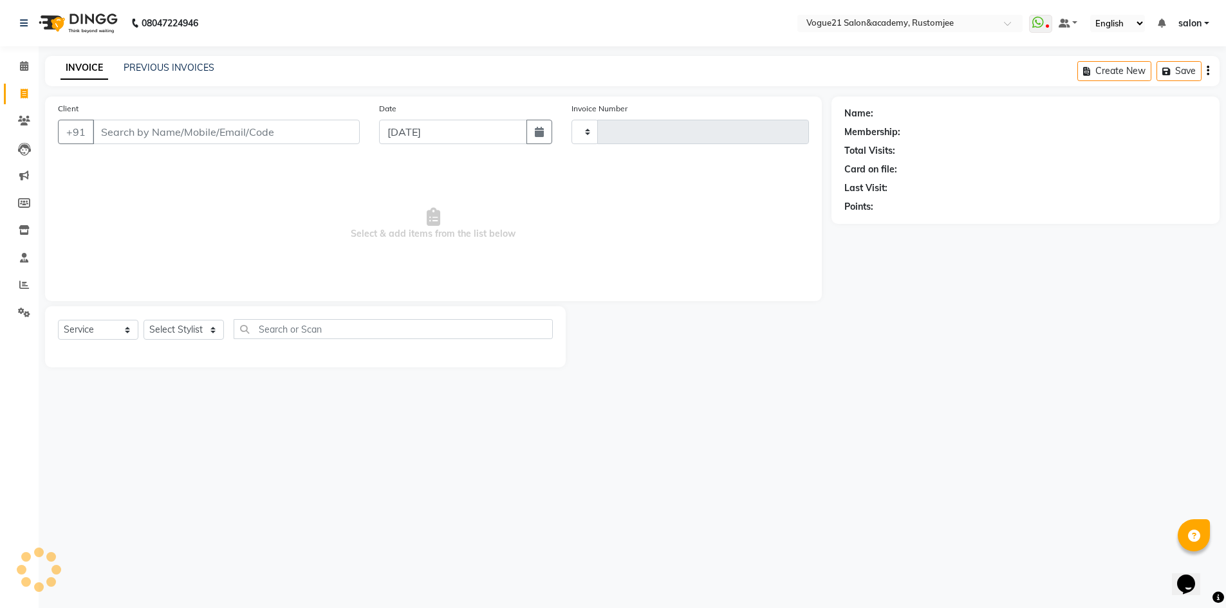
type input "2714"
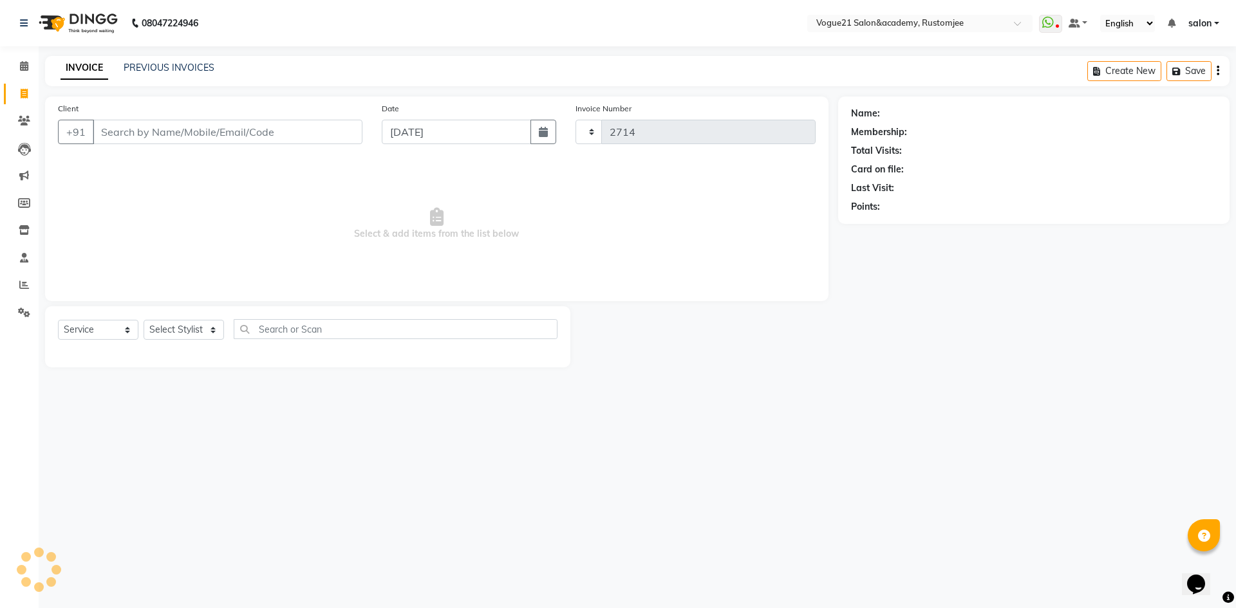
select select "8171"
click at [178, 331] on select "Select Stylist" at bounding box center [184, 330] width 80 height 20
select select "77867"
click at [144, 320] on select "Select Stylist aahil alicia anju soni Jamshed junaid Pooja yadav priya jadhav r…" at bounding box center [184, 330] width 80 height 20
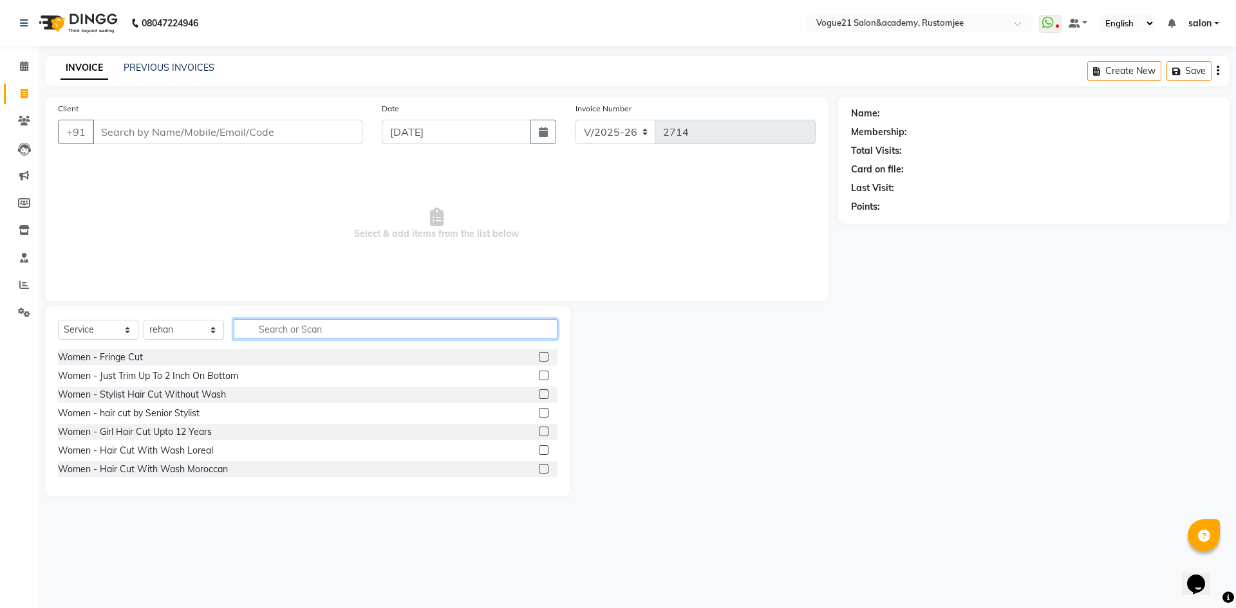
click at [319, 330] on input "text" at bounding box center [396, 329] width 324 height 20
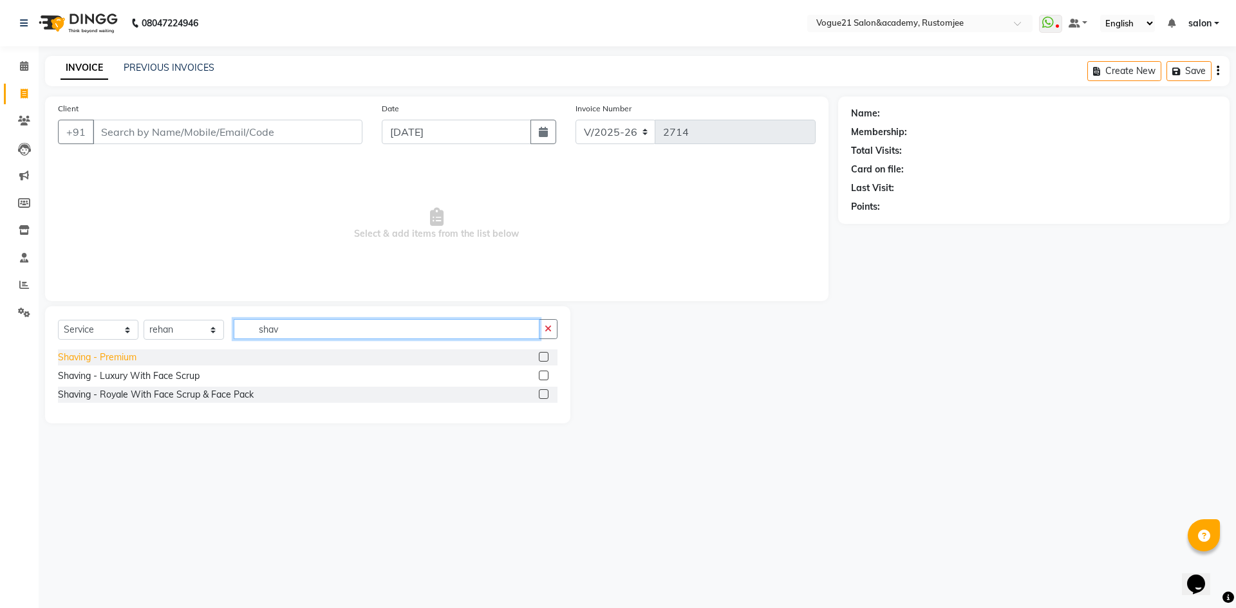
type input "shav"
click at [113, 355] on div "Shaving - Premium" at bounding box center [97, 358] width 79 height 14
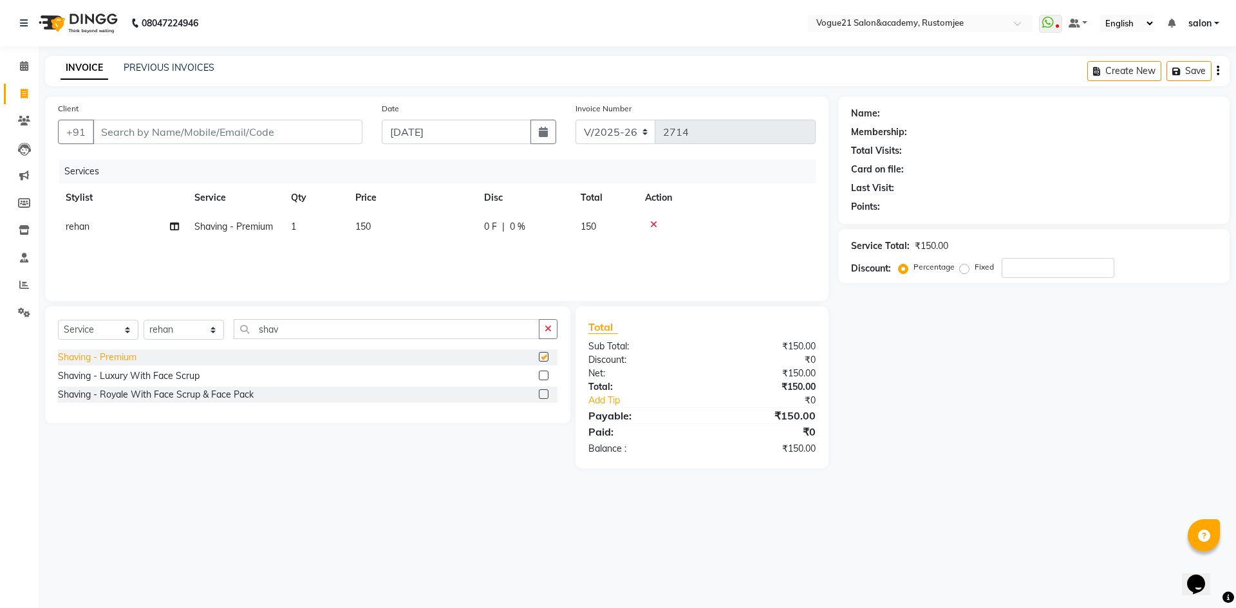
checkbox input "false"
click at [185, 132] on input "Client" at bounding box center [228, 132] width 270 height 24
type input "r"
type input "0"
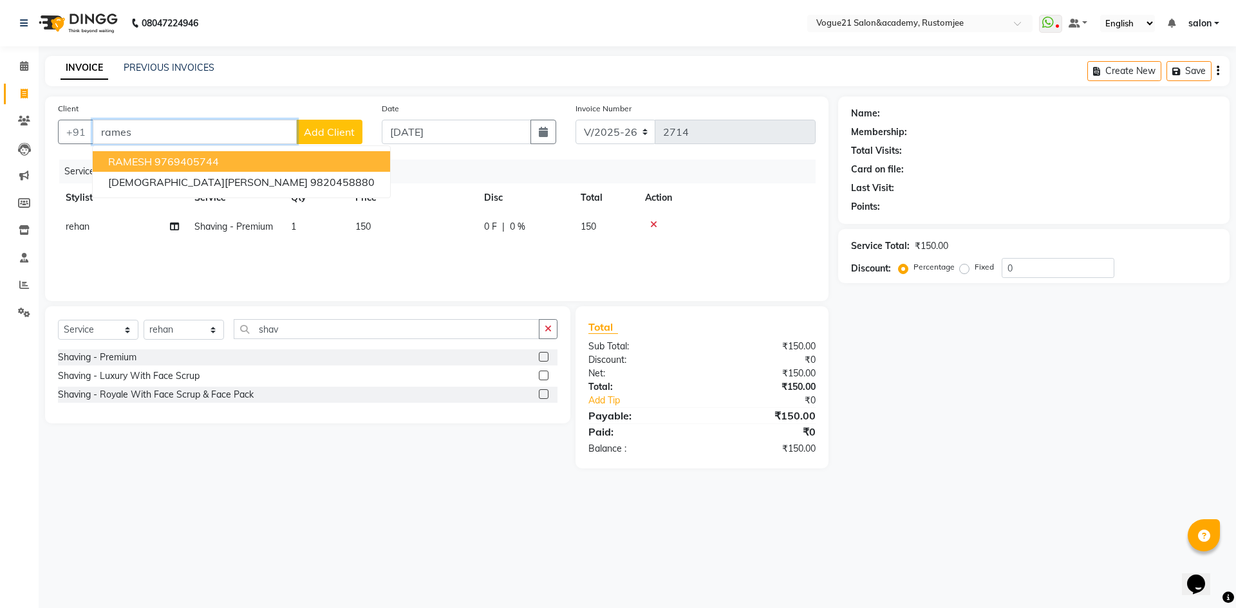
click at [211, 164] on ngb-highlight "9769405744" at bounding box center [187, 161] width 64 height 13
type input "9769405744"
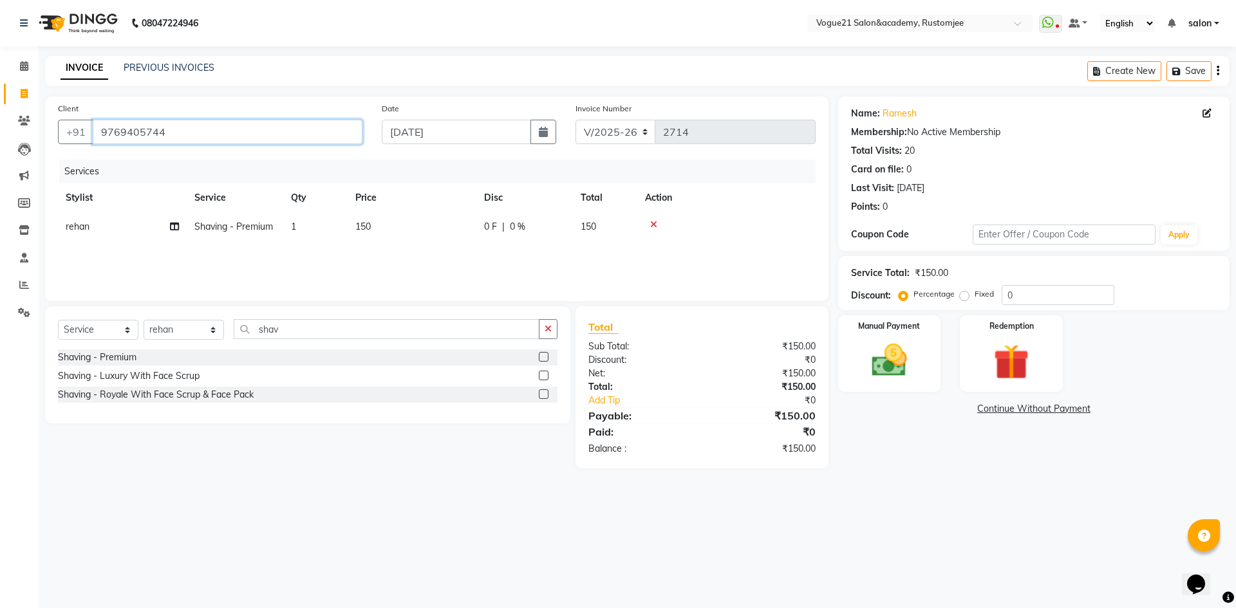
click at [224, 126] on input "9769405744" at bounding box center [228, 132] width 270 height 24
click at [102, 334] on select "Select Service Product Membership Package Voucher Prepaid Gift Card" at bounding box center [98, 330] width 80 height 20
click at [58, 320] on select "Select Service Product Membership Package Voucher Prepaid Gift Card" at bounding box center [98, 330] width 80 height 20
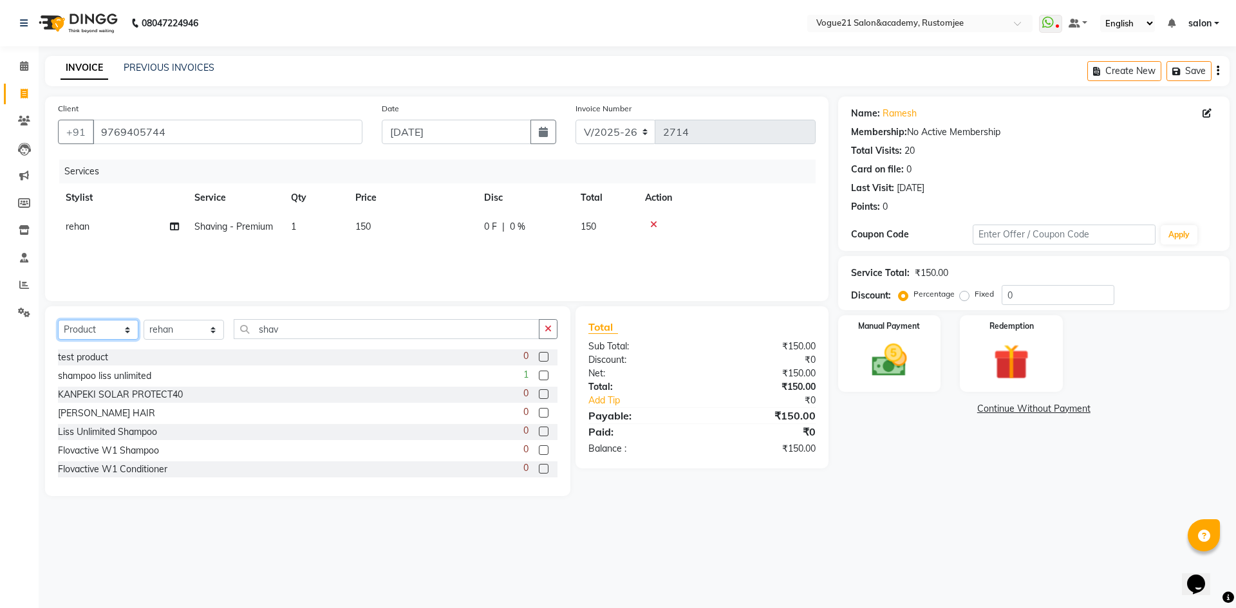
click at [97, 335] on select "Select Service Product Membership Package Voucher Prepaid Gift Card" at bounding box center [98, 330] width 80 height 20
select select "membership"
click at [58, 320] on select "Select Service Product Membership Package Voucher Prepaid Gift Card" at bounding box center [98, 330] width 80 height 20
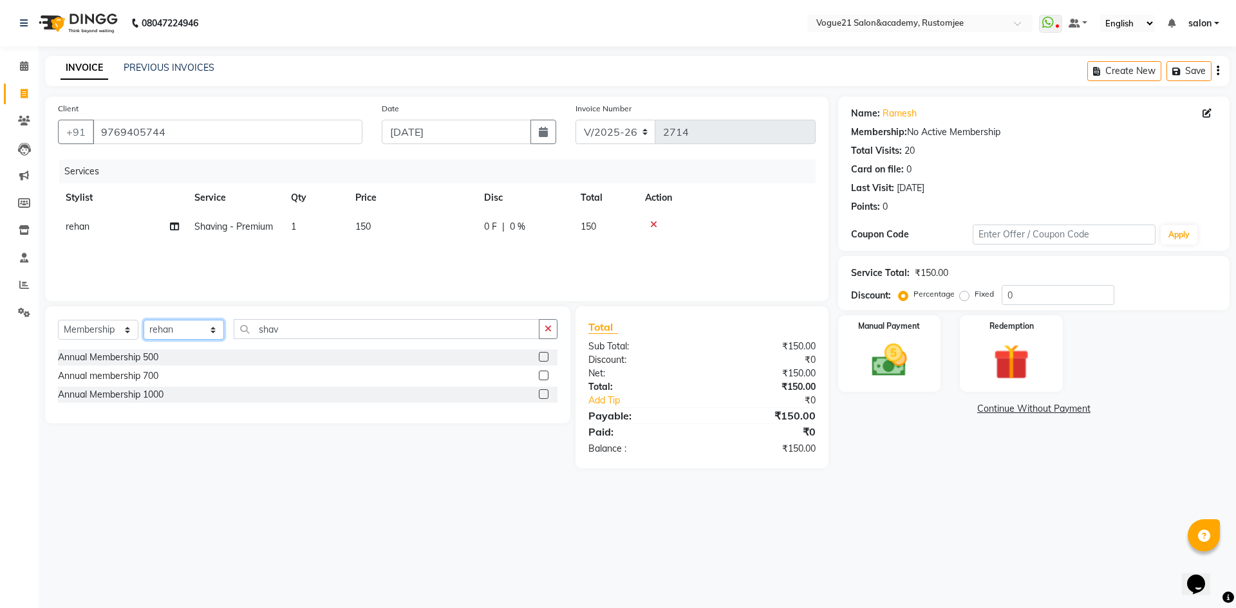
click at [170, 331] on select "Select Stylist aahil alicia anju soni Jamshed junaid Pooja yadav priya jadhav r…" at bounding box center [184, 330] width 80 height 20
select select "79127"
click at [144, 320] on select "Select Stylist aahil alicia anju soni Jamshed junaid Pooja yadav priya jadhav r…" at bounding box center [184, 330] width 80 height 20
click at [149, 362] on div "Annual Membership 500" at bounding box center [108, 358] width 100 height 14
select select "select"
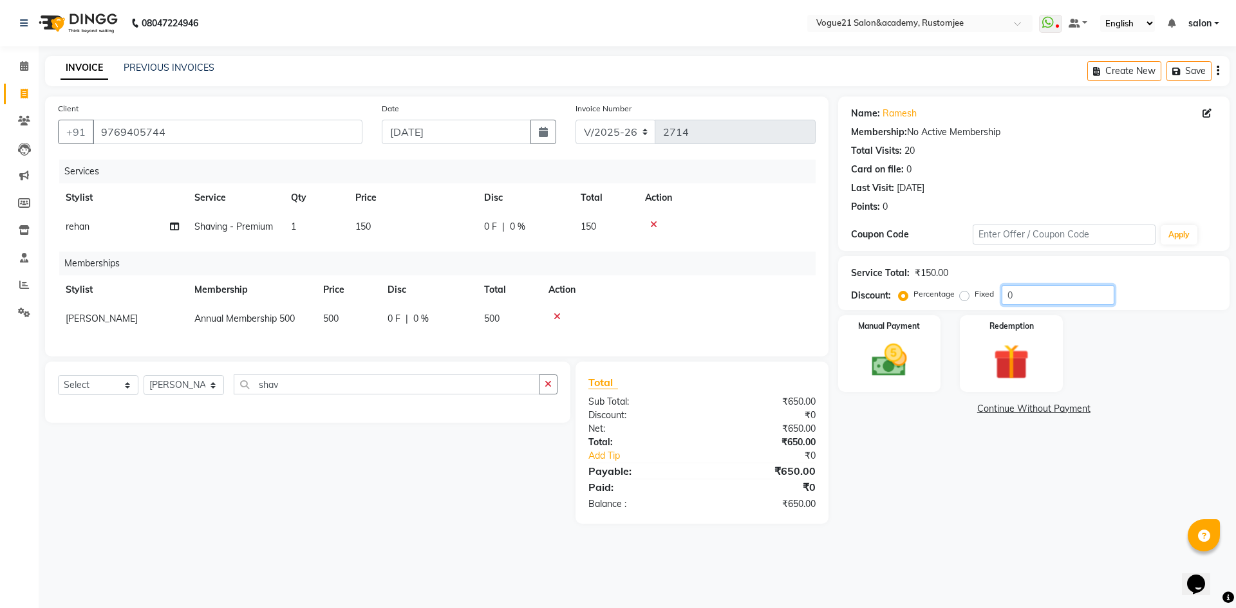
click at [1041, 290] on input "0" at bounding box center [1058, 295] width 113 height 20
type input "20"
click at [883, 369] on img at bounding box center [889, 360] width 60 height 42
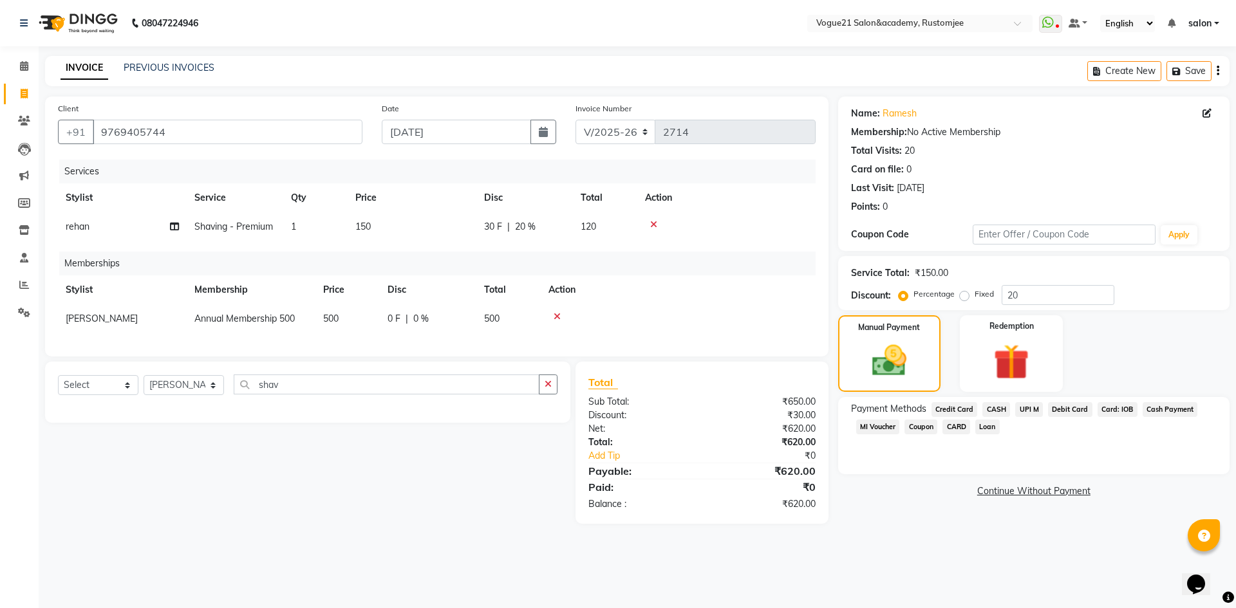
click at [955, 411] on span "Credit Card" at bounding box center [955, 409] width 46 height 15
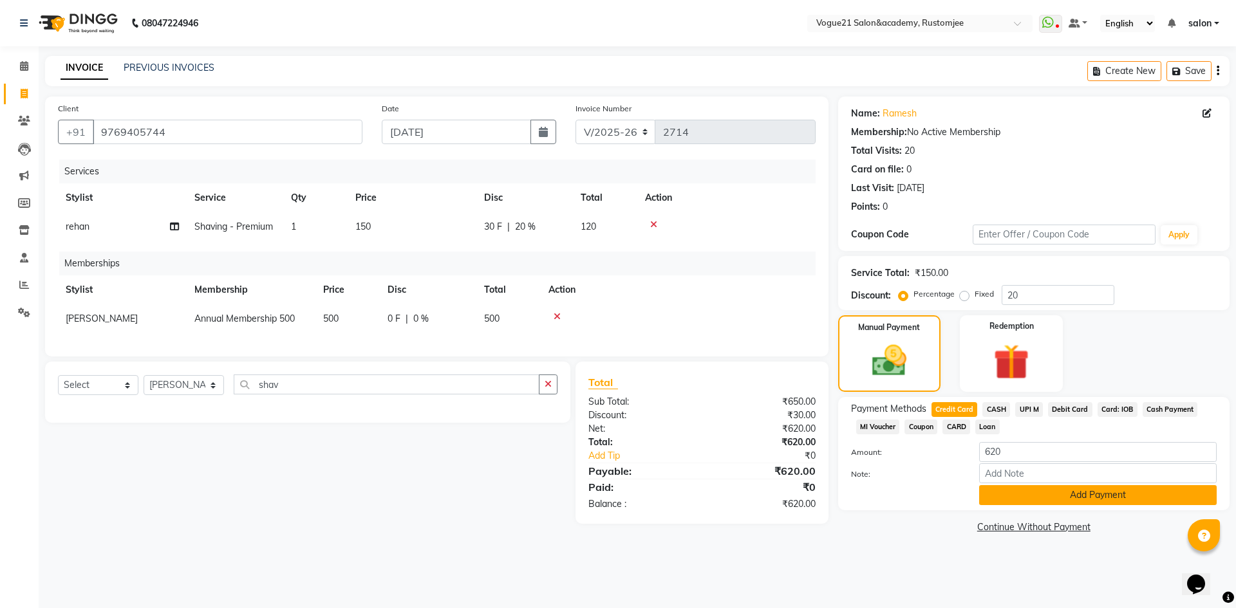
click at [1052, 502] on button "Add Payment" at bounding box center [1098, 495] width 238 height 20
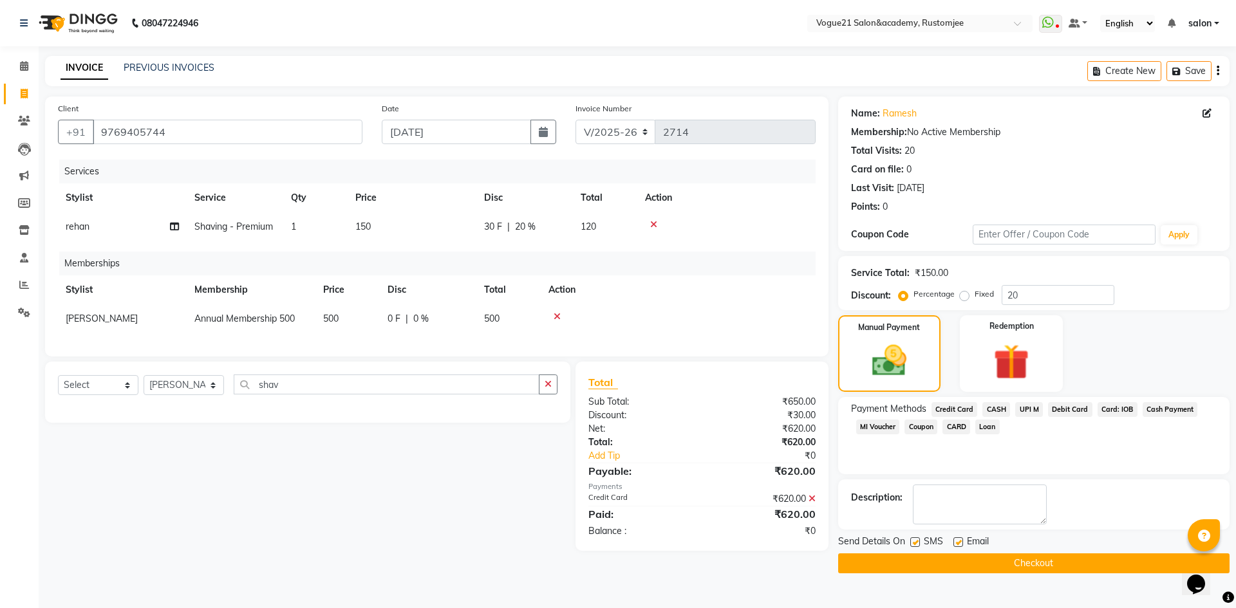
click at [979, 565] on button "Checkout" at bounding box center [1033, 564] width 391 height 20
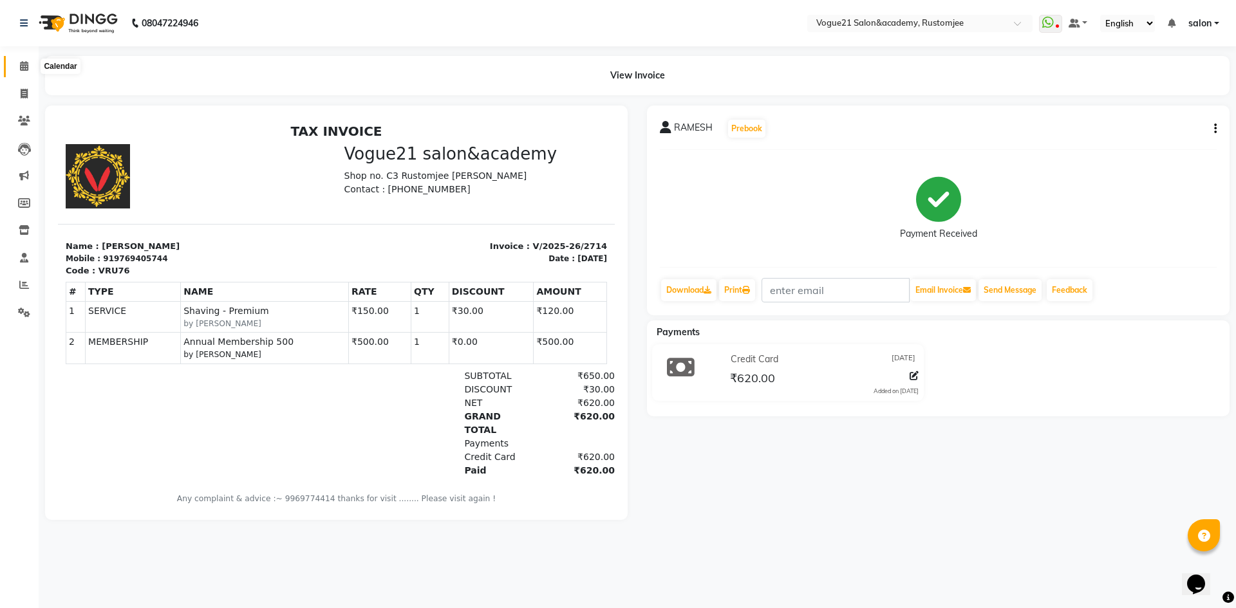
click at [21, 64] on icon at bounding box center [24, 66] width 8 height 10
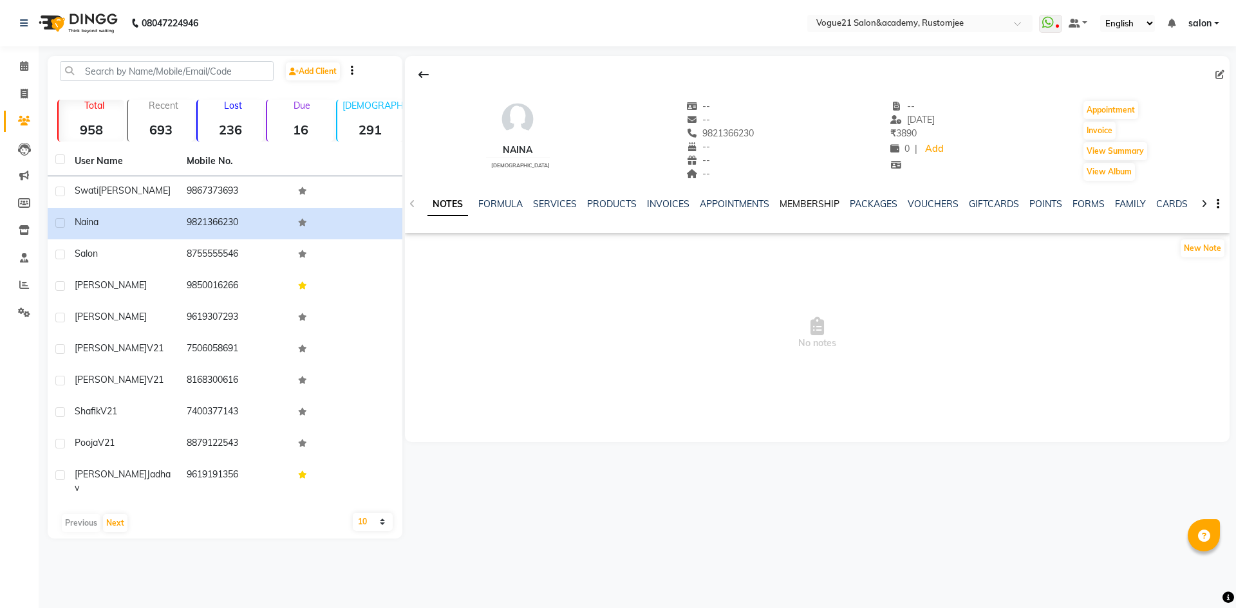
click at [814, 207] on link "MEMBERSHIP" at bounding box center [810, 204] width 60 height 12
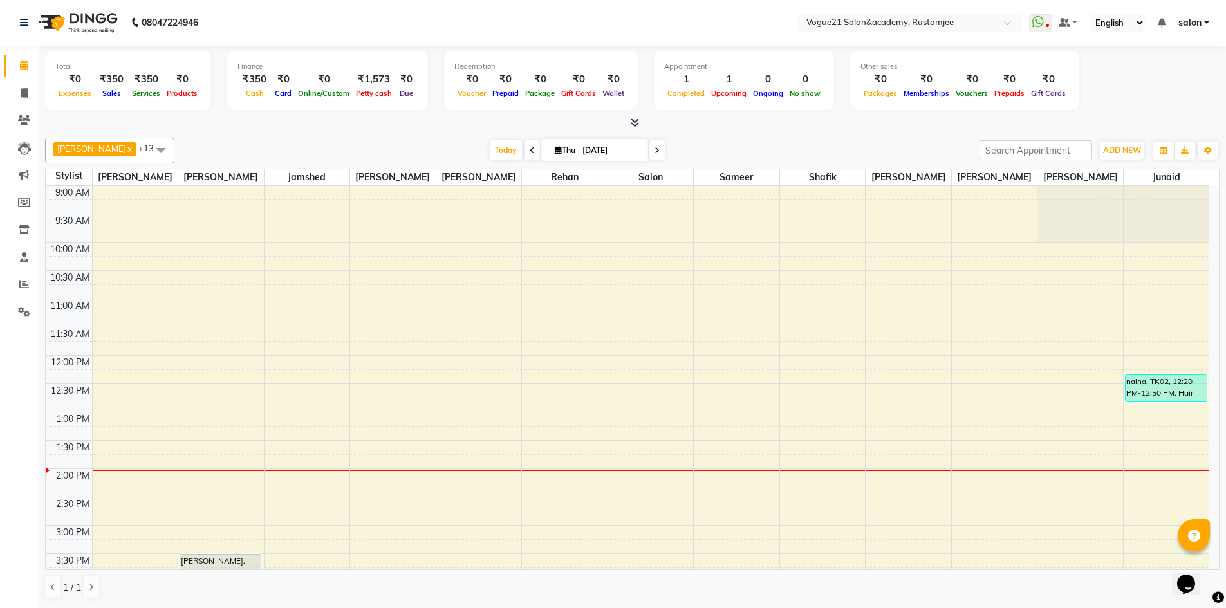
scroll to position [1, 0]
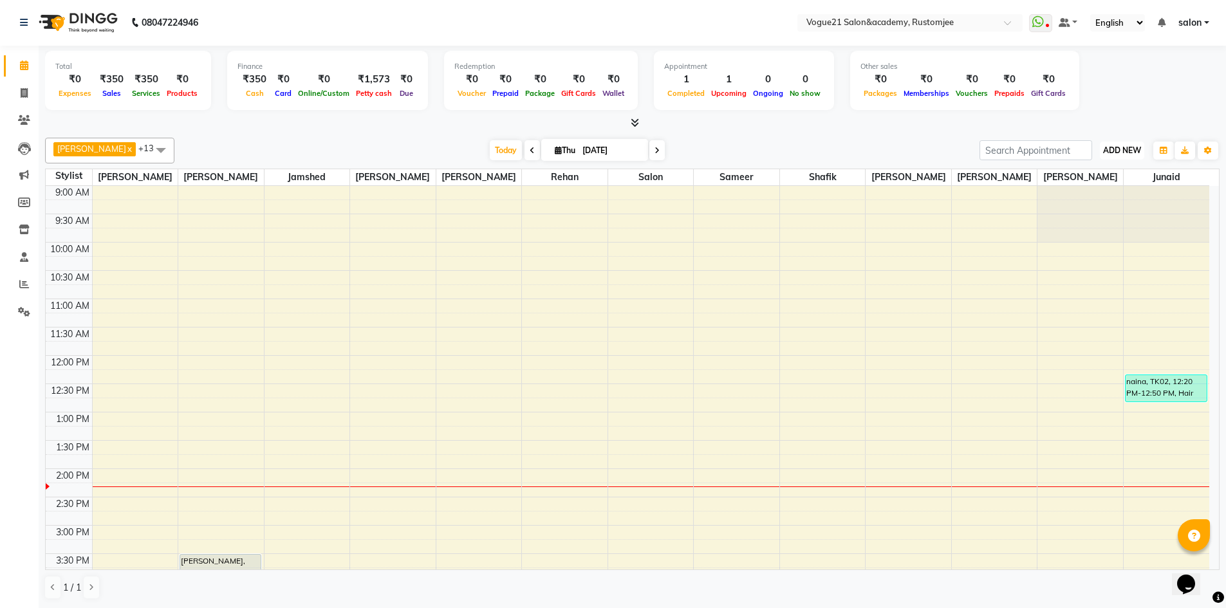
click at [1128, 155] on button "ADD NEW Toggle Dropdown" at bounding box center [1122, 151] width 44 height 18
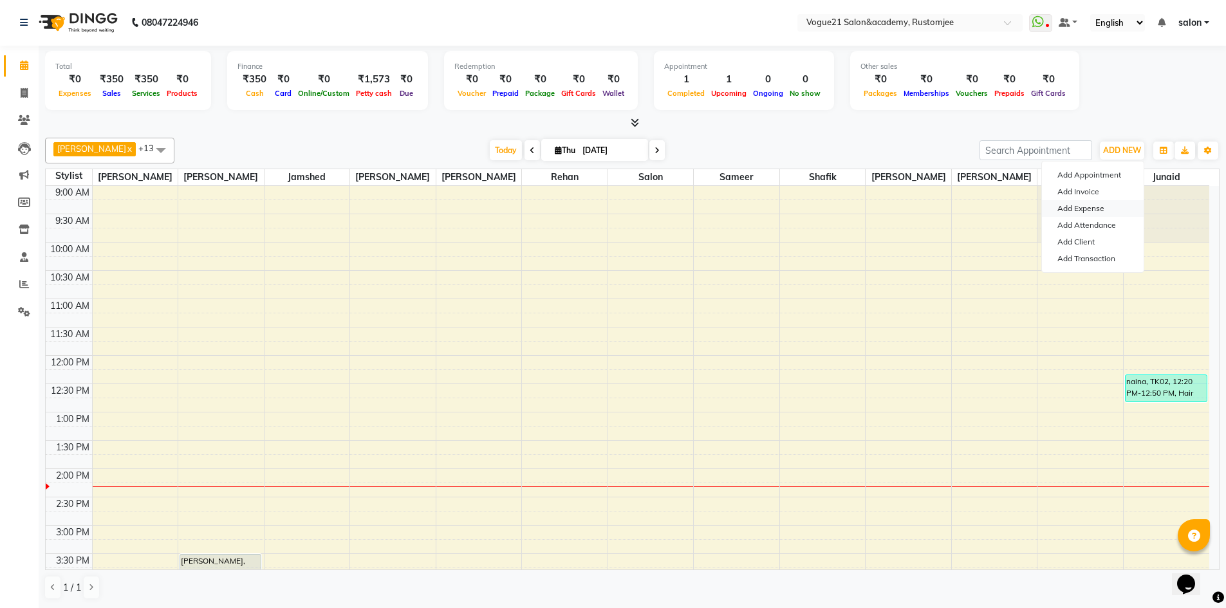
click at [1105, 209] on link "Add Expense" at bounding box center [1093, 208] width 102 height 17
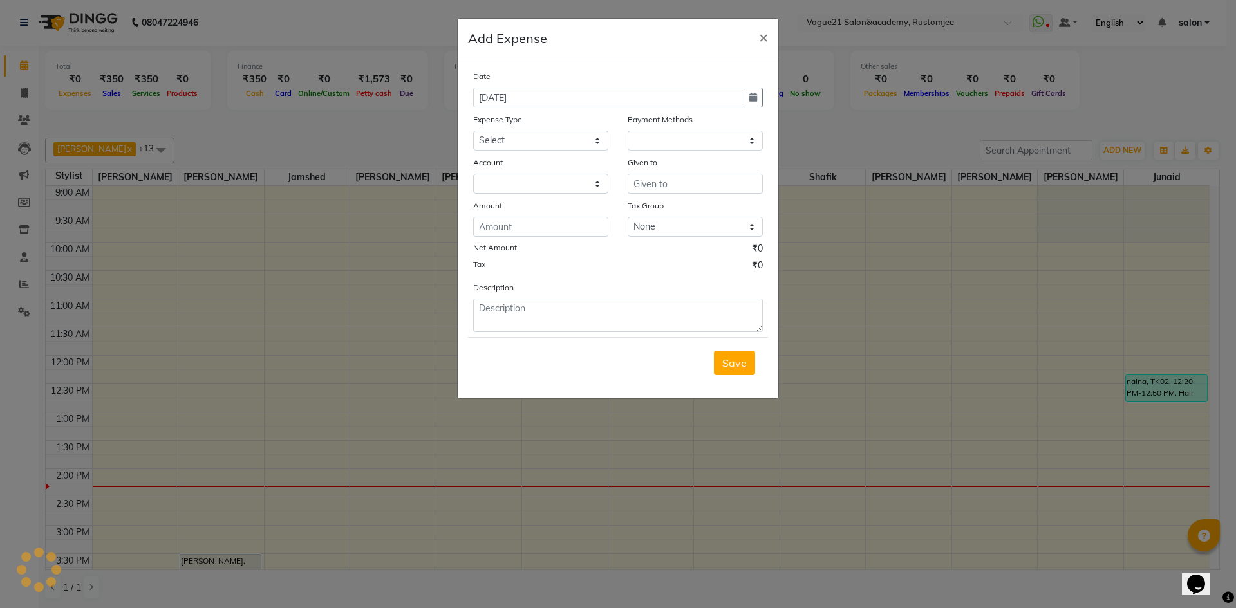
select select "1"
select select "7299"
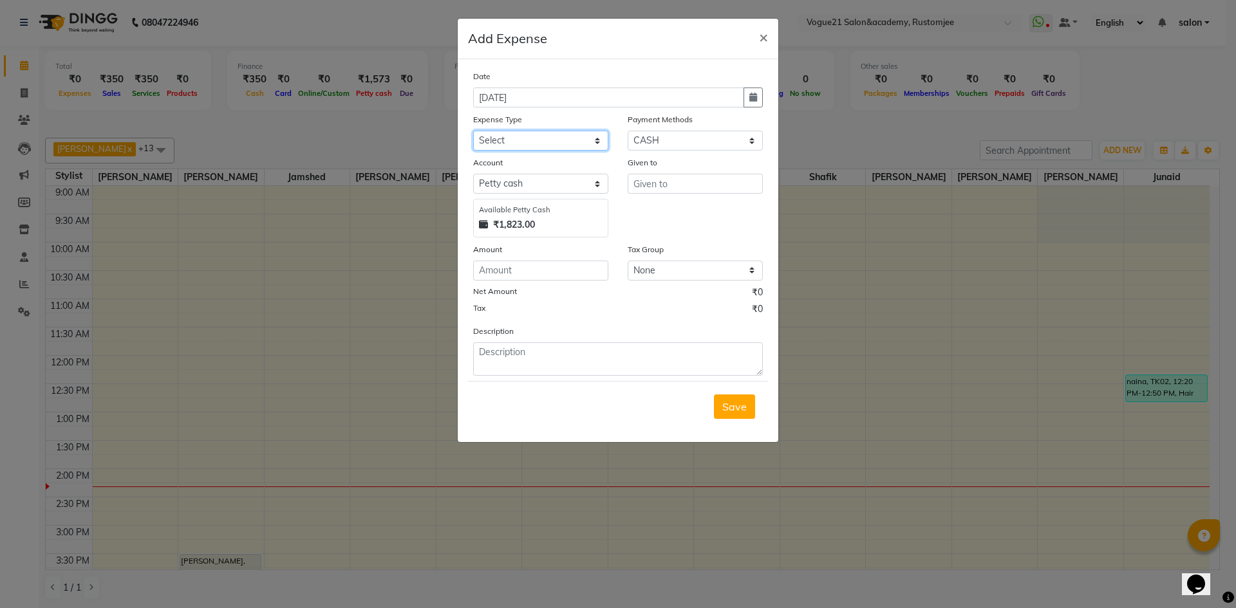
click at [574, 139] on select "Select Advance Salary Bank charges Cash transfer to bank Client Snacks Equipmen…" at bounding box center [540, 141] width 135 height 20
select select "23398"
click at [473, 131] on select "Select Advance Salary Bank charges Cash transfer to bank Client Snacks Equipmen…" at bounding box center [540, 141] width 135 height 20
click at [671, 196] on div "Given to" at bounding box center [695, 197] width 155 height 82
click at [671, 188] on input "text" at bounding box center [695, 184] width 135 height 20
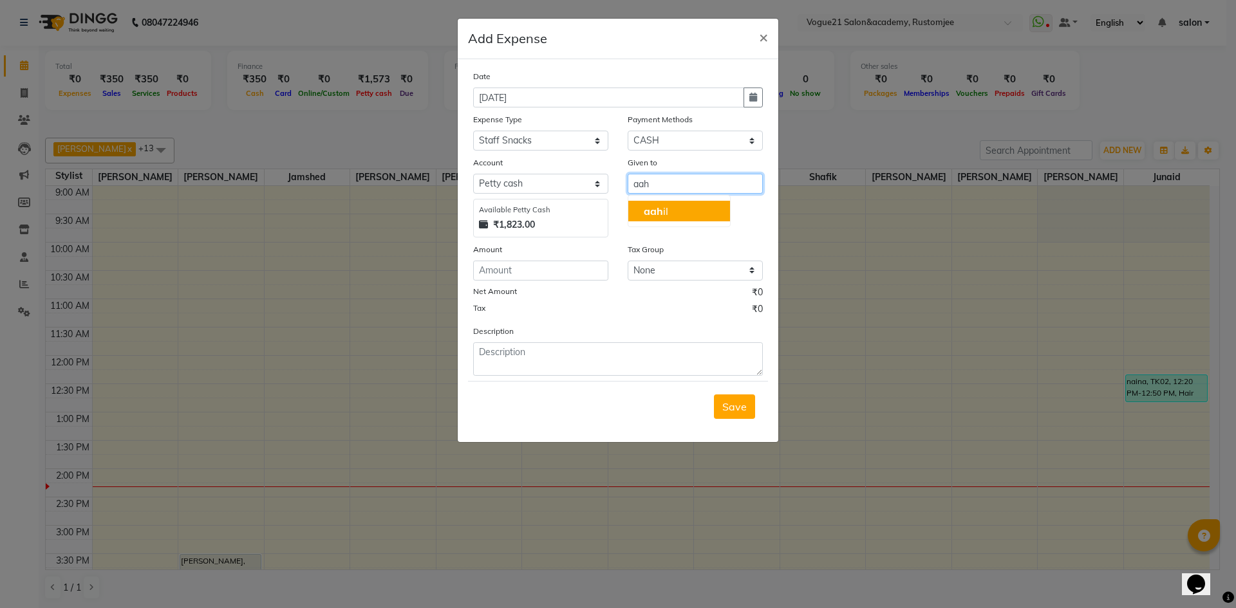
click at [670, 218] on button "aah il" at bounding box center [679, 211] width 102 height 21
type input "[PERSON_NAME]"
click at [535, 263] on input "number" at bounding box center [540, 271] width 135 height 20
type input "60"
click at [522, 341] on div "Description" at bounding box center [618, 350] width 309 height 52
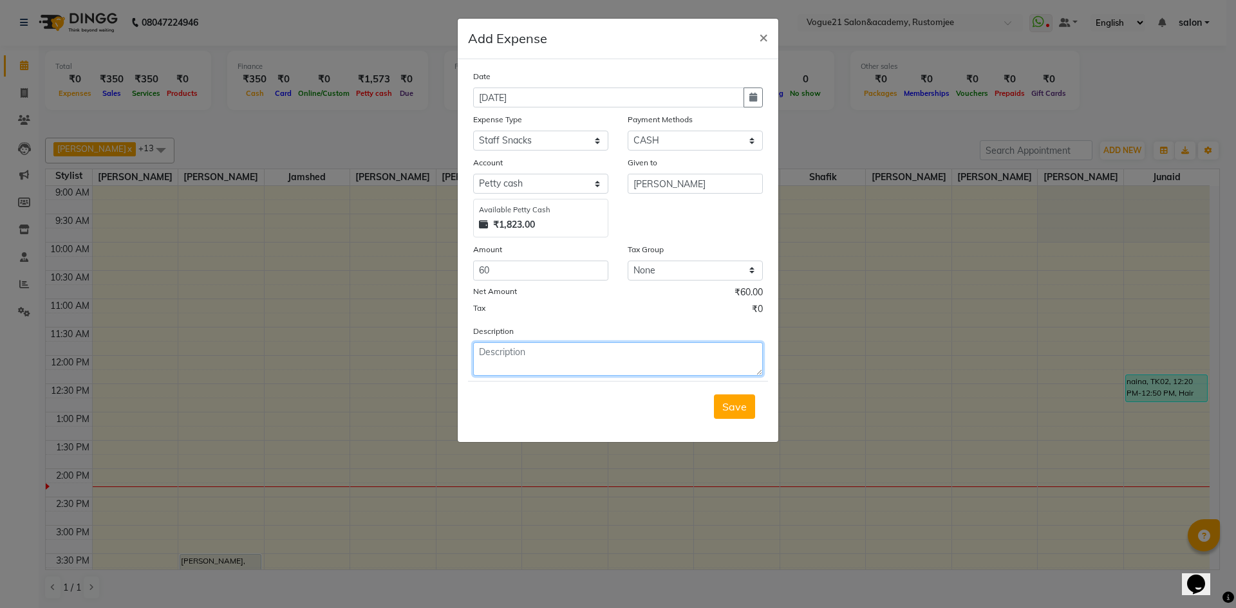
click at [491, 363] on textarea at bounding box center [618, 359] width 290 height 33
type textarea "himanshu water"
click at [726, 402] on span "Save" at bounding box center [734, 406] width 24 height 13
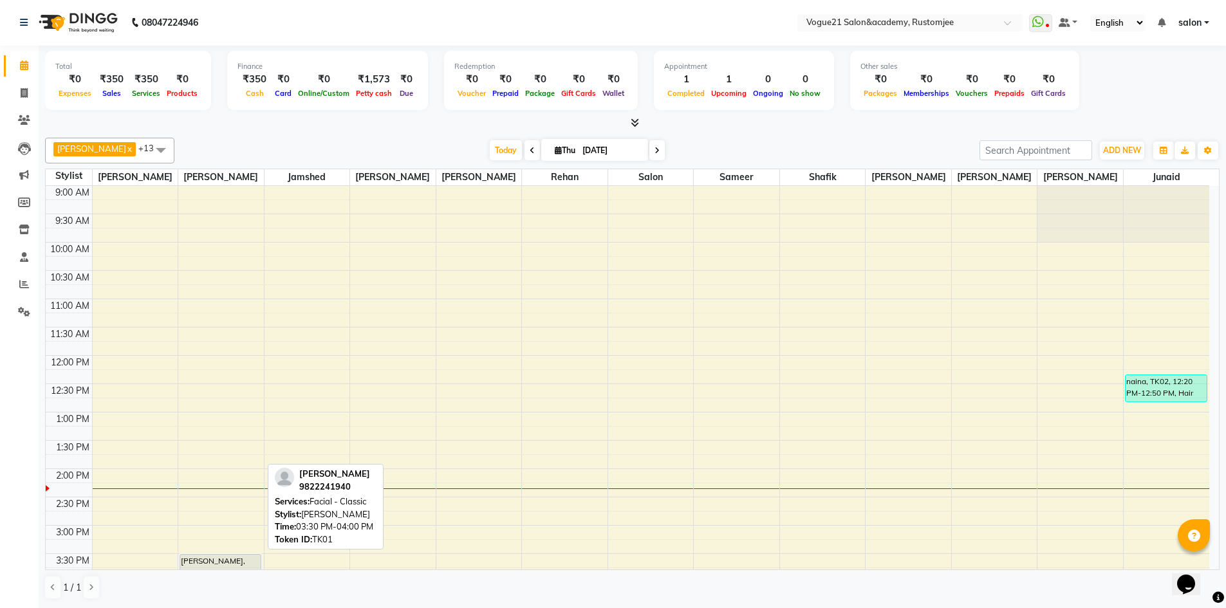
click at [222, 556] on div "[PERSON_NAME], TK01, 03:30 PM-04:00 PM, Facial - Classic" at bounding box center [220, 568] width 80 height 26
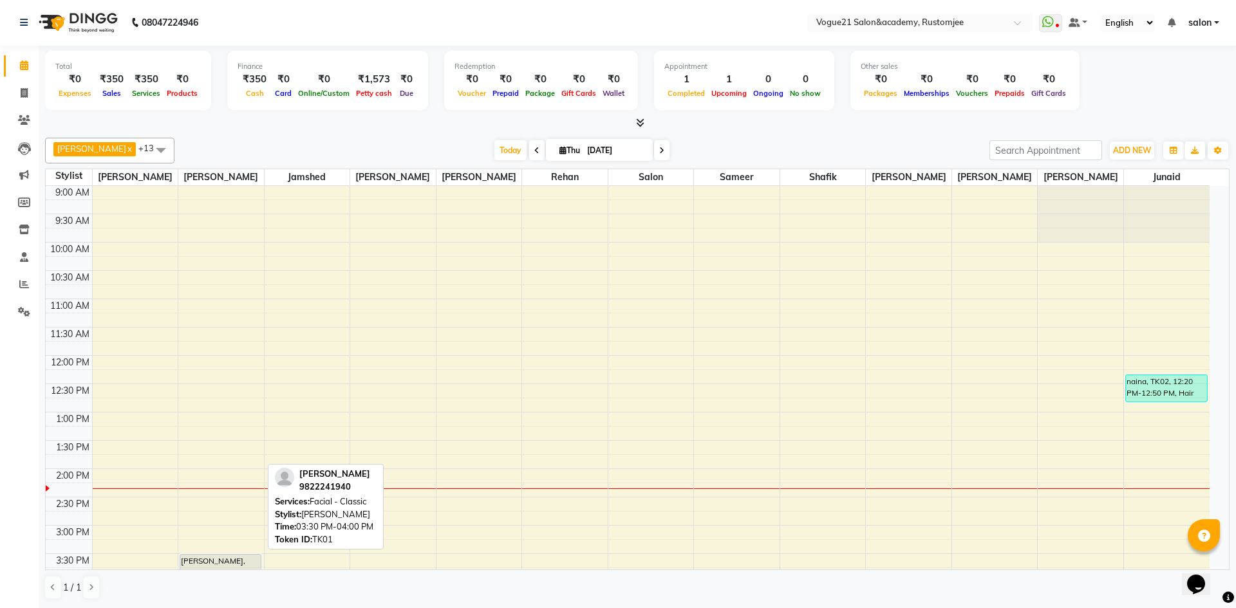
select select "7"
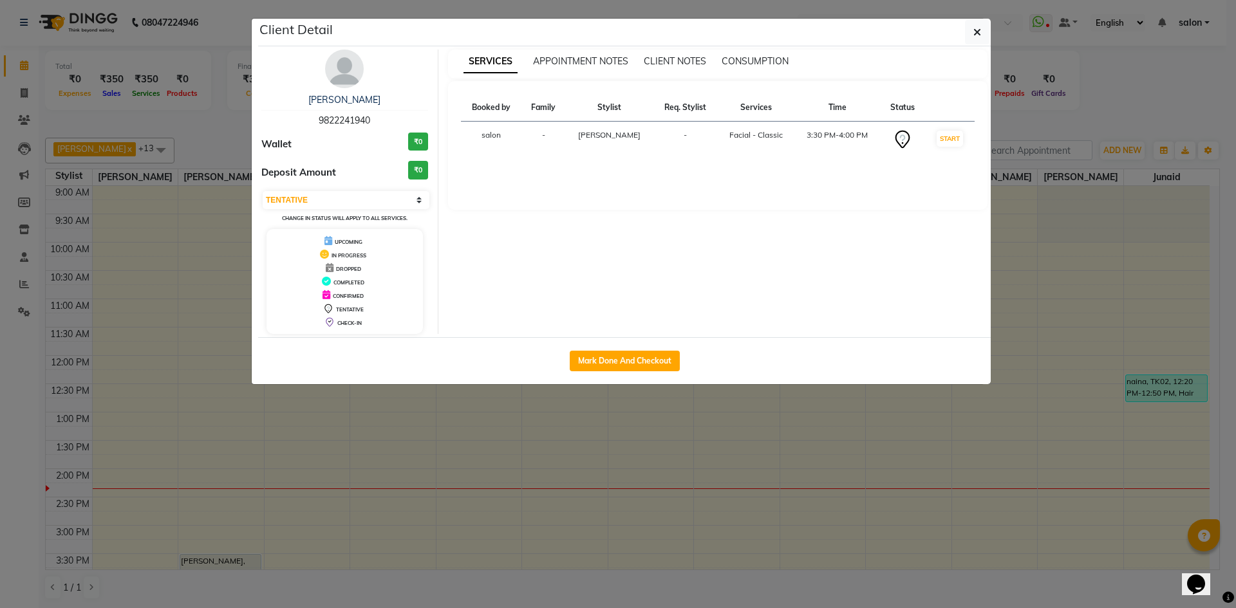
click at [508, 520] on ngb-modal-window "Client Detail krishna parikh 9822241940 Wallet ₹0 Deposit Amount ₹0 Select IN S…" at bounding box center [618, 304] width 1236 height 608
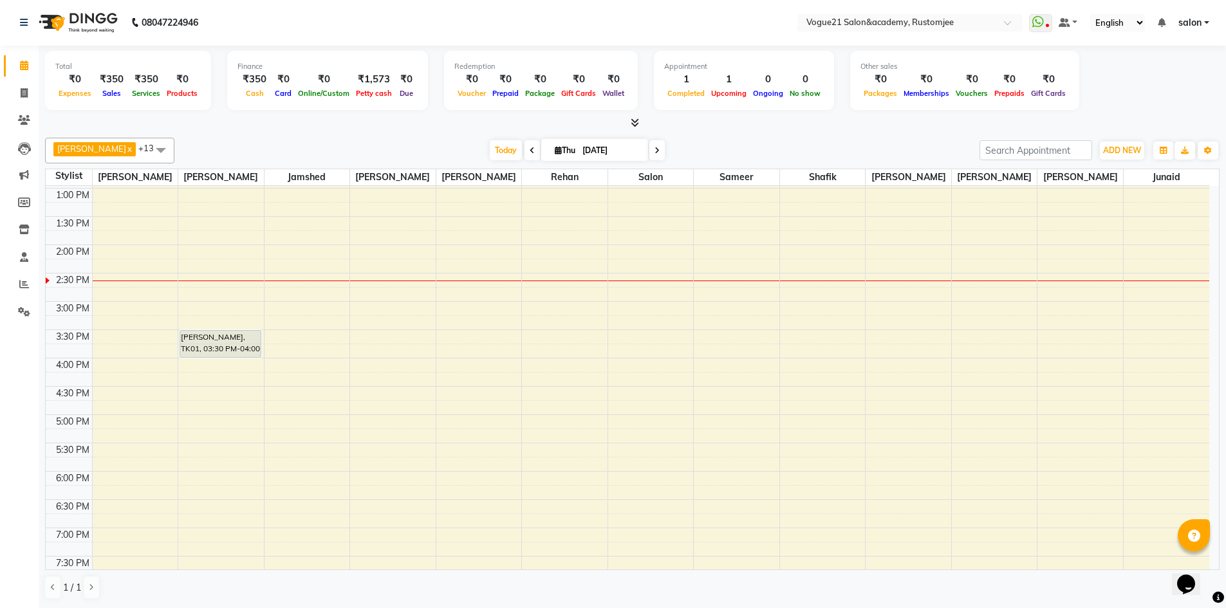
scroll to position [352, 0]
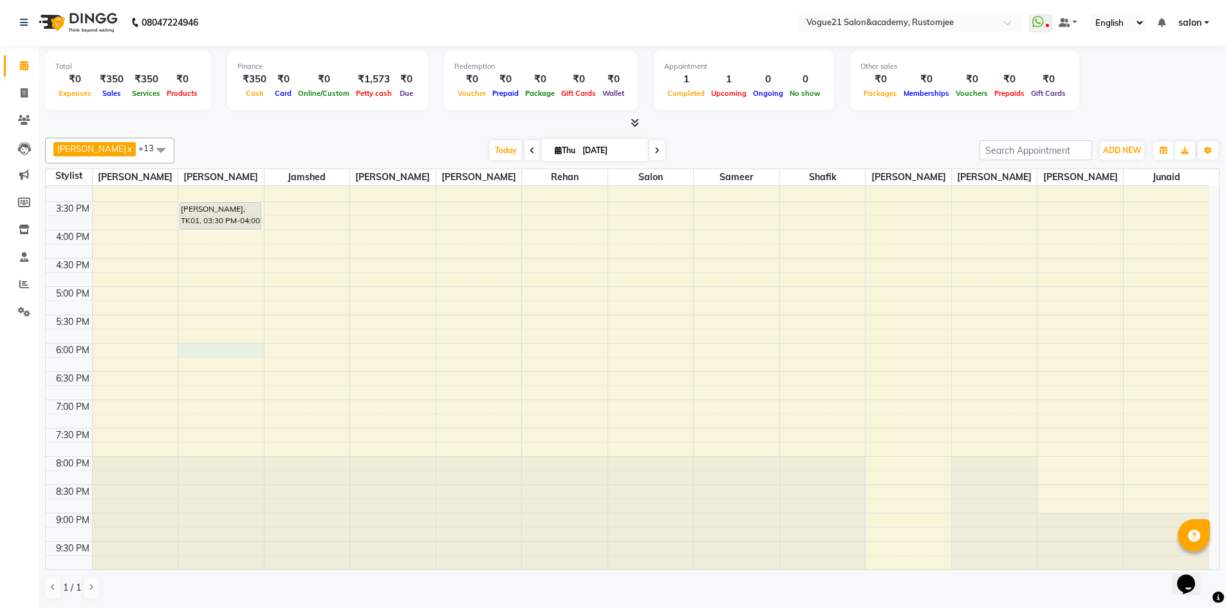
click at [228, 352] on div "9:00 AM 9:30 AM 10:00 AM 10:30 AM 11:00 AM 11:30 AM 12:00 PM 12:30 PM 1:00 PM 1…" at bounding box center [628, 202] width 1164 height 736
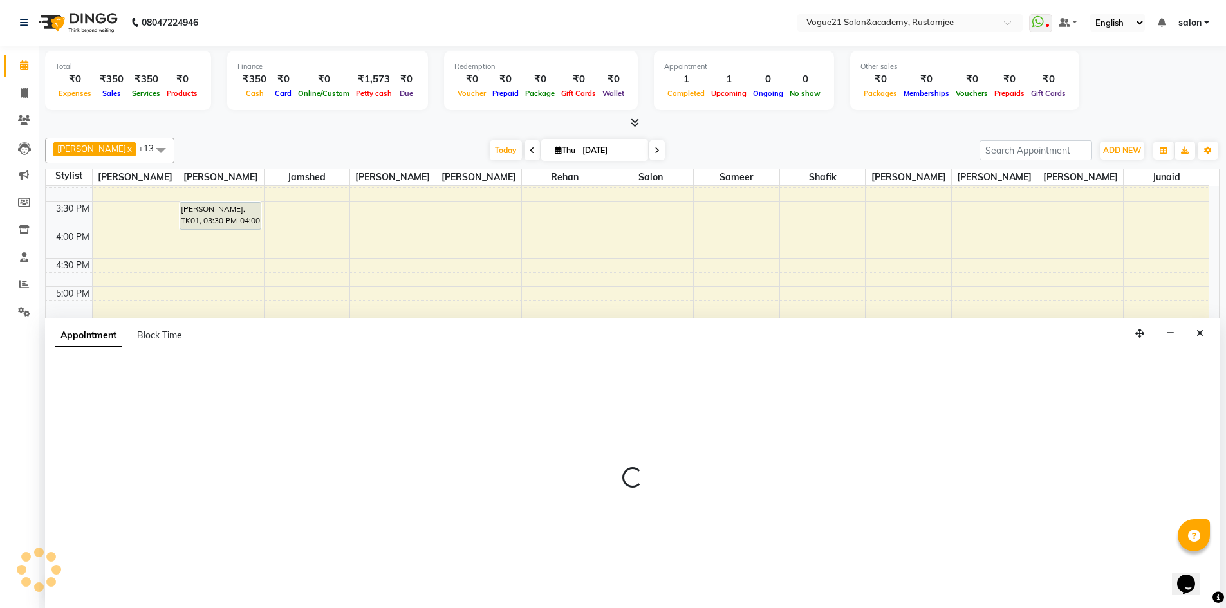
select select "76929"
select select "1080"
select select "tentative"
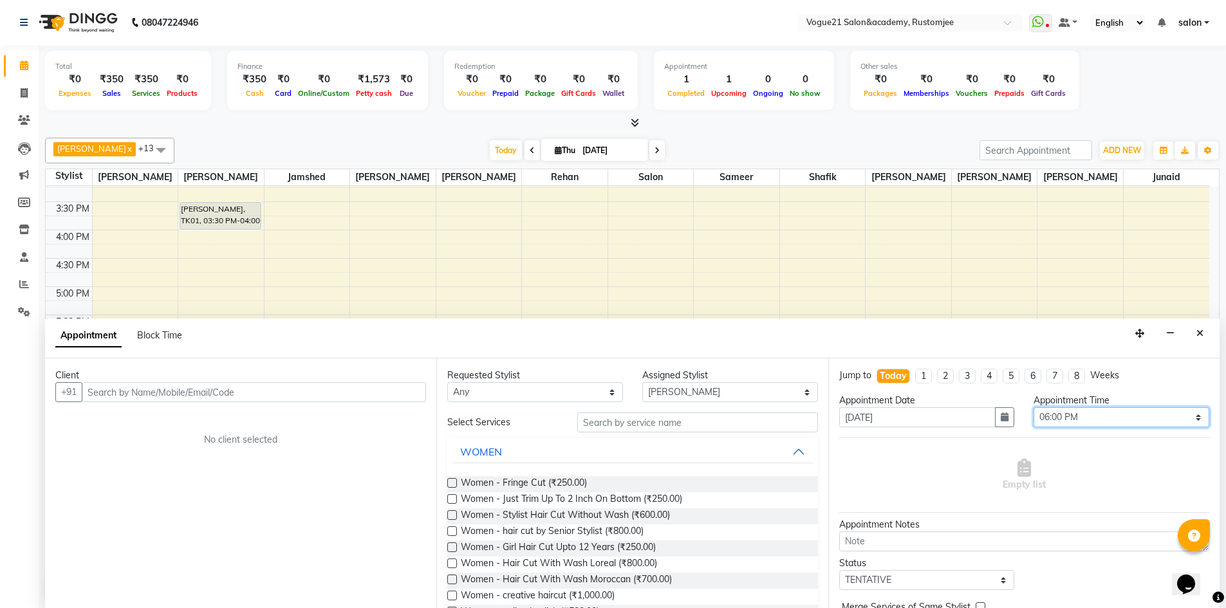
click at [1070, 421] on select "Select 10:00 AM 10:15 AM 10:30 AM 10:45 AM 11:00 AM 11:15 AM 11:30 AM 11:45 AM …" at bounding box center [1122, 418] width 176 height 20
select select "1095"
click at [1034, 408] on select "Select 10:00 AM 10:15 AM 10:30 AM 10:45 AM 11:00 AM 11:15 AM 11:30 AM 11:45 AM …" at bounding box center [1122, 418] width 176 height 20
click at [229, 393] on input "text" at bounding box center [254, 392] width 344 height 20
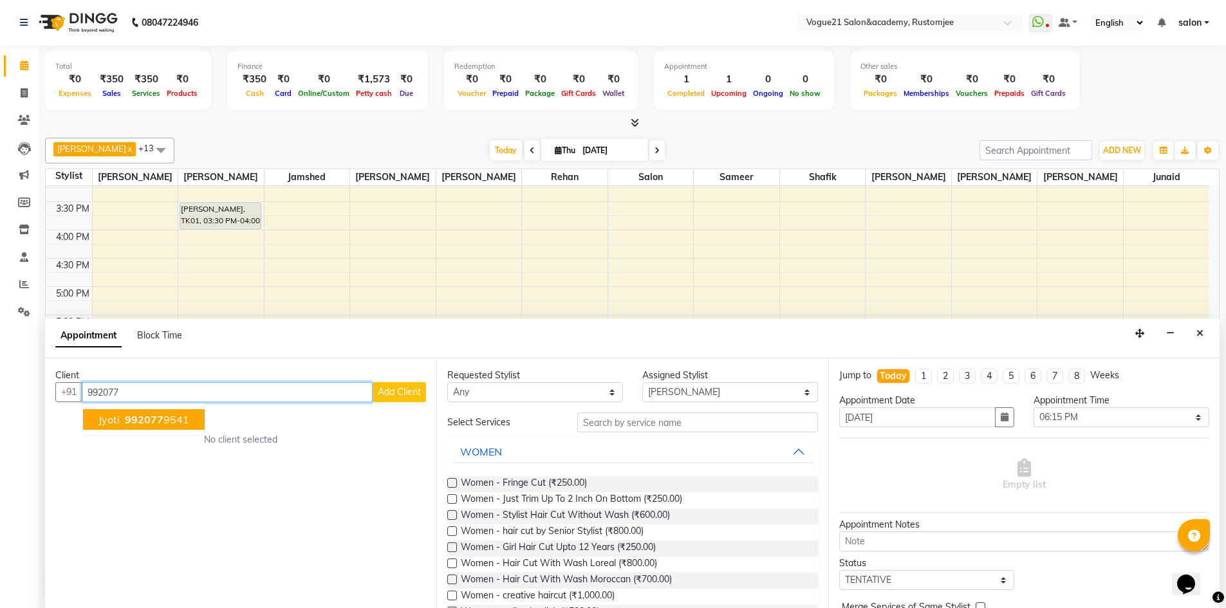
click at [136, 423] on span "992077" at bounding box center [144, 419] width 39 height 13
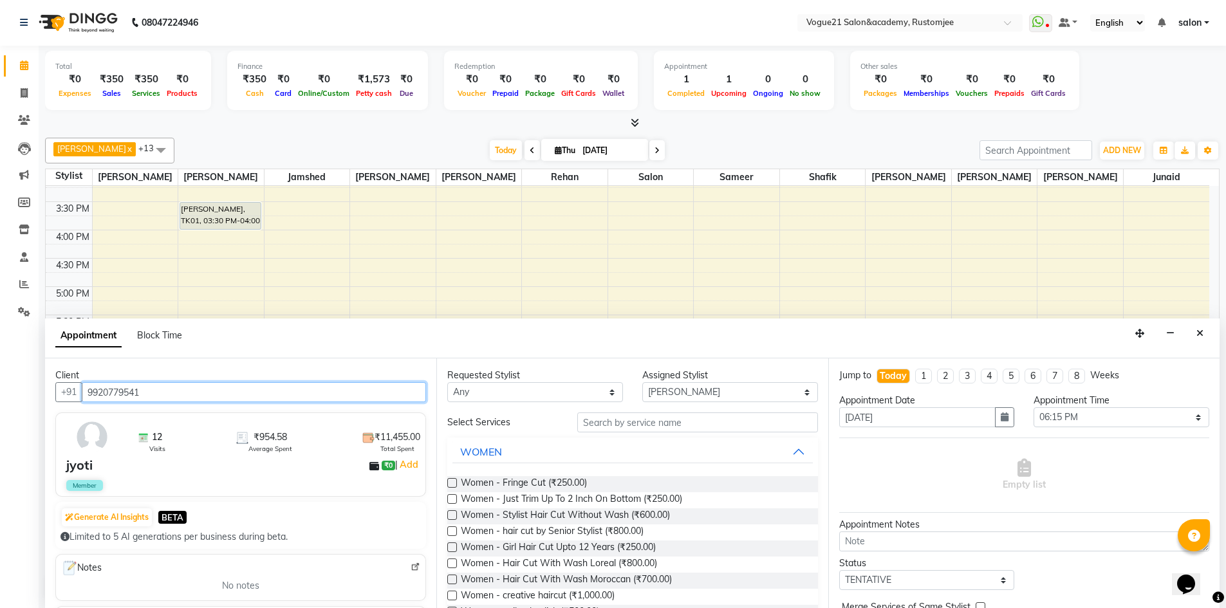
type input "9920779541"
click at [642, 425] on input "text" at bounding box center [697, 423] width 241 height 20
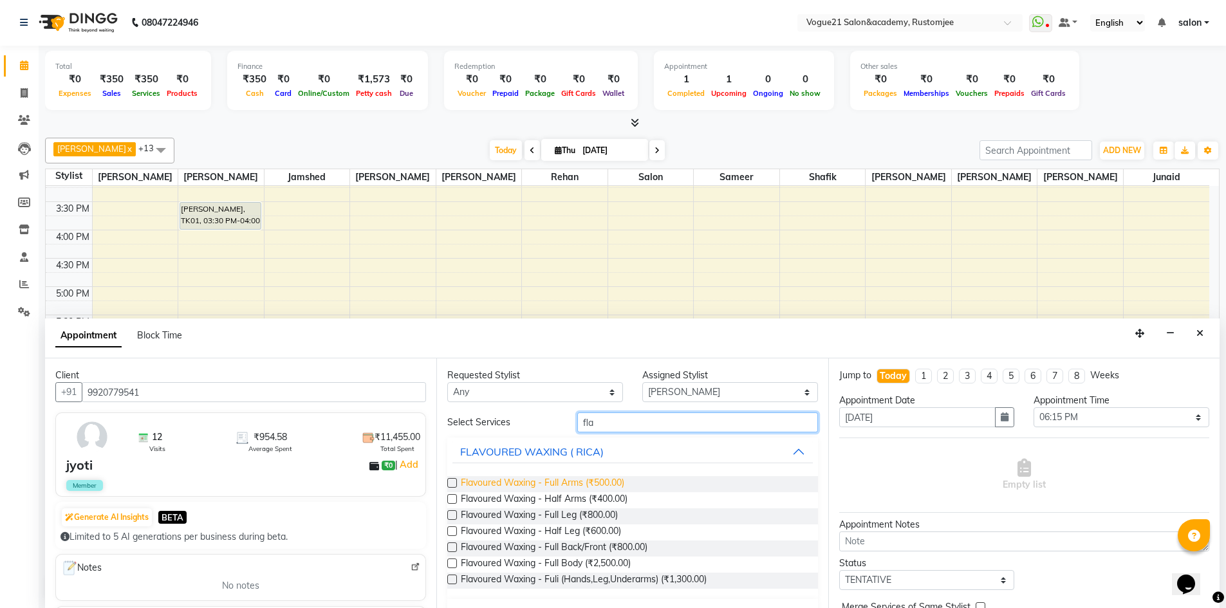
type input "fla"
click at [601, 485] on span "Flavoured Waxing - Full Arms (₹500.00)" at bounding box center [543, 484] width 164 height 16
checkbox input "false"
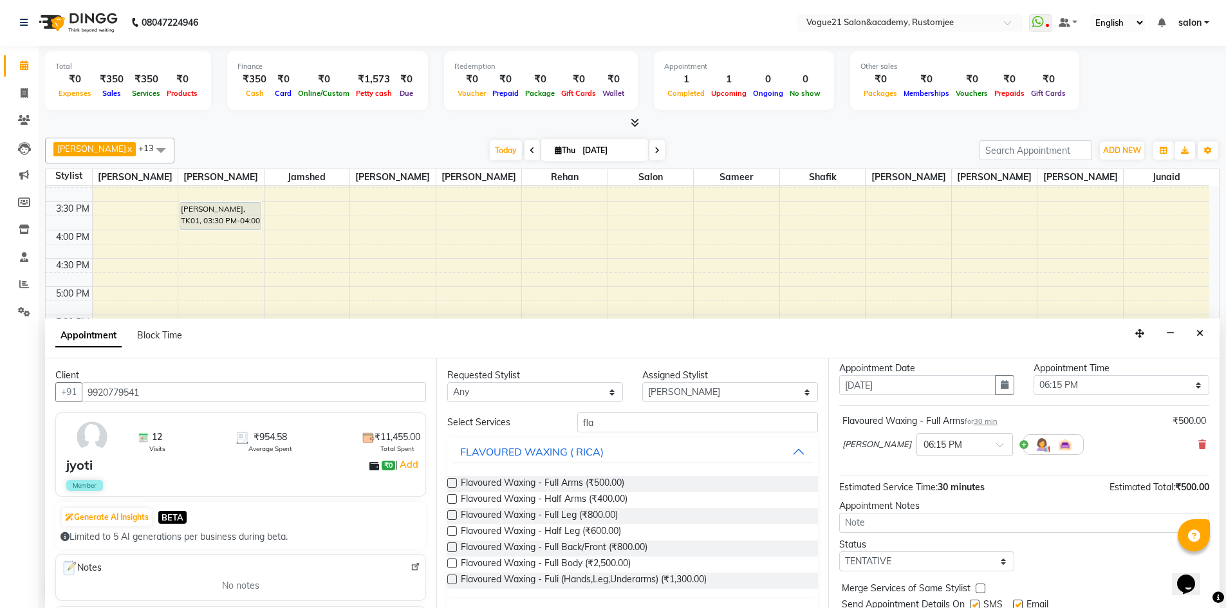
scroll to position [77, 0]
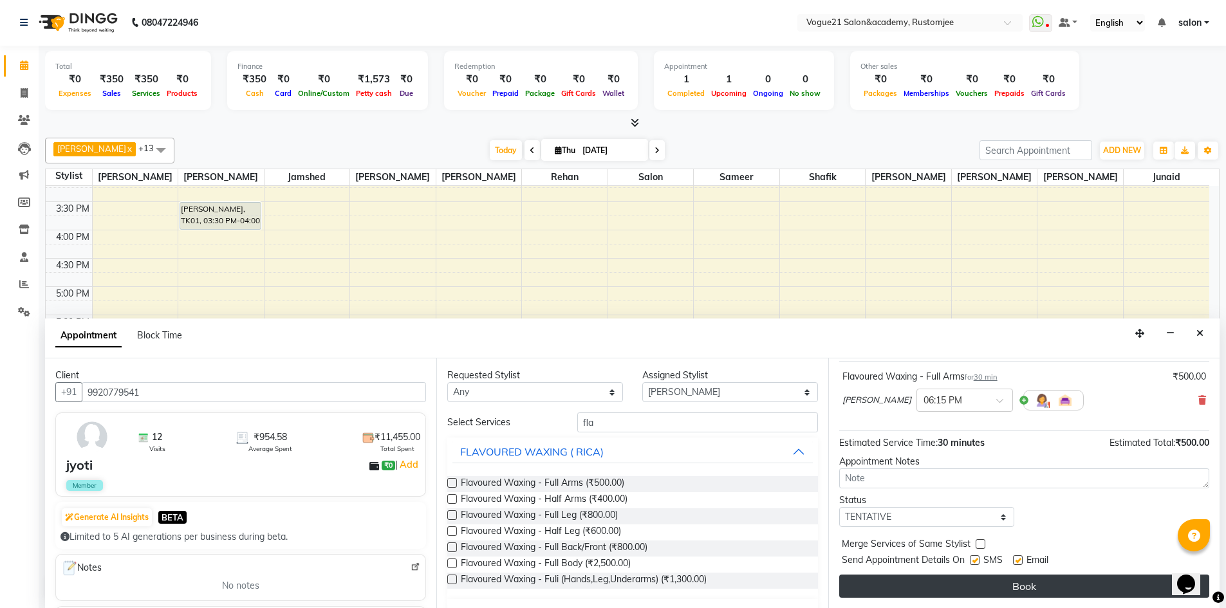
click at [991, 594] on button "Book" at bounding box center [1025, 586] width 370 height 23
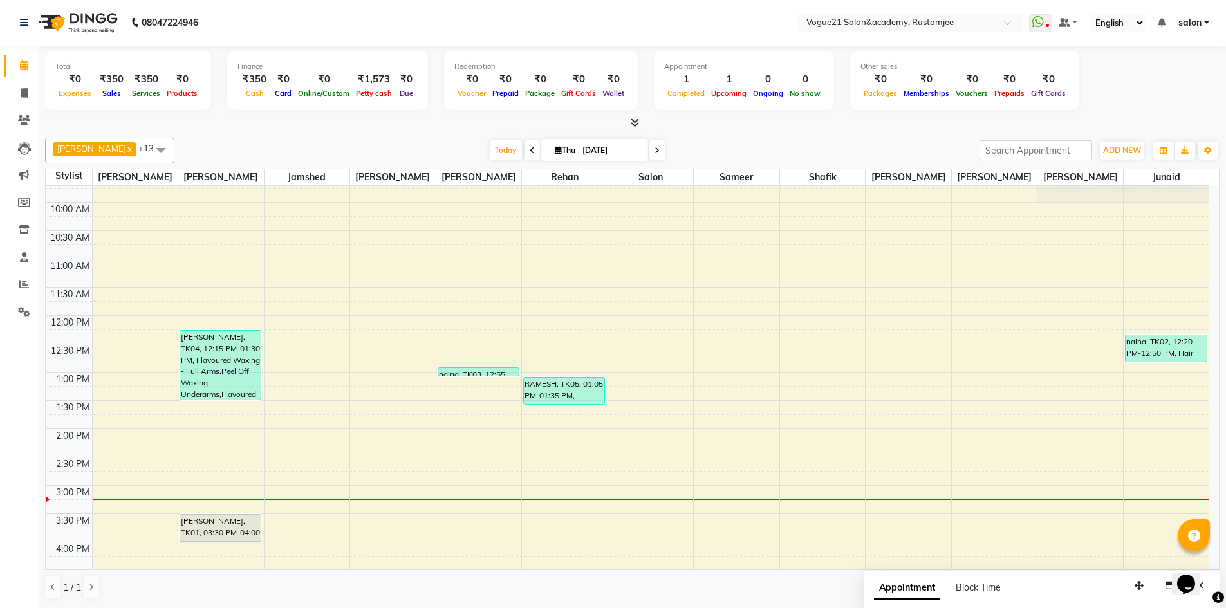
scroll to position [0, 0]
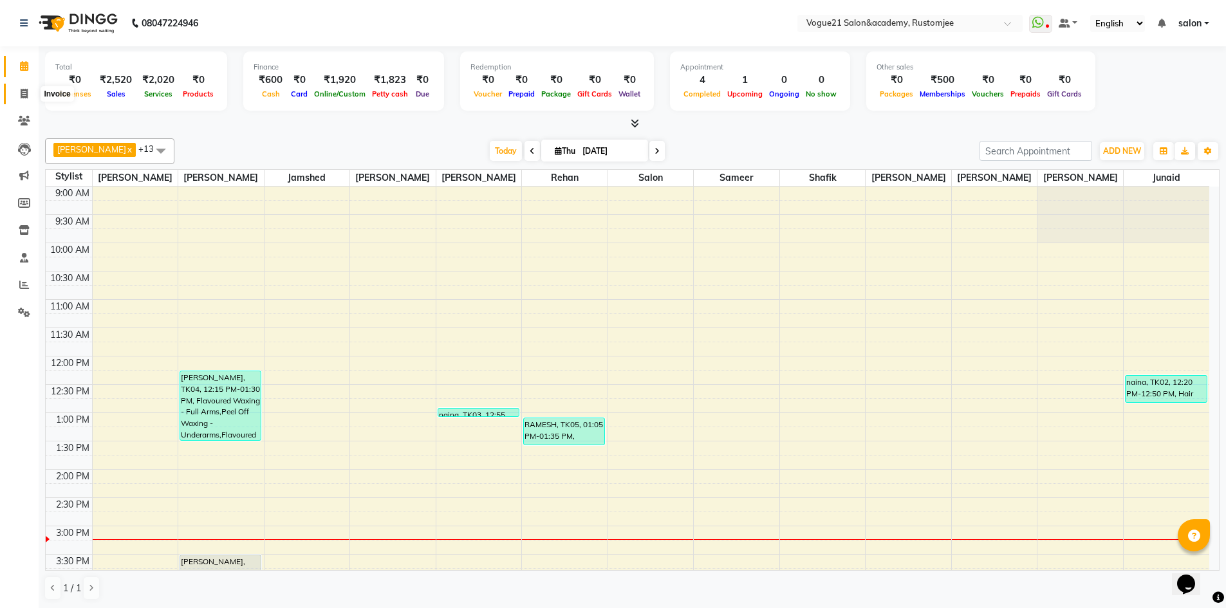
click at [27, 88] on span at bounding box center [24, 94] width 23 height 15
select select "8171"
select select "service"
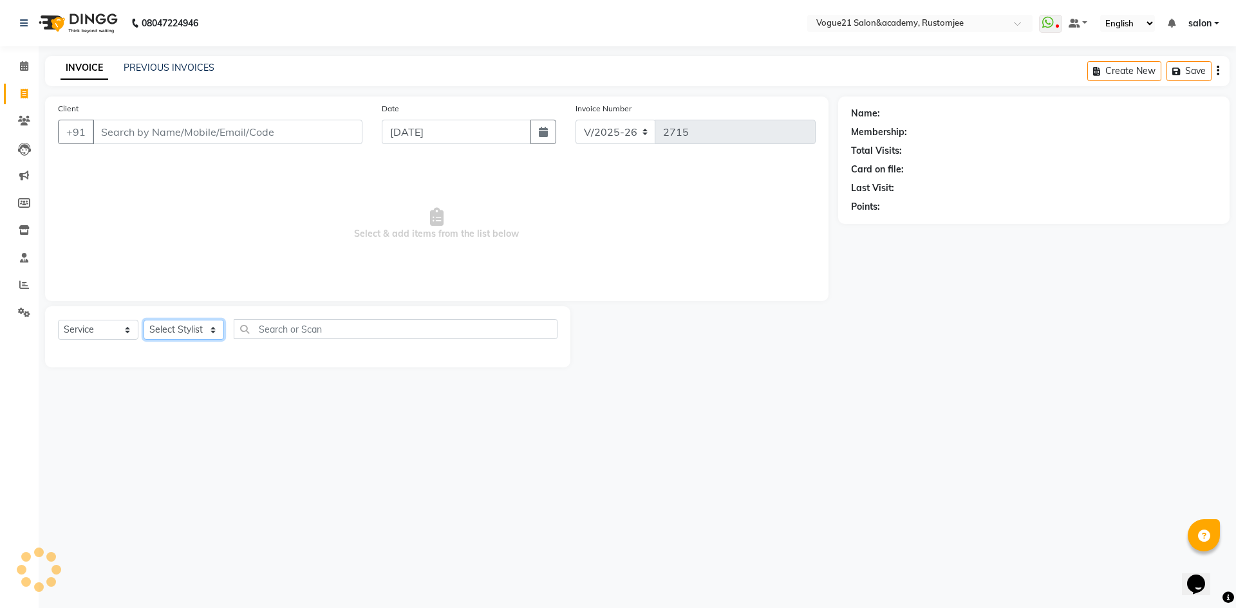
click at [178, 326] on select "Select Stylist [PERSON_NAME] [PERSON_NAME] [PERSON_NAME] [PERSON_NAME] [PERSON_…" at bounding box center [184, 330] width 80 height 20
select select "76929"
click at [144, 320] on select "Select Stylist [PERSON_NAME] [PERSON_NAME] [PERSON_NAME] [PERSON_NAME] [PERSON_…" at bounding box center [184, 330] width 80 height 20
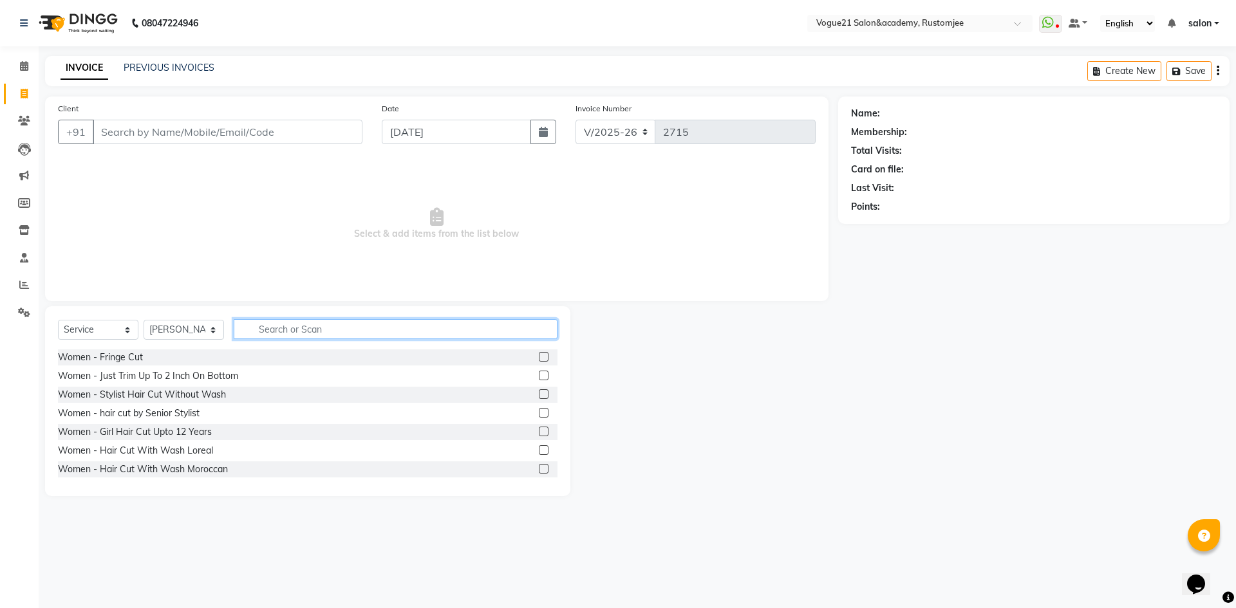
click at [265, 333] on input "text" at bounding box center [396, 329] width 324 height 20
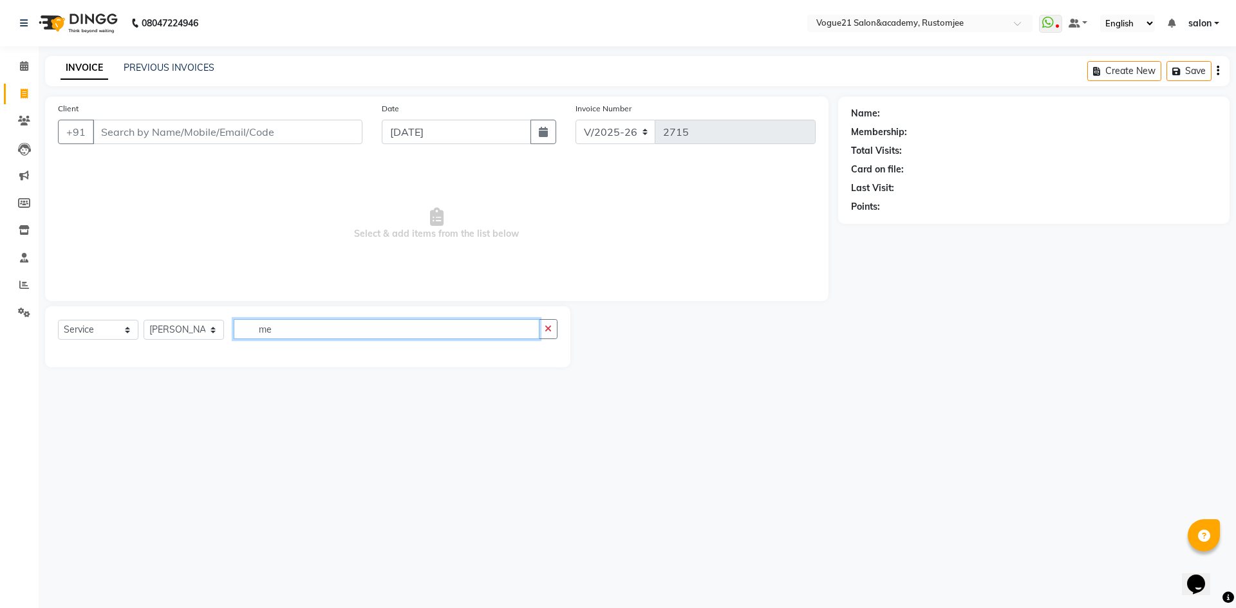
type input "m"
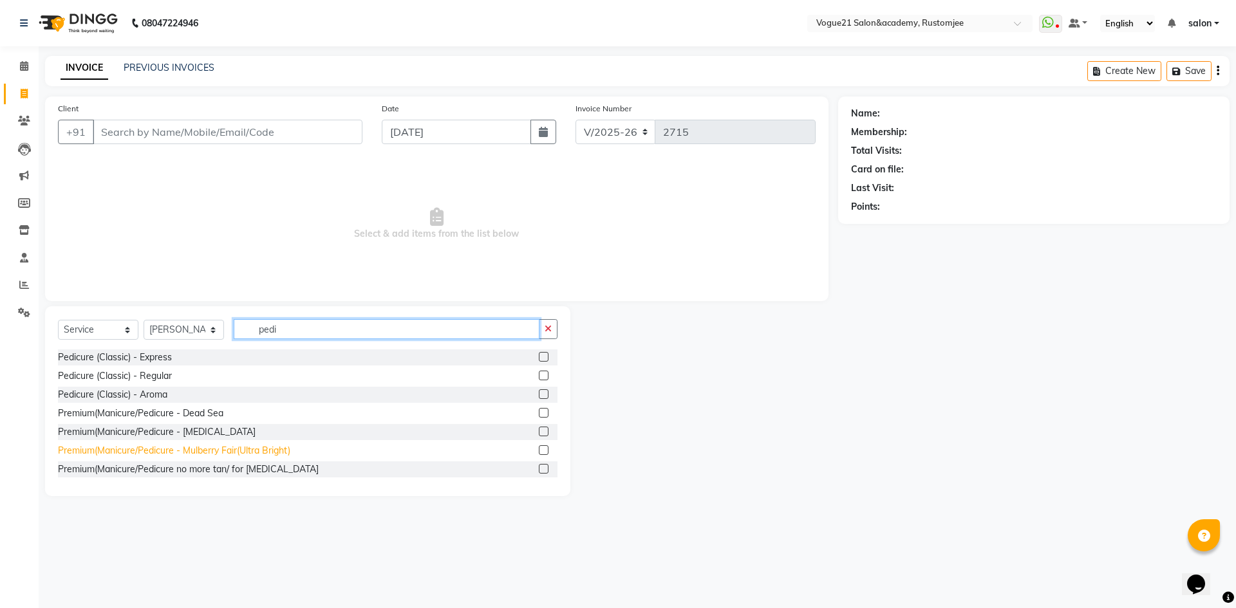
type input "pedi"
click at [272, 453] on div "Premium(Manicure/Pedicure - Mulberry Fair(Ultra Bright)" at bounding box center [174, 451] width 232 height 14
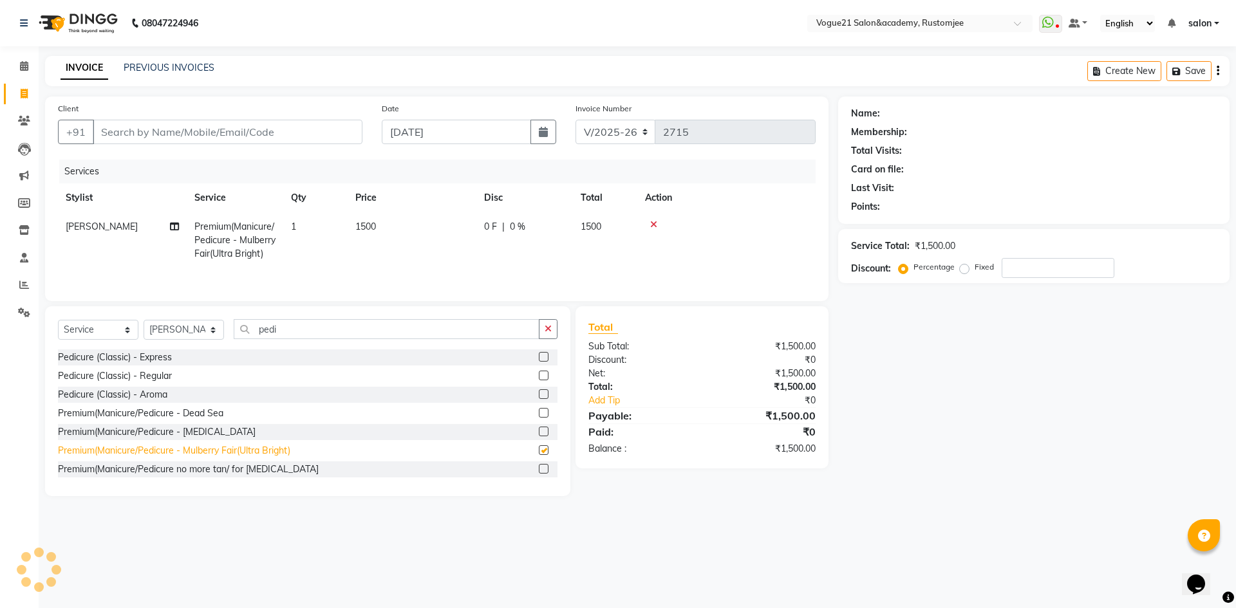
checkbox input "false"
click at [267, 127] on input "Client" at bounding box center [228, 132] width 270 height 24
type input "r"
type input "0"
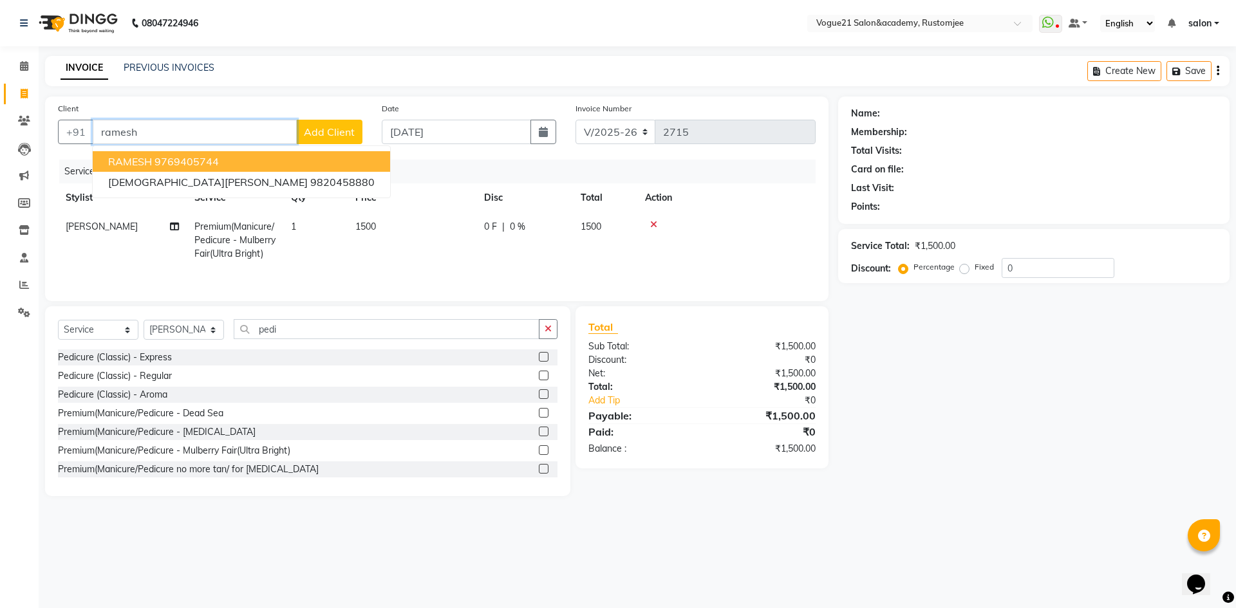
click at [243, 164] on button "RAMESH 9769405744" at bounding box center [241, 161] width 297 height 21
type input "9769405744"
select select "1: Object"
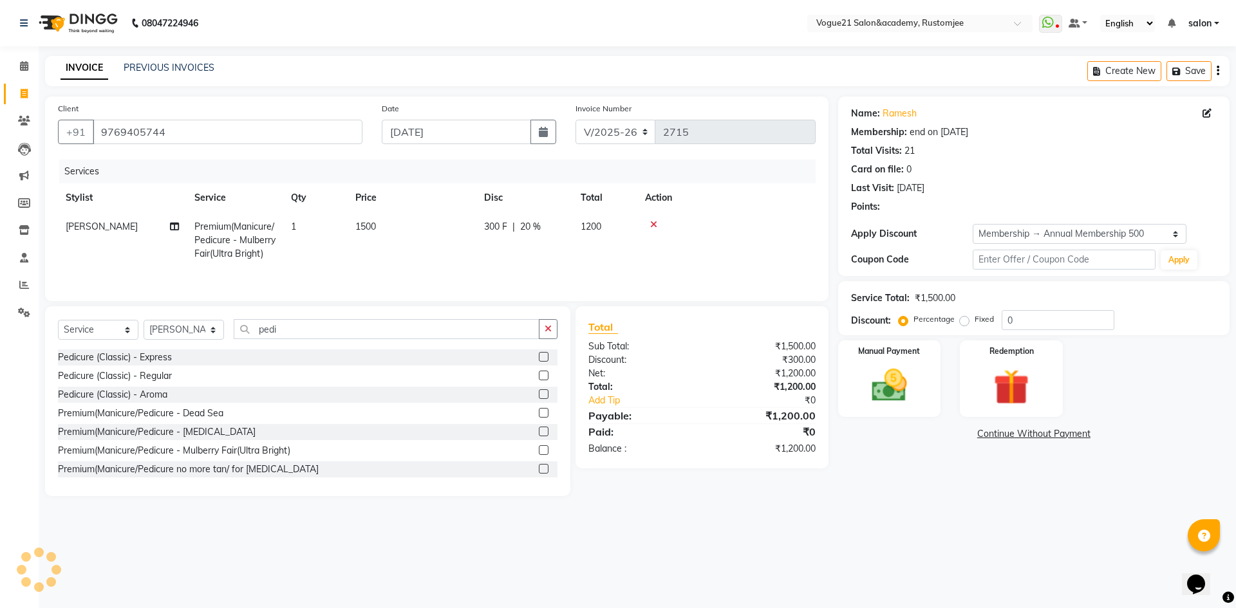
type input "20"
click at [1018, 396] on img at bounding box center [1011, 387] width 60 height 46
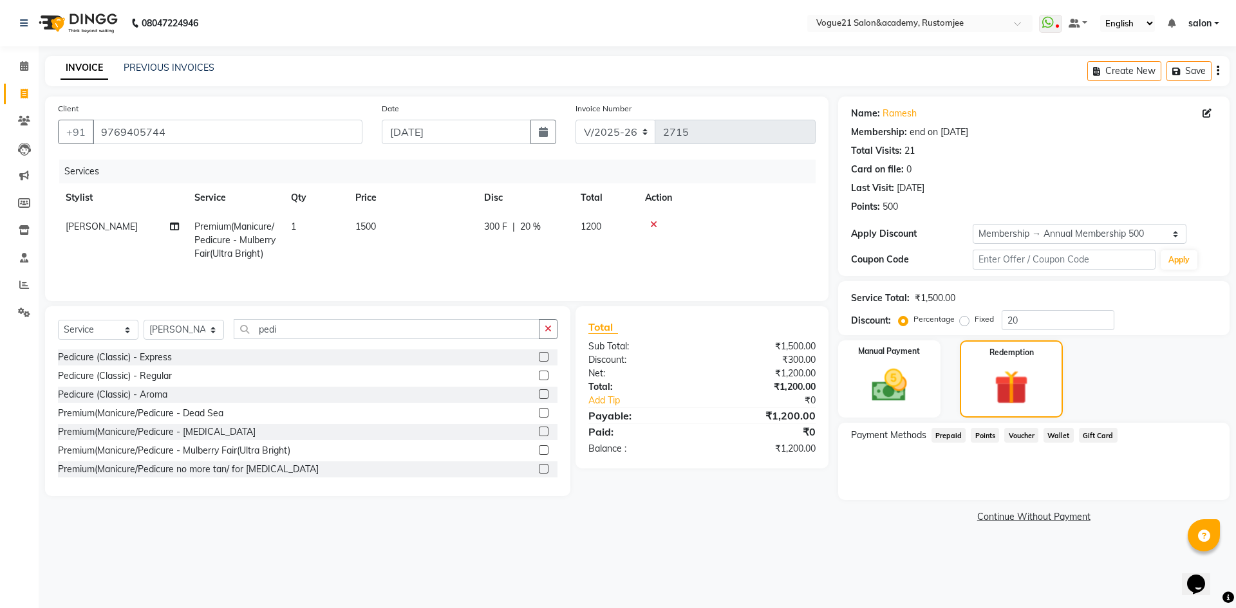
click at [1066, 516] on link "Continue Without Payment" at bounding box center [1034, 518] width 386 height 14
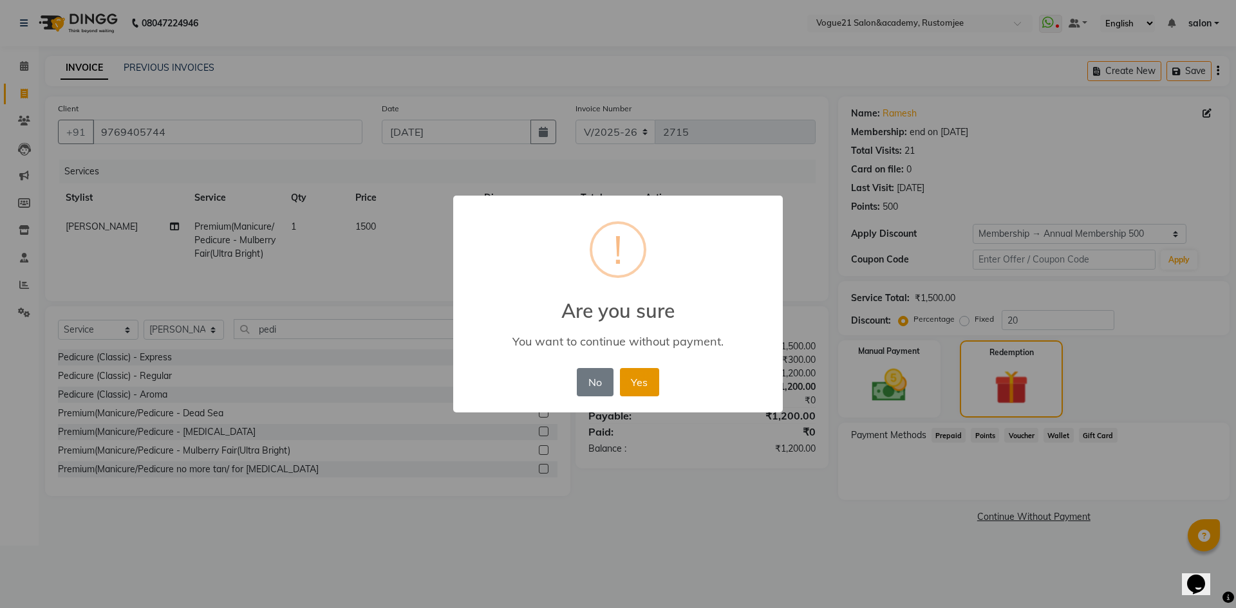
click at [651, 393] on button "Yes" at bounding box center [639, 382] width 39 height 28
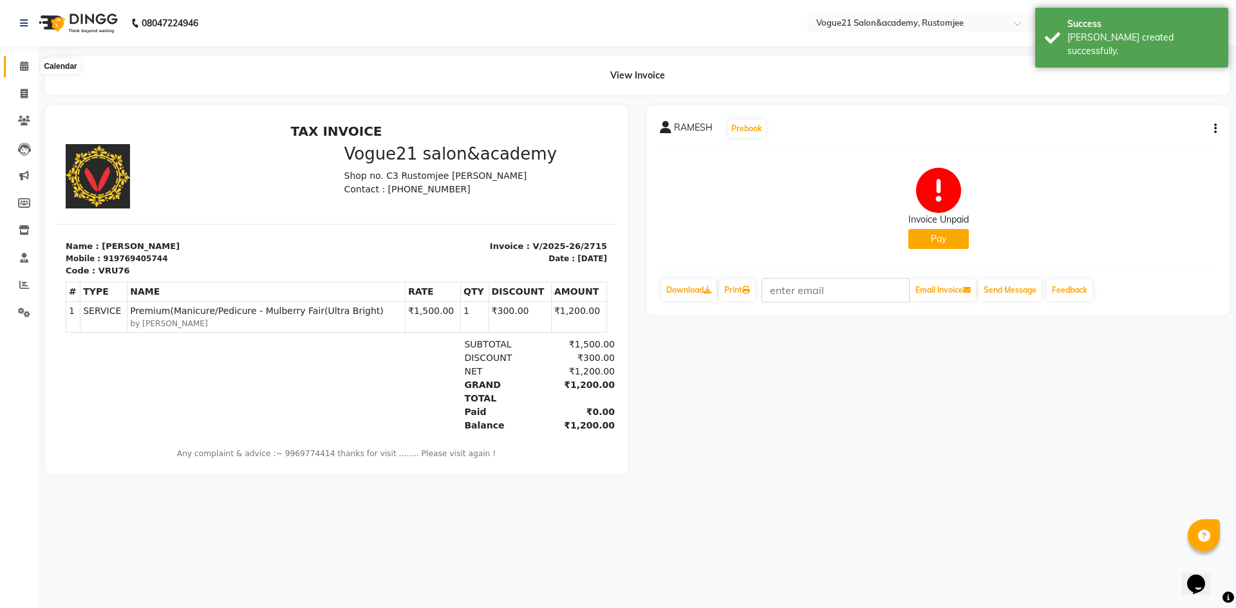
click at [27, 64] on icon at bounding box center [24, 66] width 8 height 10
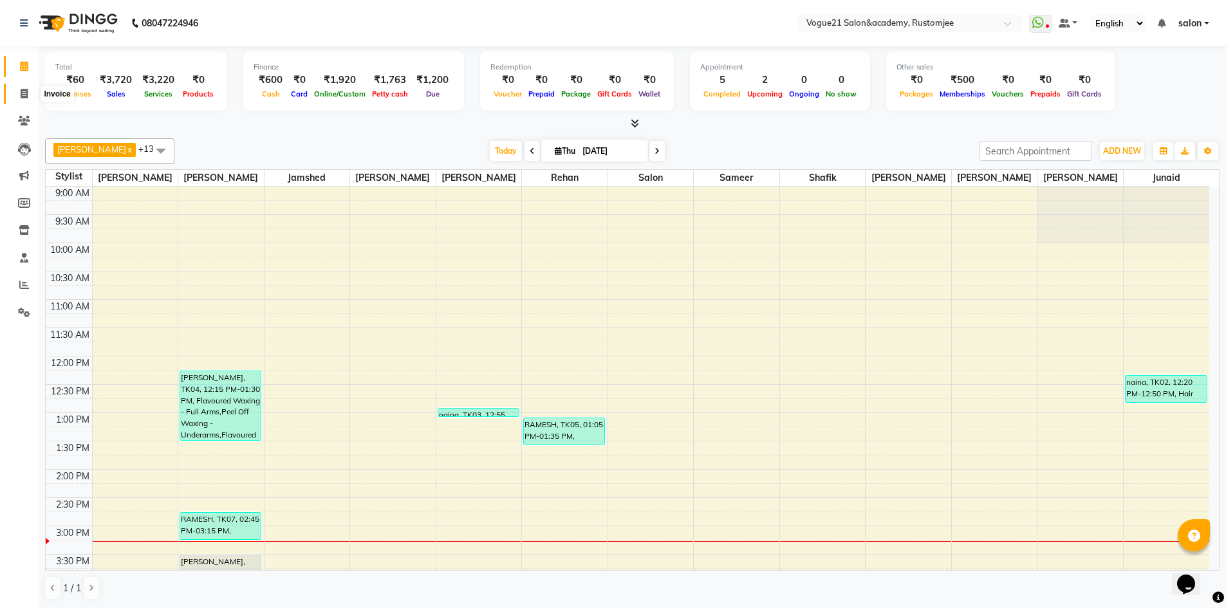
click at [22, 93] on icon at bounding box center [24, 94] width 7 height 10
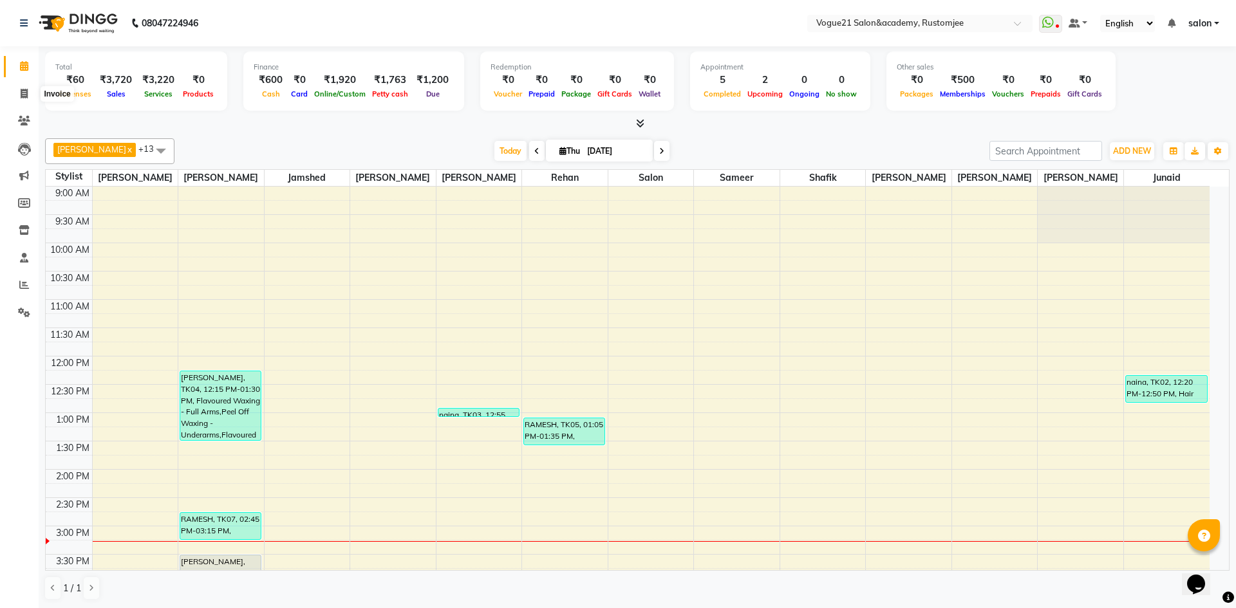
select select "service"
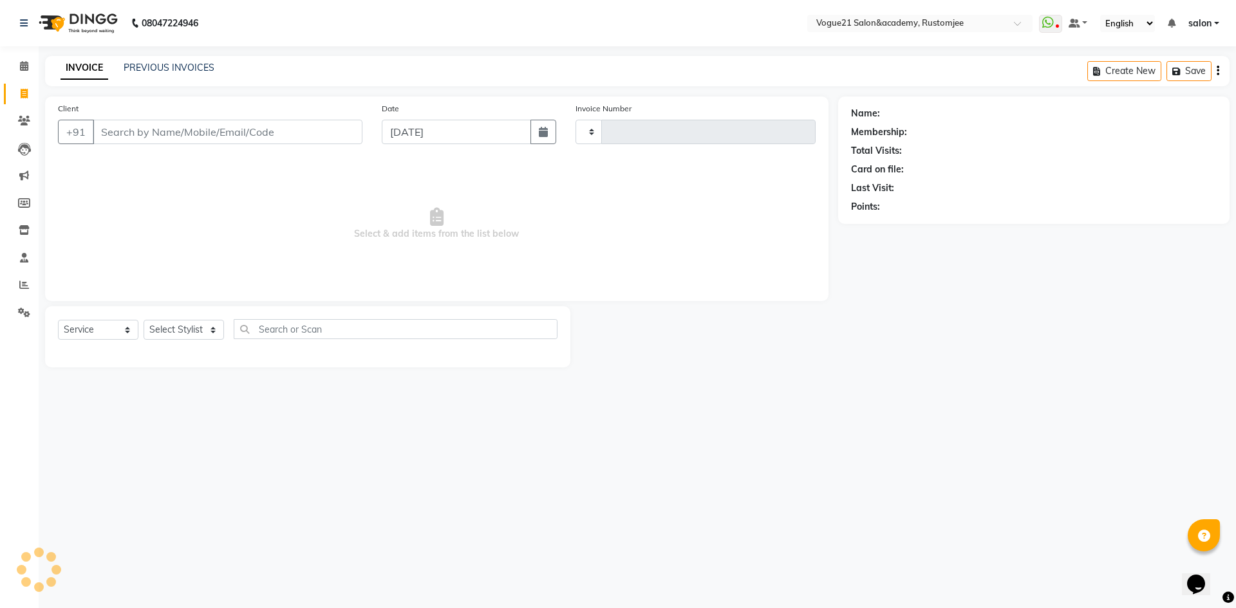
type input "2716"
select select "8171"
click at [173, 68] on link "PREVIOUS INVOICES" at bounding box center [169, 68] width 91 height 12
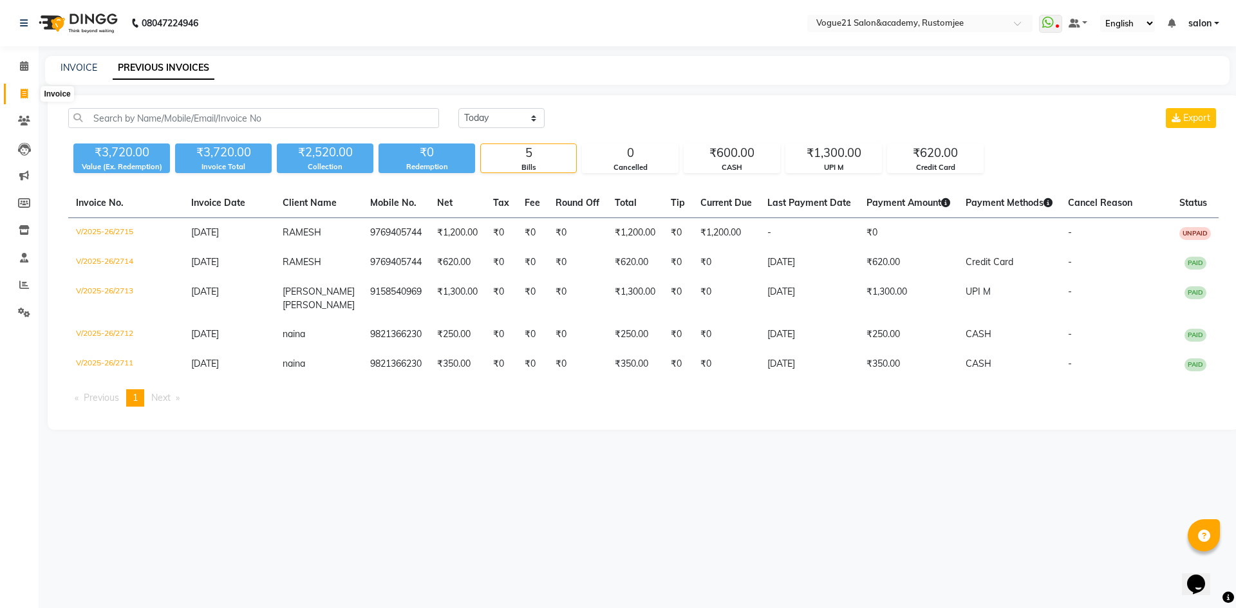
click at [26, 93] on icon at bounding box center [24, 94] width 7 height 10
select select "service"
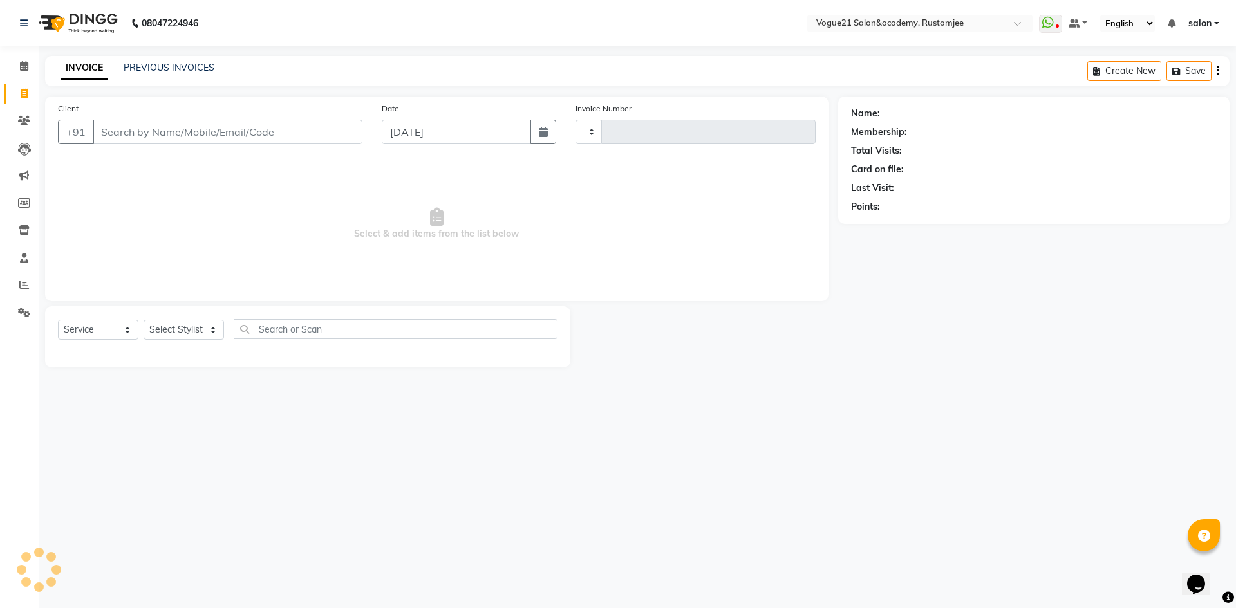
type input "2716"
select select "8171"
click at [151, 133] on input "Client" at bounding box center [228, 132] width 270 height 24
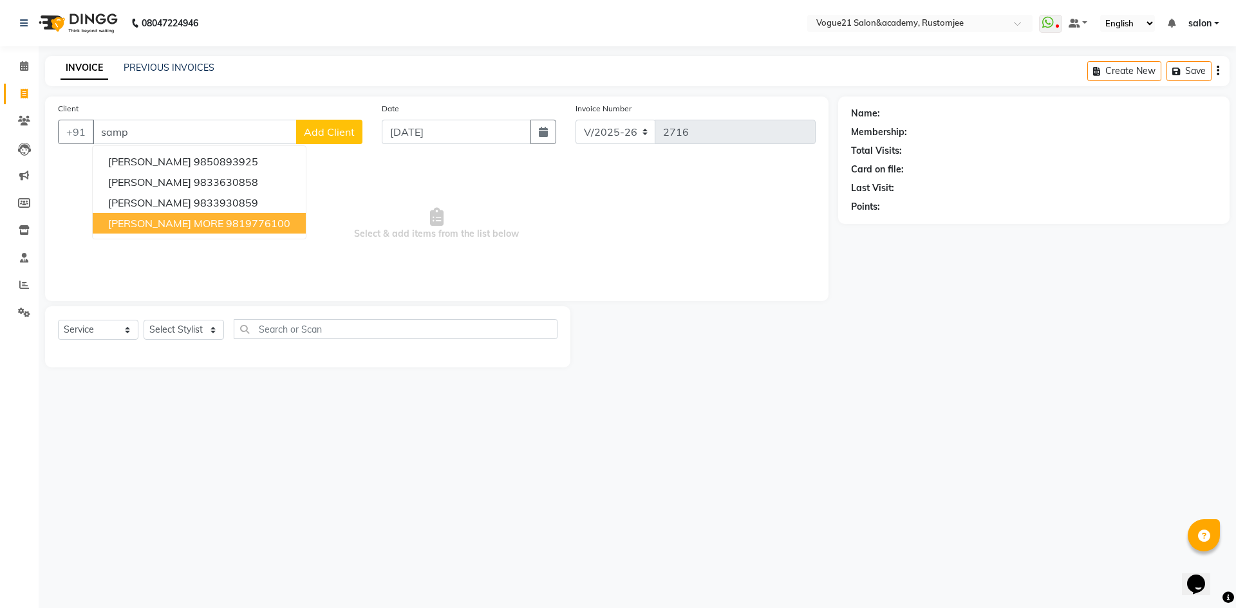
click at [205, 230] on button "SAMPADA MORE 9819776100" at bounding box center [199, 223] width 213 height 21
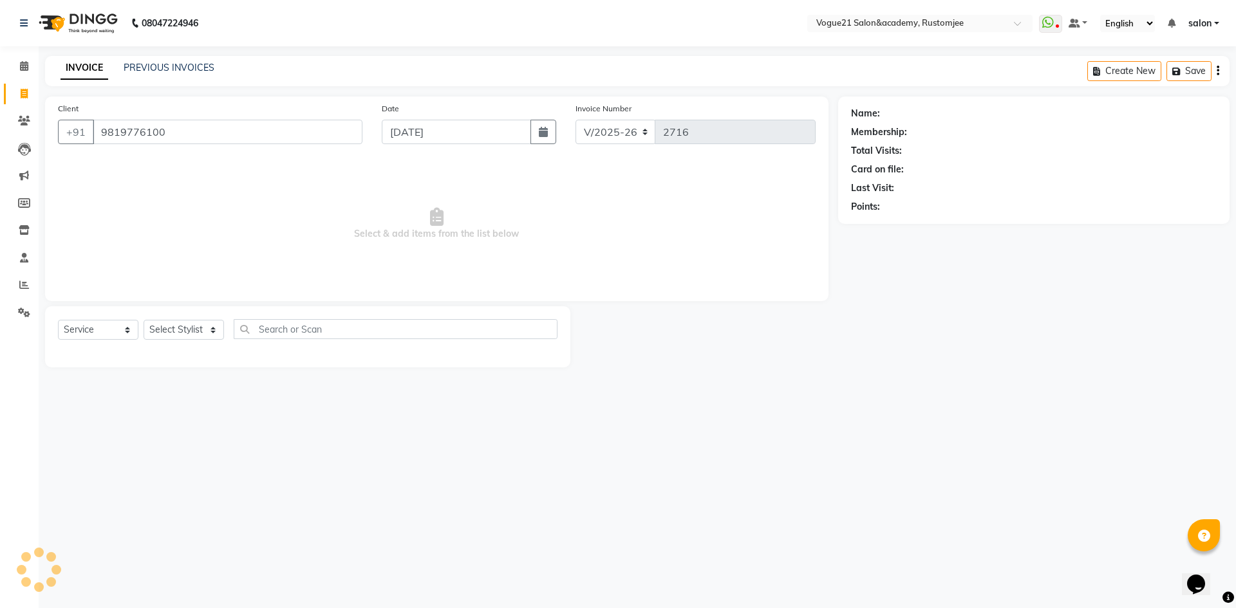
type input "9819776100"
click at [887, 118] on link "Sampada More" at bounding box center [931, 114] width 96 height 14
click at [30, 70] on span at bounding box center [24, 66] width 23 height 15
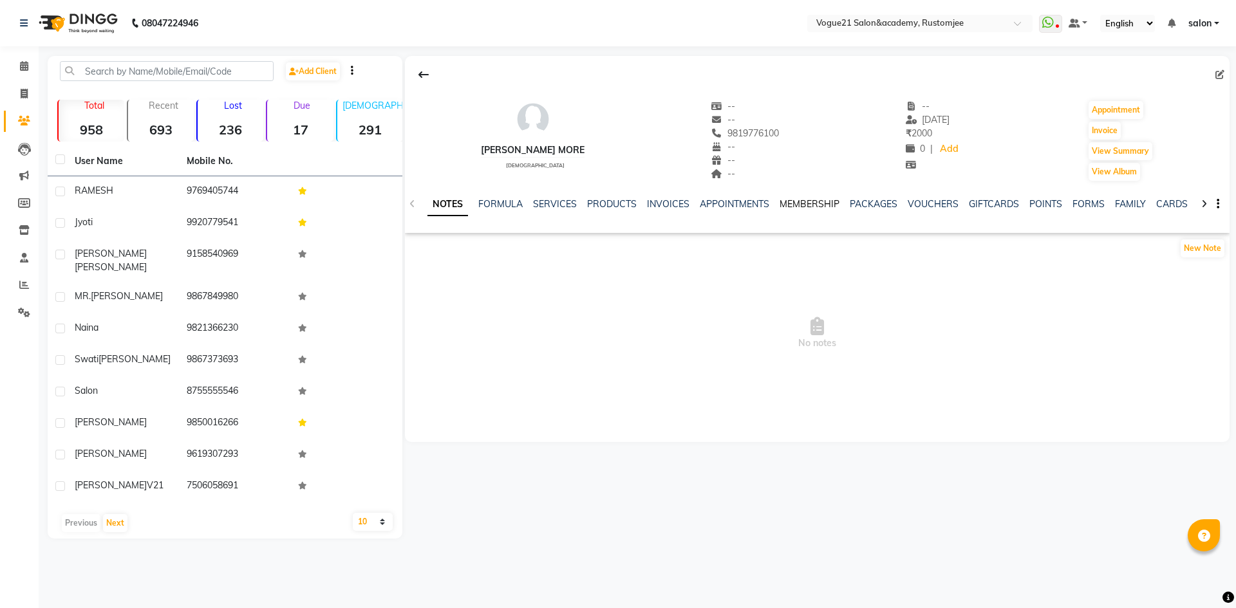
click at [811, 202] on link "MEMBERSHIP" at bounding box center [810, 204] width 60 height 12
click at [21, 64] on icon at bounding box center [24, 66] width 8 height 10
